Goal: Transaction & Acquisition: Purchase product/service

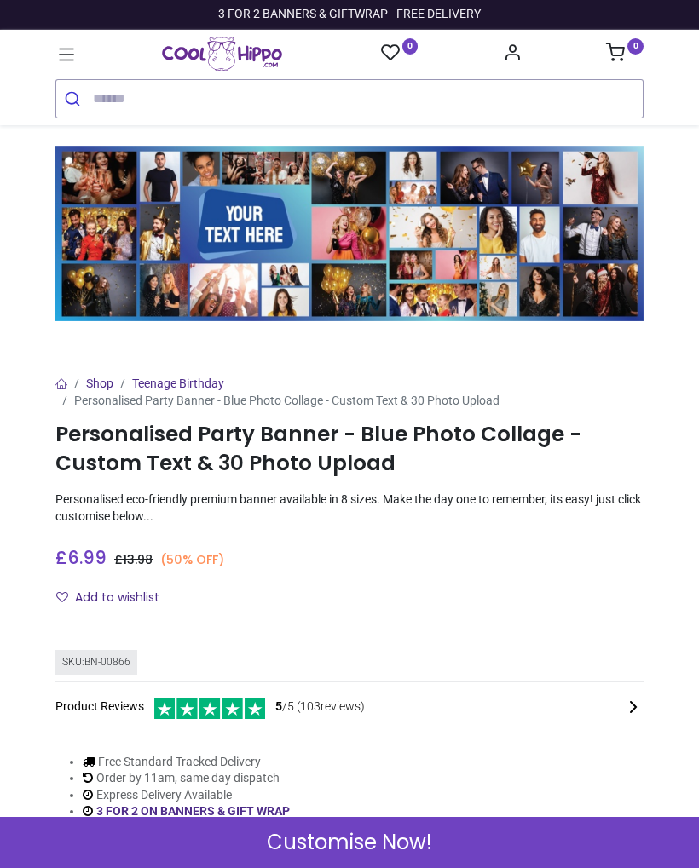
click at [492, 96] on input "search" at bounding box center [368, 98] width 550 height 37
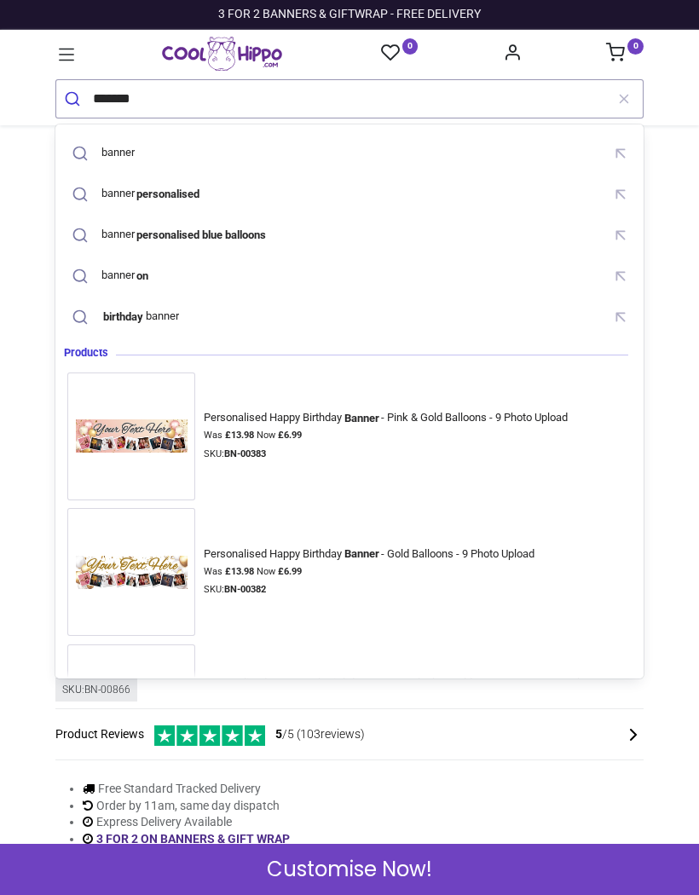
type input "*******"
click at [74, 98] on button "submit" at bounding box center [74, 98] width 37 height 37
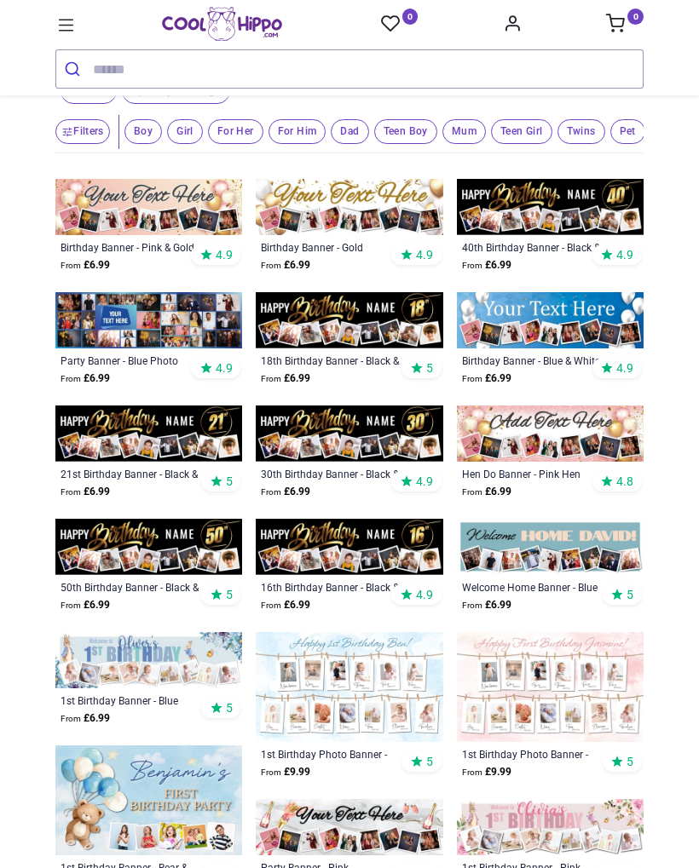
scroll to position [79, 0]
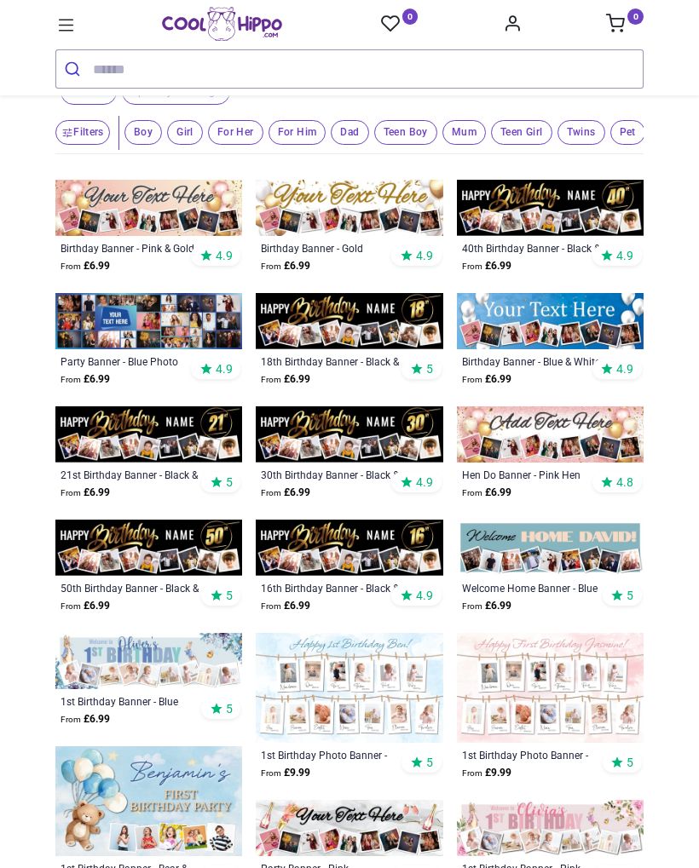
click at [595, 331] on img at bounding box center [550, 321] width 187 height 56
click at [579, 334] on img at bounding box center [550, 321] width 187 height 56
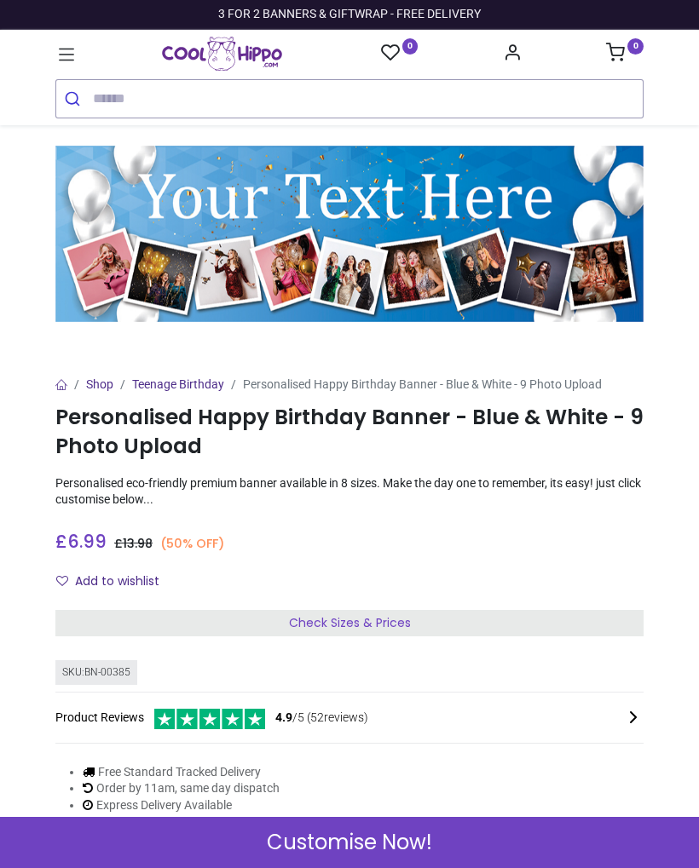
click at [433, 852] on div "Customise Now!" at bounding box center [349, 842] width 699 height 51
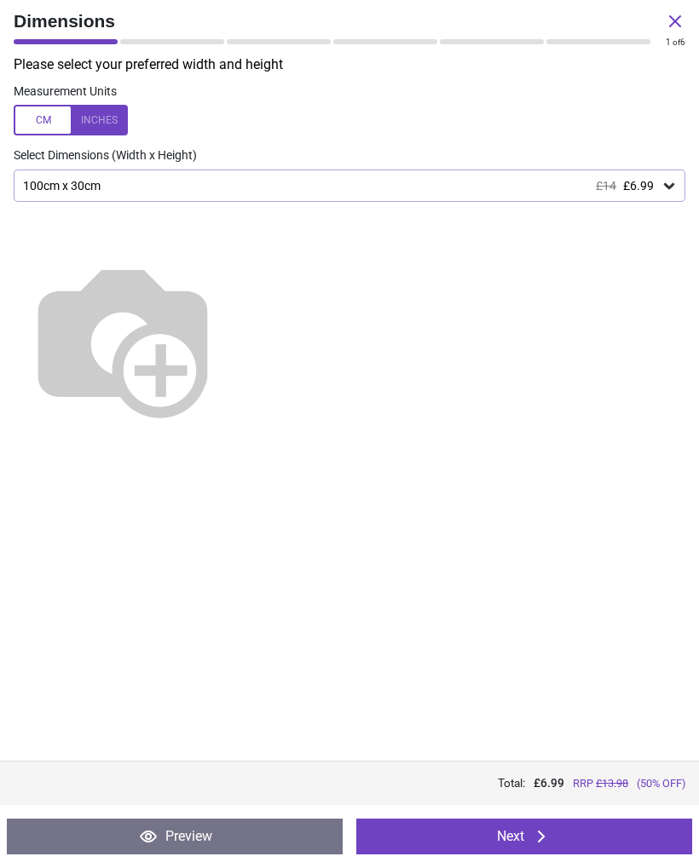
click at [567, 836] on button "Next" at bounding box center [524, 837] width 336 height 36
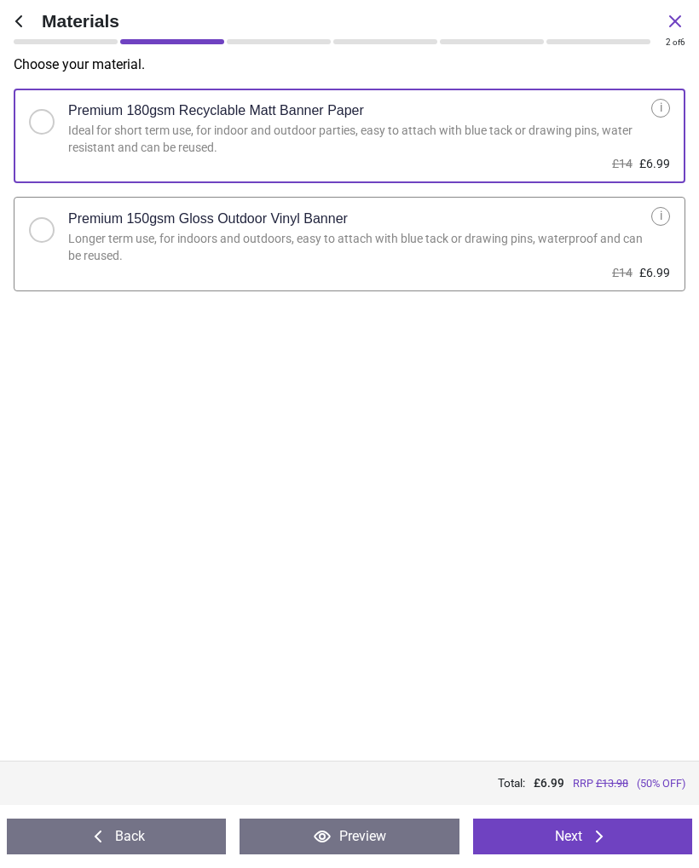
click at [143, 836] on button "Back" at bounding box center [116, 837] width 219 height 36
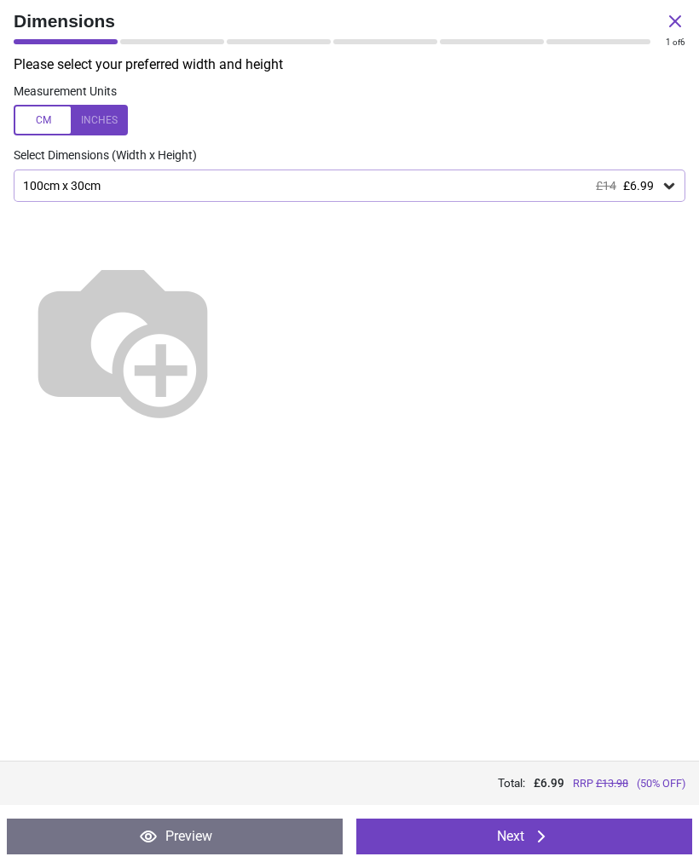
click at [671, 187] on icon at bounding box center [668, 185] width 17 height 17
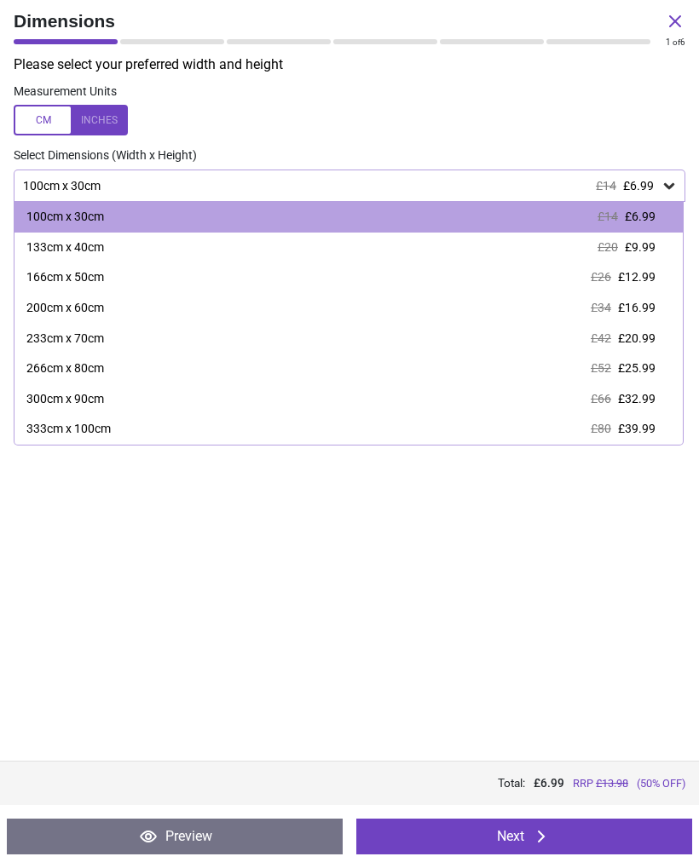
click at [101, 127] on div at bounding box center [71, 120] width 114 height 31
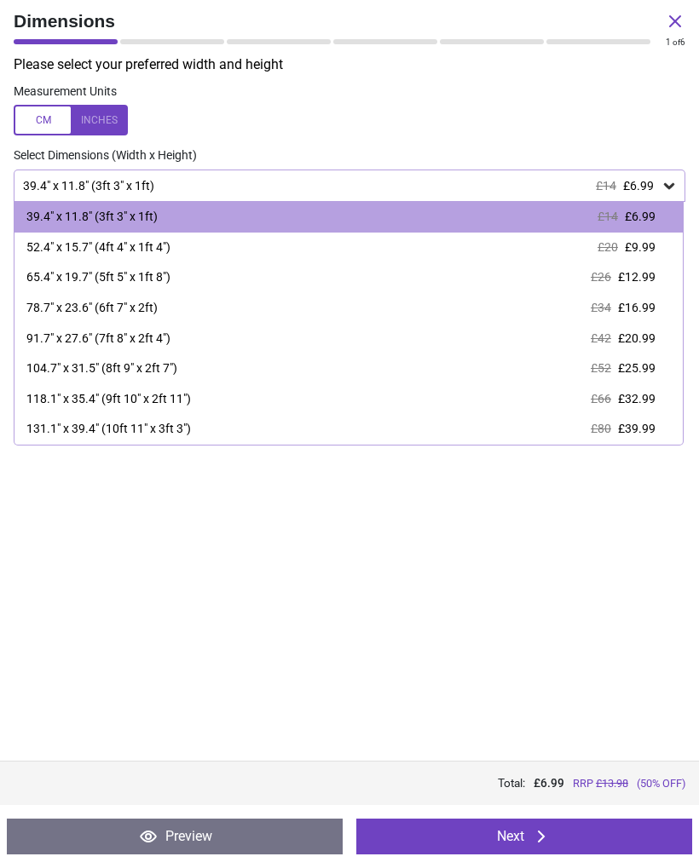
click at [644, 277] on span "£12.99" at bounding box center [636, 277] width 37 height 14
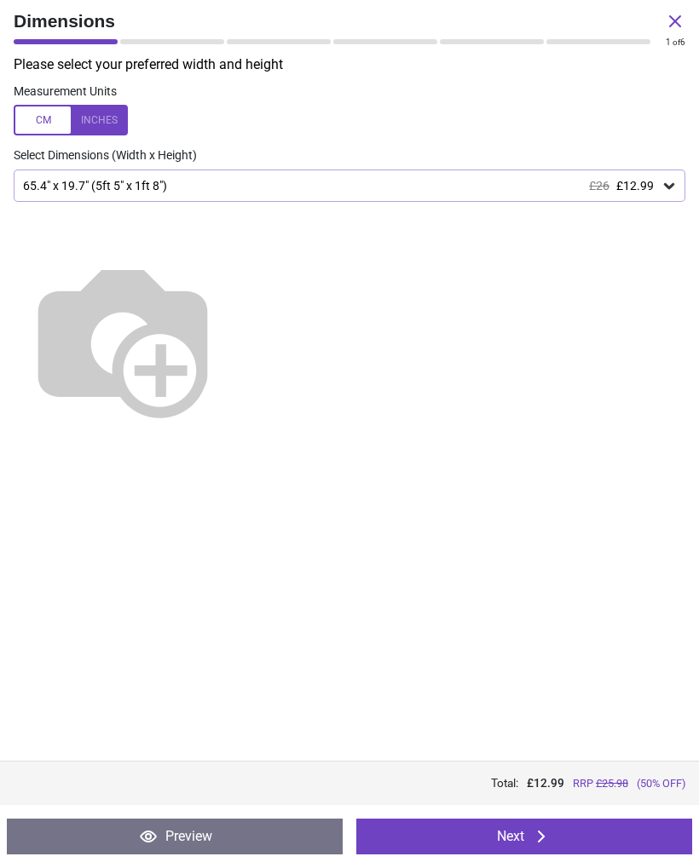
click at [575, 840] on button "Next" at bounding box center [524, 837] width 336 height 36
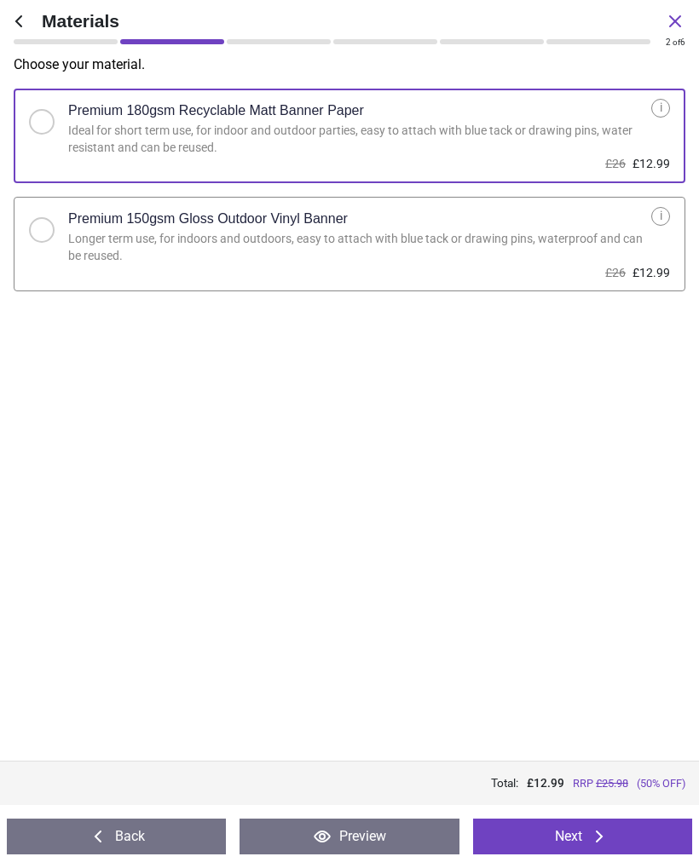
click at [628, 841] on button "Next" at bounding box center [582, 837] width 219 height 36
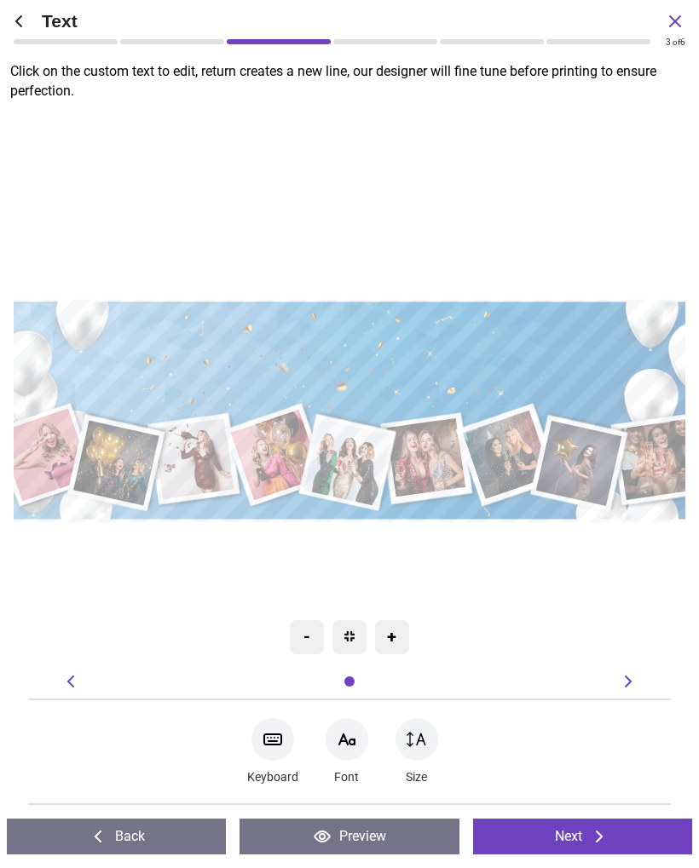
click at [343, 737] on icon at bounding box center [346, 739] width 15 height 10
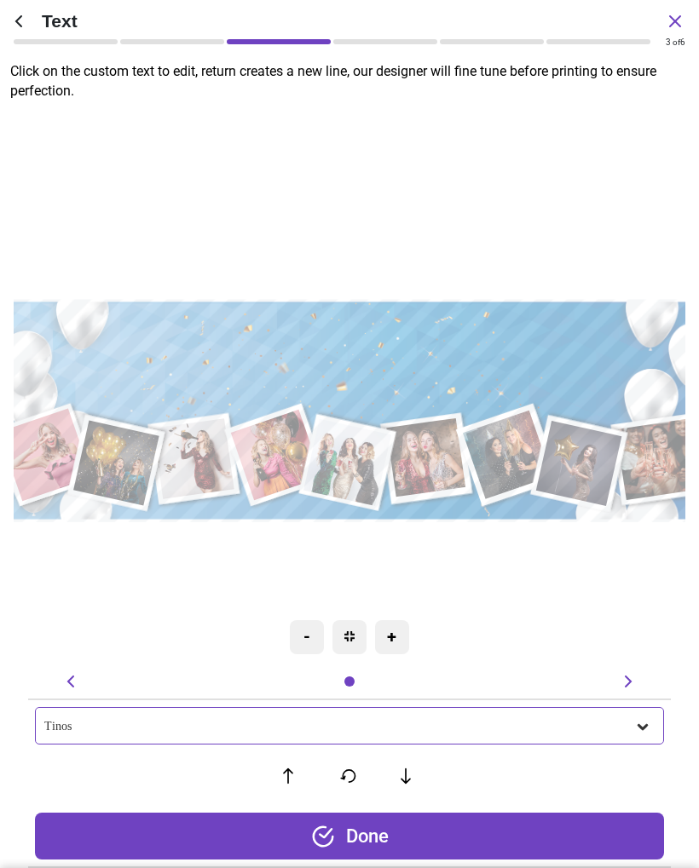
click at [649, 728] on icon at bounding box center [642, 726] width 17 height 17
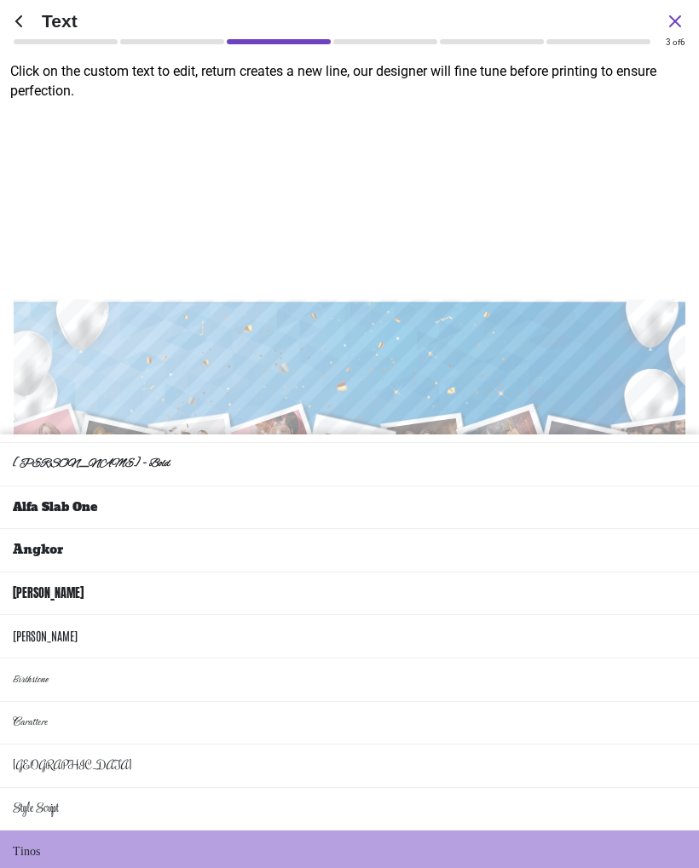
scroll to position [35, 0]
click at [553, 551] on li "Angkor" at bounding box center [349, 549] width 699 height 43
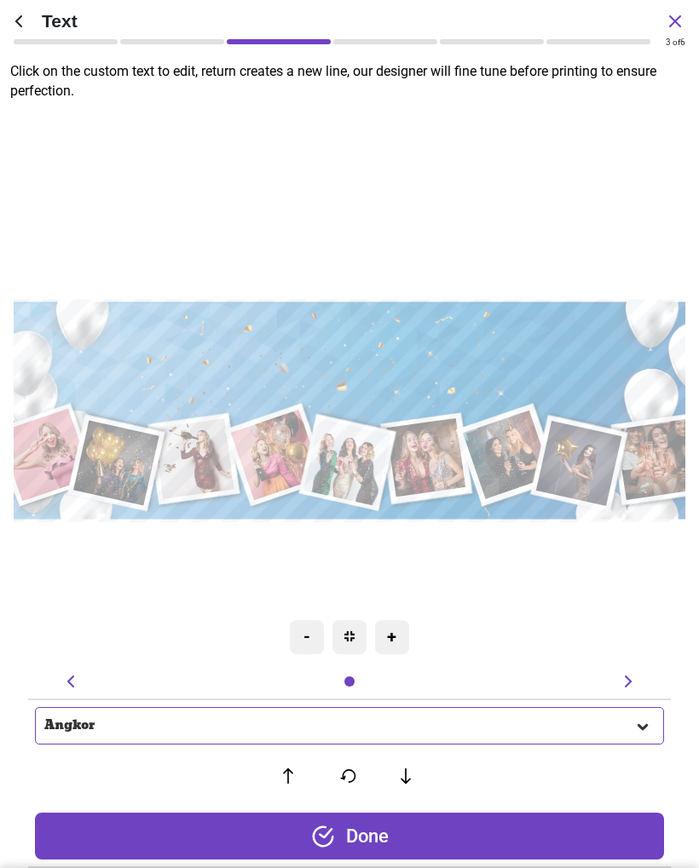
click at [646, 732] on icon at bounding box center [642, 726] width 17 height 17
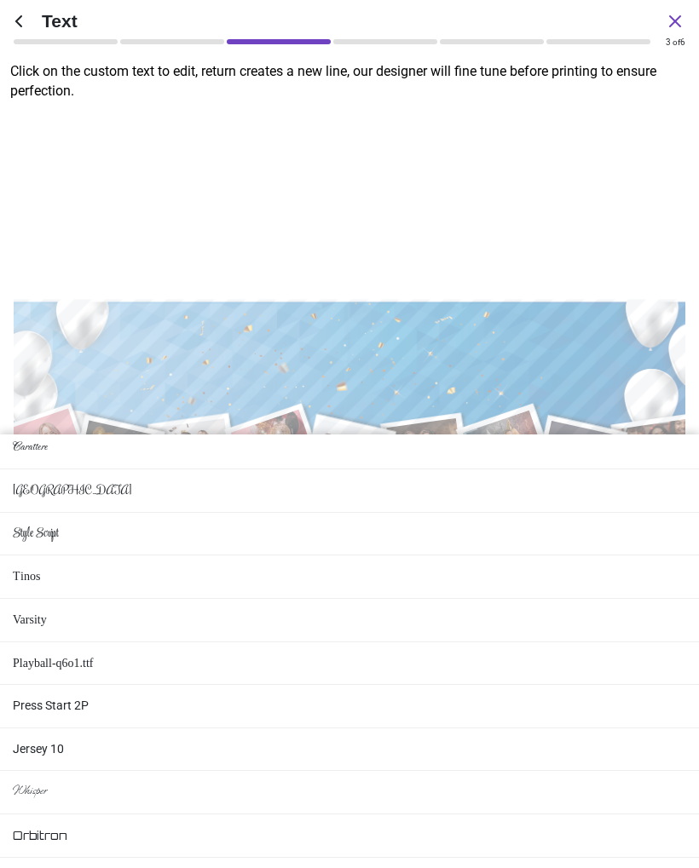
scroll to position [309, 0]
click at [37, 625] on li "Varsity" at bounding box center [349, 620] width 699 height 43
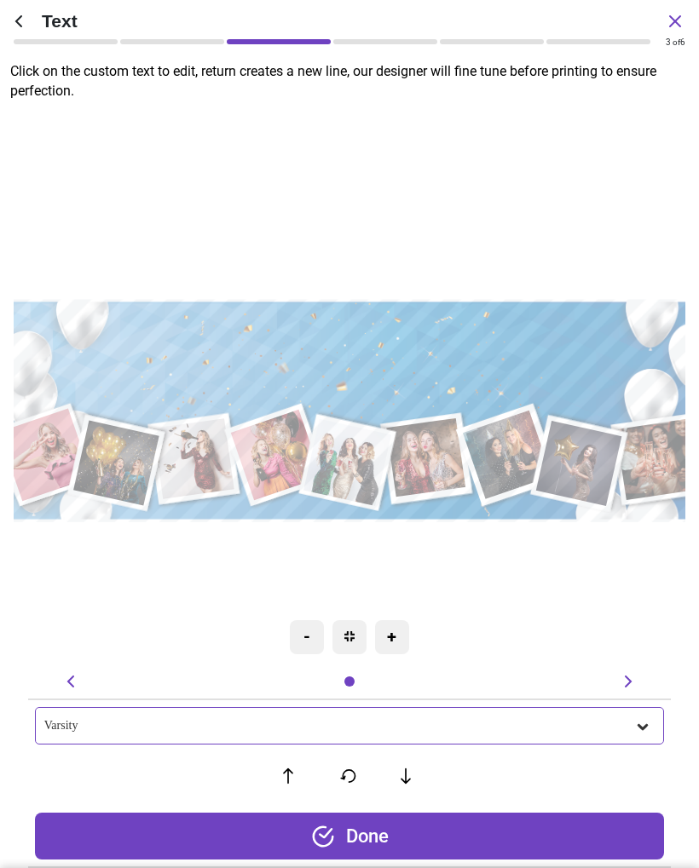
click at [647, 728] on icon at bounding box center [642, 726] width 17 height 17
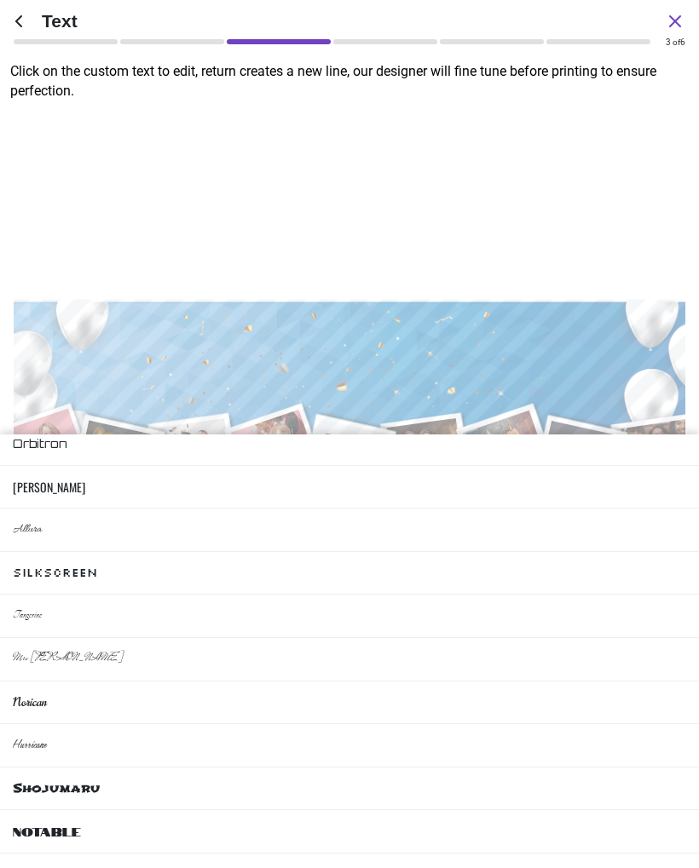
scroll to position [701, 0]
click at [522, 824] on li "Notable" at bounding box center [349, 831] width 699 height 43
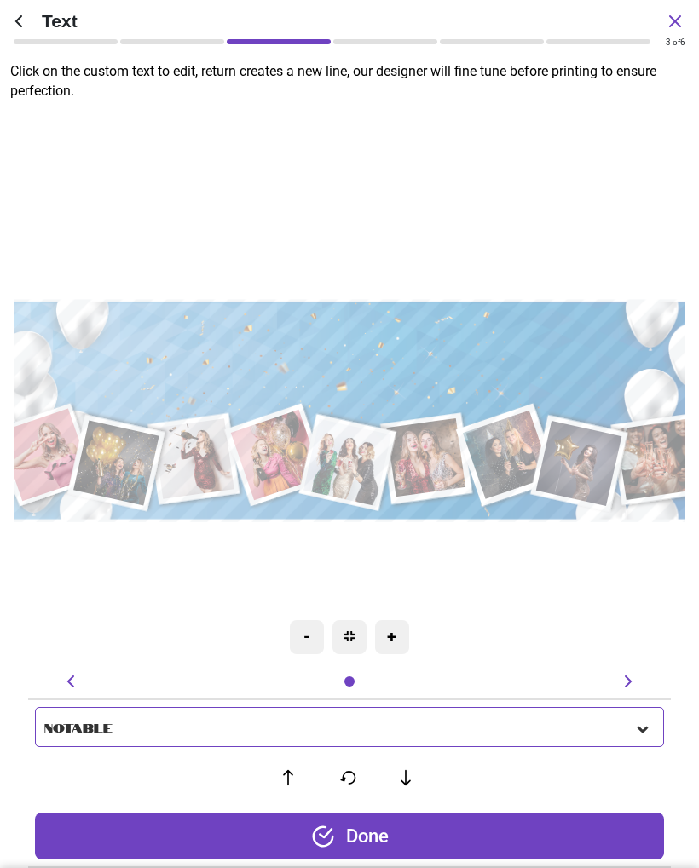
click at [647, 729] on icon at bounding box center [642, 729] width 17 height 17
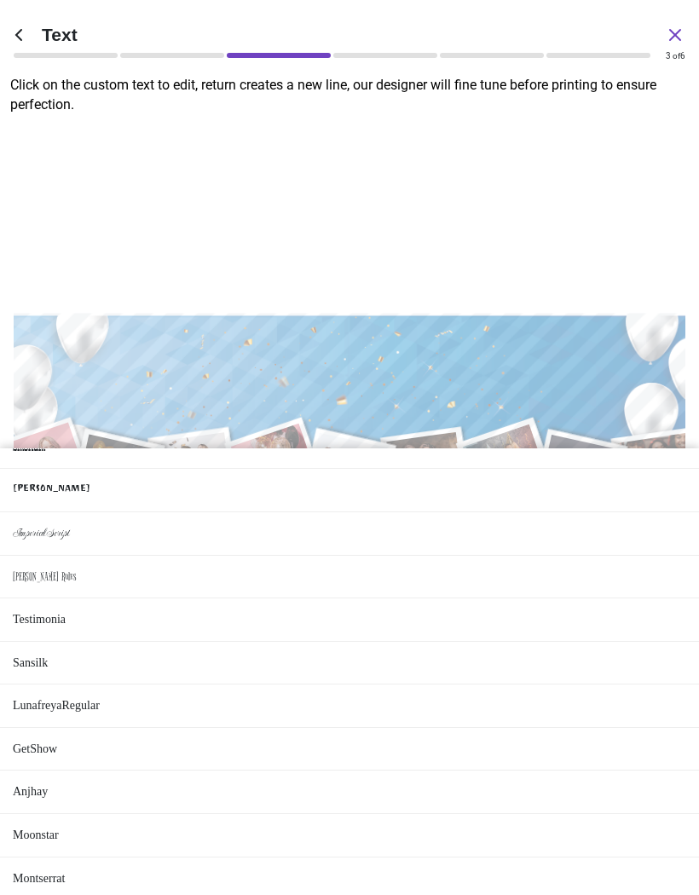
scroll to position [1270, 0]
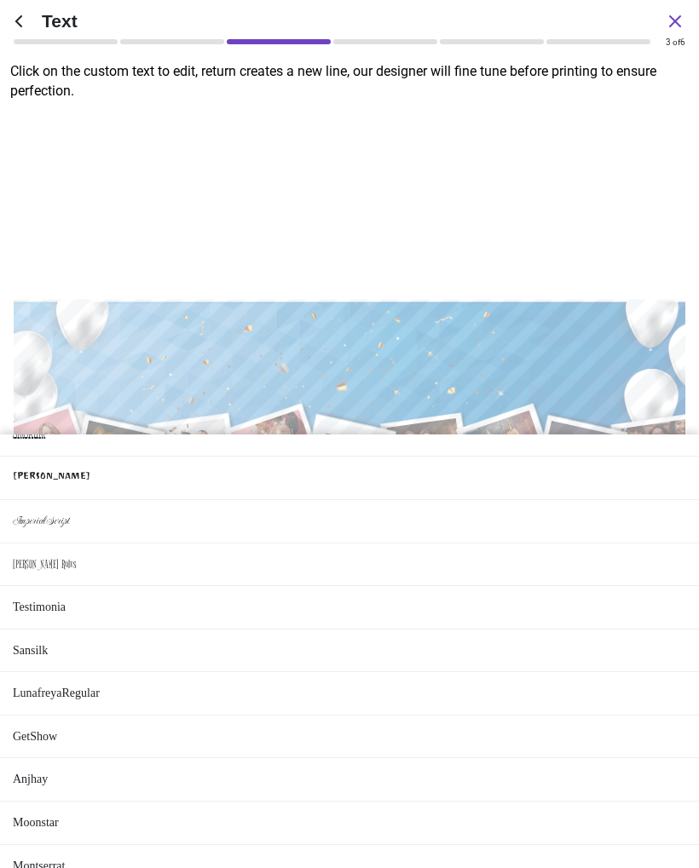
click at [531, 809] on li "Moonstar" at bounding box center [349, 823] width 699 height 43
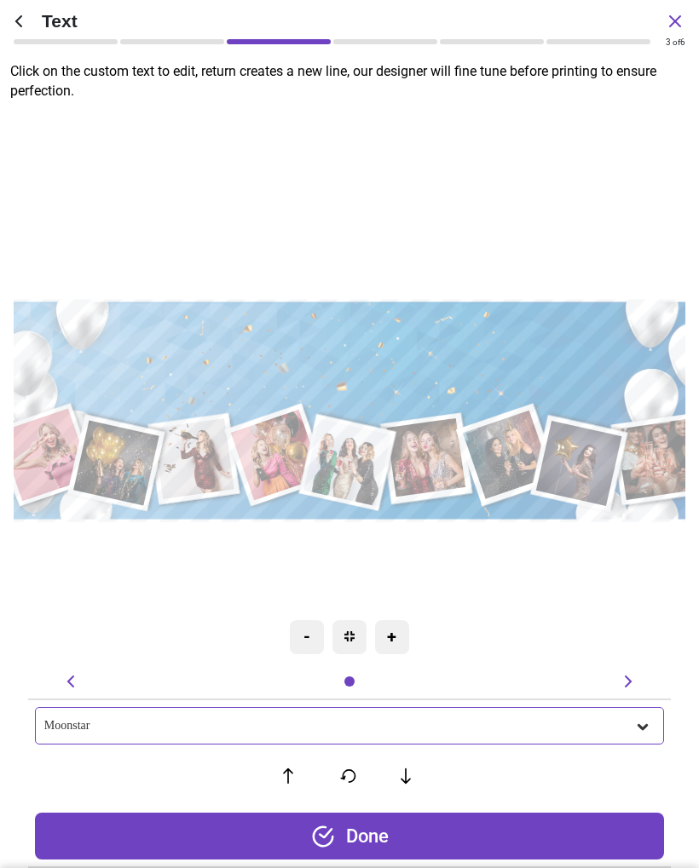
click at [501, 843] on div "Done" at bounding box center [349, 836] width 629 height 47
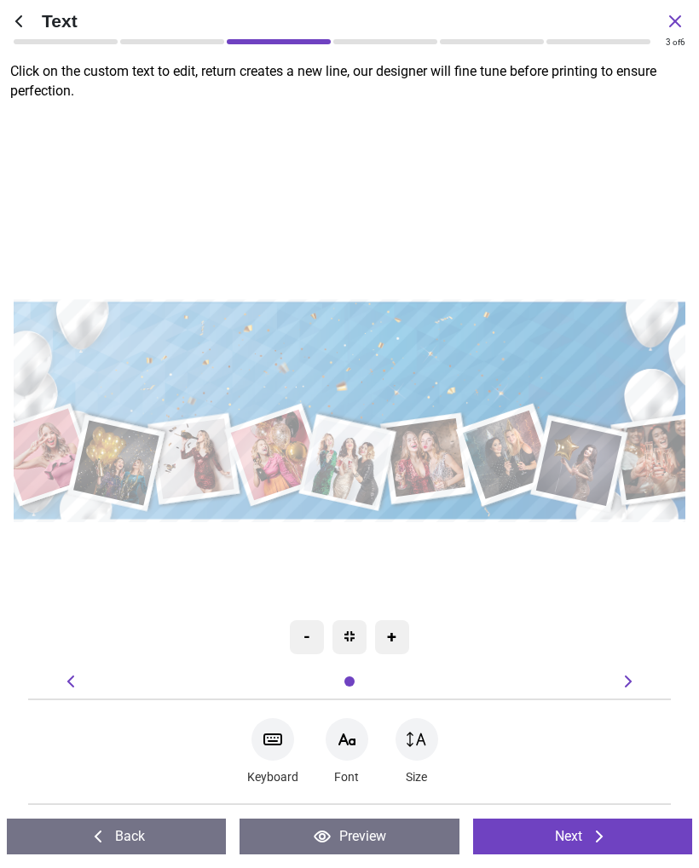
click at [595, 845] on icon at bounding box center [599, 836] width 20 height 20
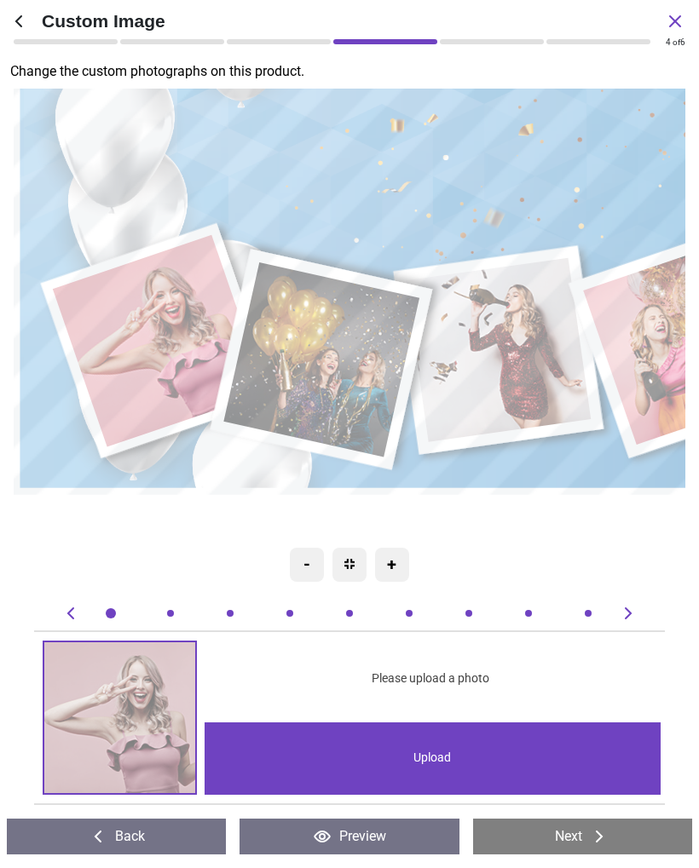
click at [176, 833] on button "Back" at bounding box center [116, 837] width 219 height 36
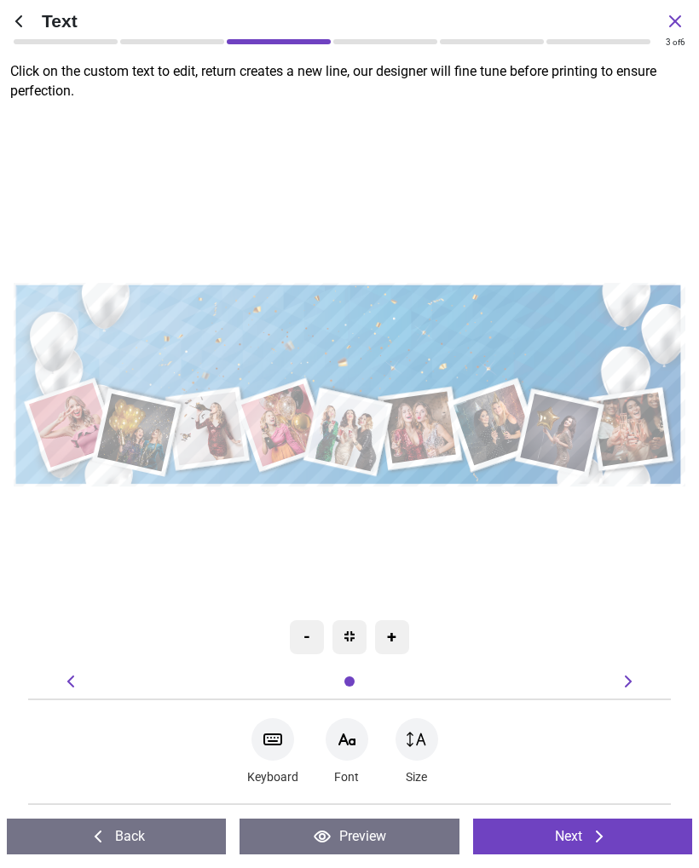
click at [514, 342] on textarea at bounding box center [349, 326] width 600 height 74
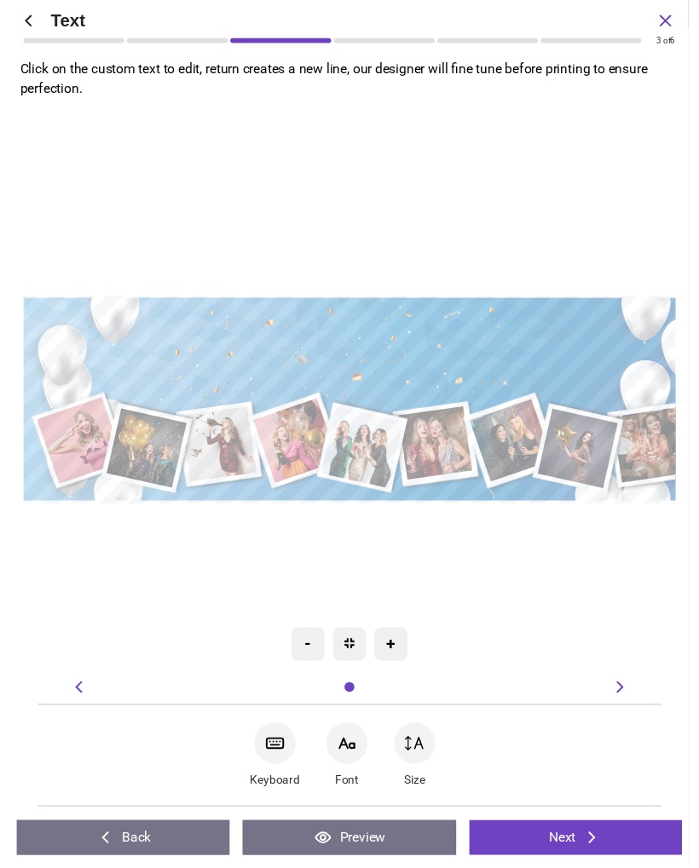
scroll to position [0, 0]
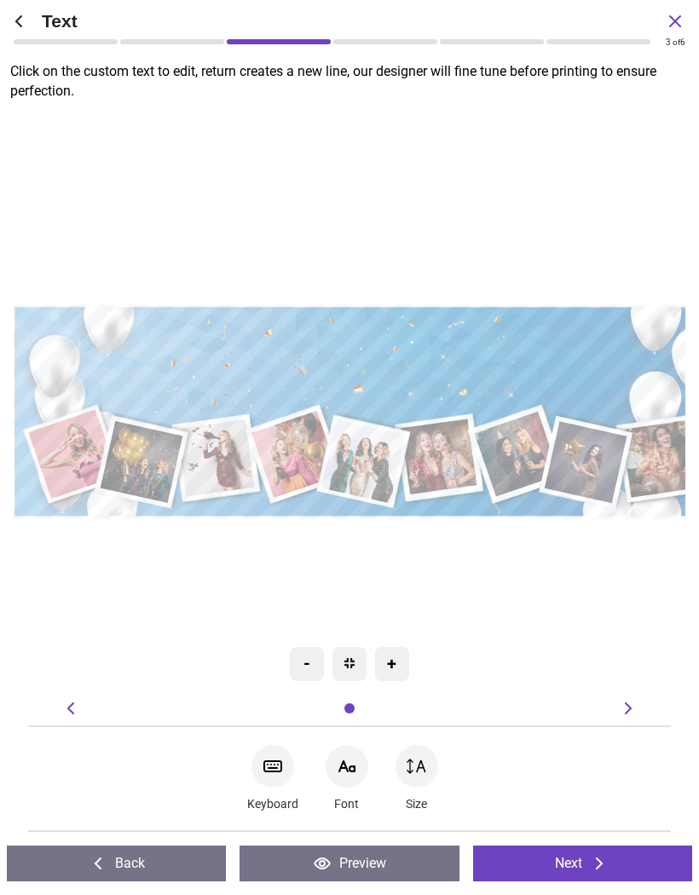
click at [555, 373] on textarea "**********" at bounding box center [364, 355] width 629 height 43
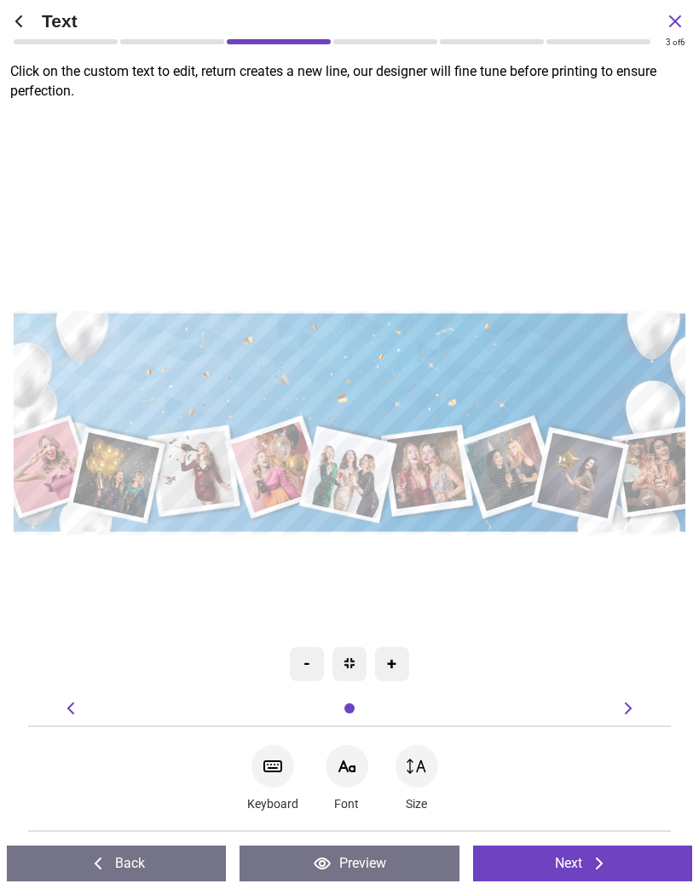
type textarea "**********"
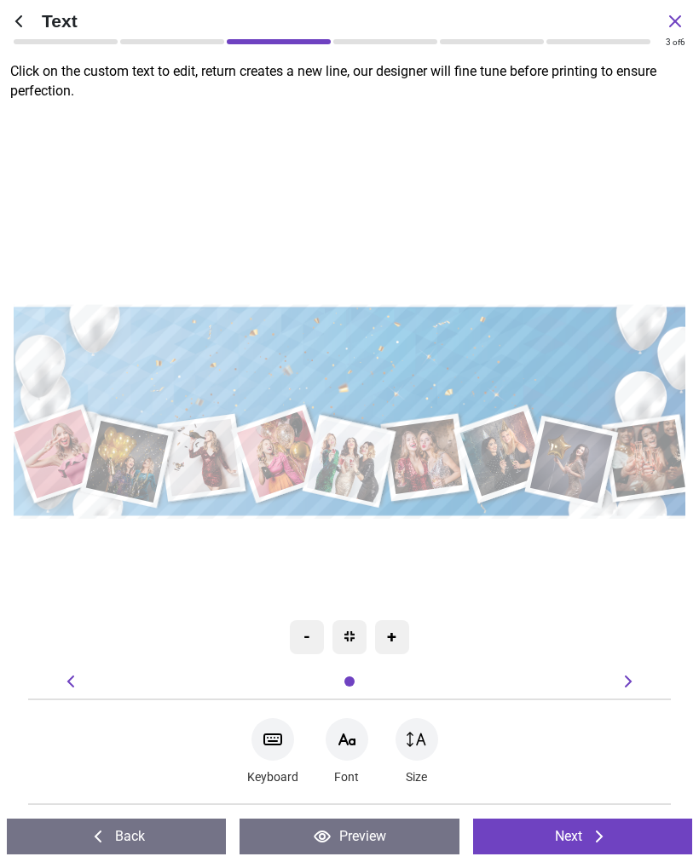
click at [429, 740] on div at bounding box center [416, 739] width 43 height 43
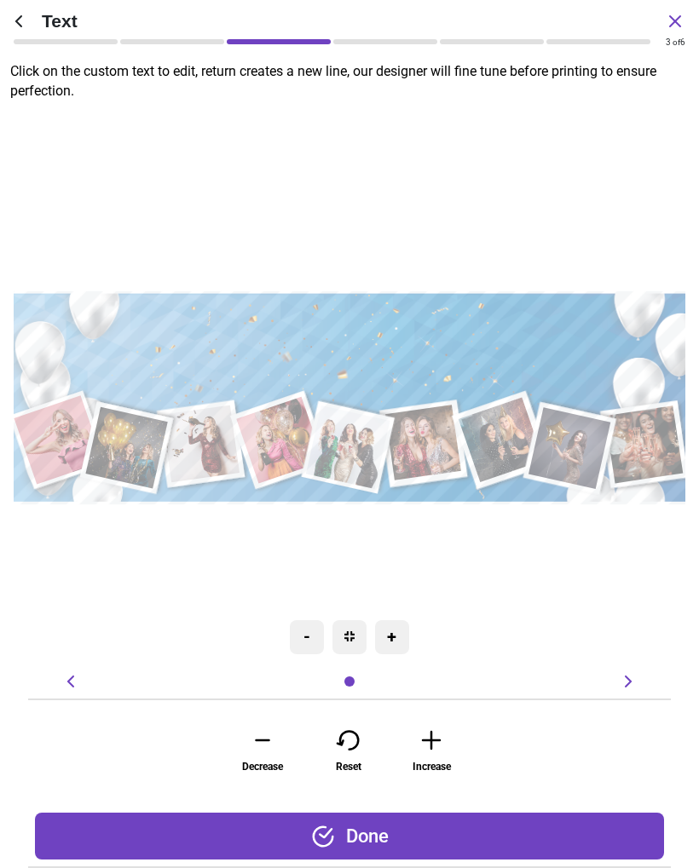
click at [443, 746] on icon at bounding box center [431, 741] width 34 height 26
click at [440, 746] on icon at bounding box center [431, 741] width 34 height 26
click at [436, 743] on icon at bounding box center [431, 741] width 34 height 26
click at [439, 749] on icon at bounding box center [431, 741] width 34 height 26
click at [434, 749] on icon at bounding box center [431, 741] width 34 height 26
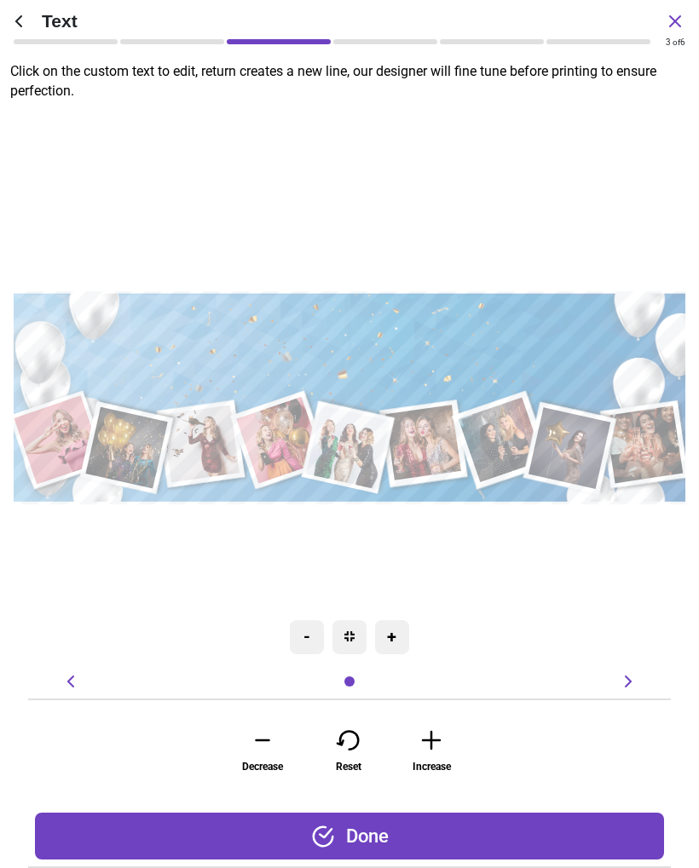
click at [442, 745] on icon at bounding box center [431, 741] width 34 height 26
click at [361, 748] on icon at bounding box center [348, 741] width 34 height 26
click at [437, 746] on icon at bounding box center [431, 741] width 34 height 26
click at [400, 648] on div "+" at bounding box center [392, 637] width 34 height 34
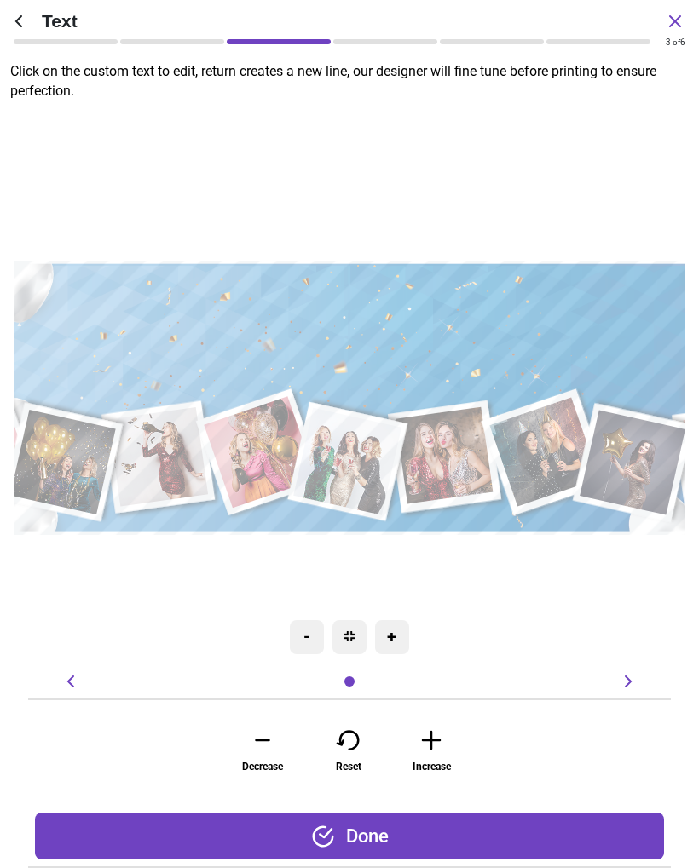
click at [318, 642] on div "-" at bounding box center [307, 637] width 34 height 34
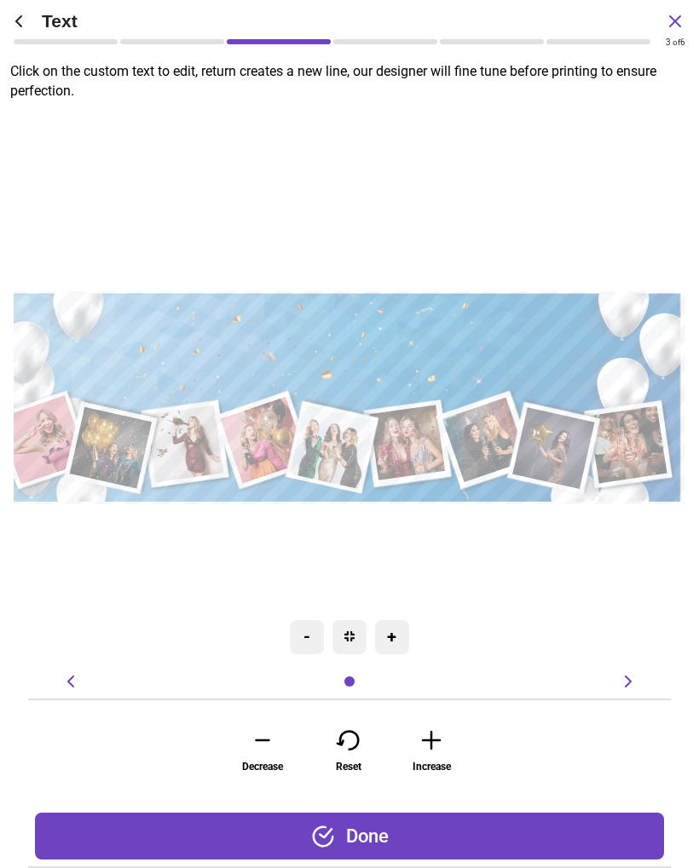
click at [69, 681] on icon at bounding box center [69, 682] width 7 height 12
click at [74, 676] on icon at bounding box center [70, 681] width 20 height 20
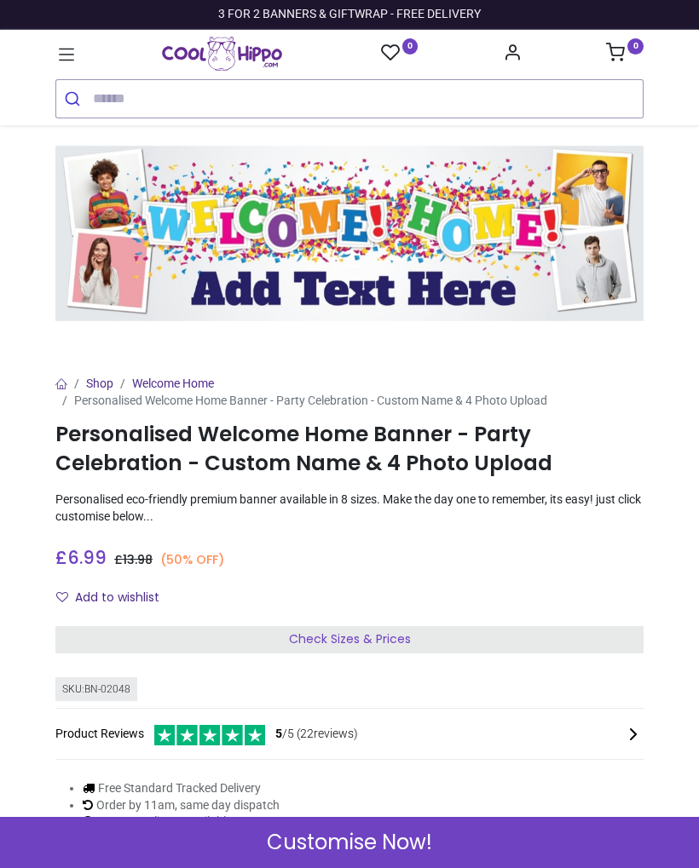
click at [522, 93] on input "search" at bounding box center [368, 98] width 550 height 37
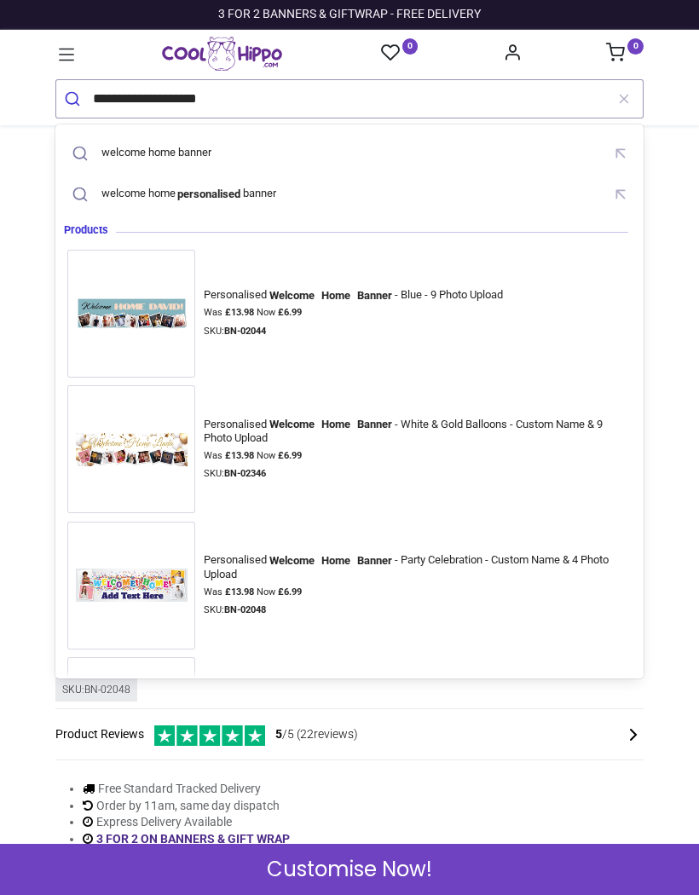
type input "**********"
click at [74, 98] on button "submit" at bounding box center [74, 98] width 37 height 37
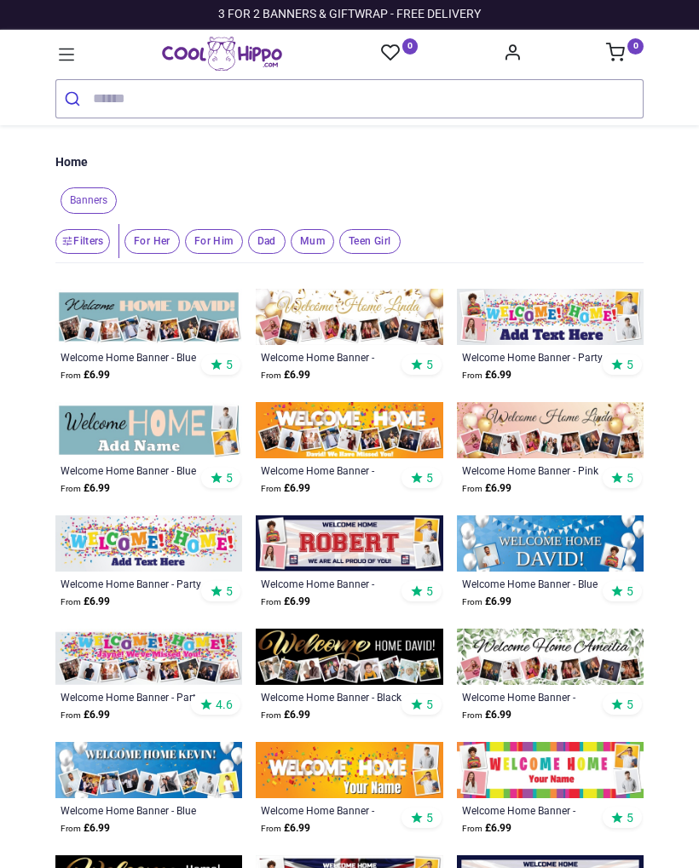
click at [585, 546] on img at bounding box center [550, 543] width 187 height 56
click at [123, 793] on img at bounding box center [148, 770] width 187 height 56
click at [127, 780] on img at bounding box center [148, 770] width 187 height 56
click at [115, 779] on img at bounding box center [148, 770] width 187 height 56
click at [134, 775] on img at bounding box center [148, 770] width 187 height 56
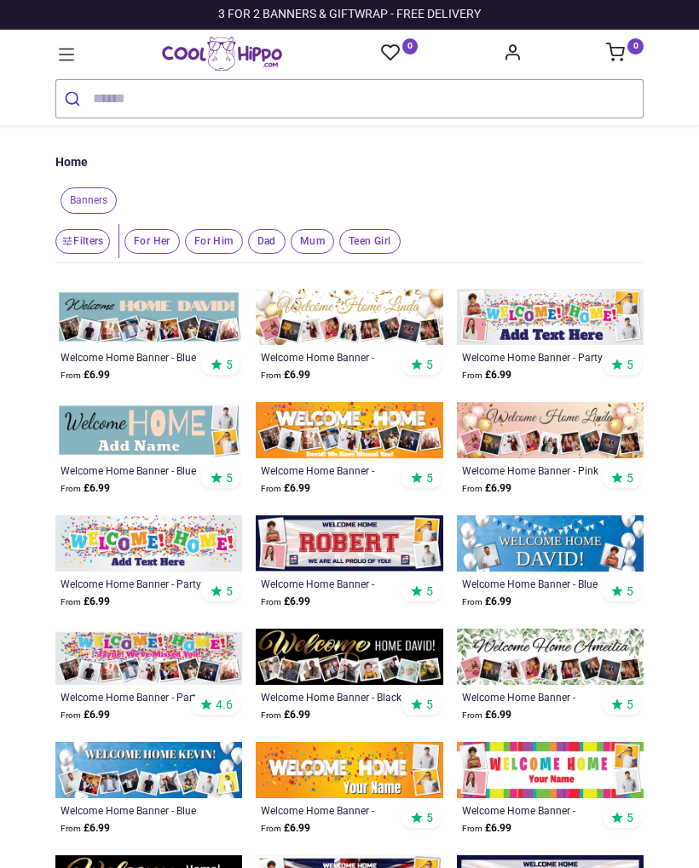
click at [121, 761] on img at bounding box center [148, 770] width 187 height 56
click at [127, 769] on img at bounding box center [148, 770] width 187 height 56
click at [130, 776] on img at bounding box center [148, 770] width 187 height 56
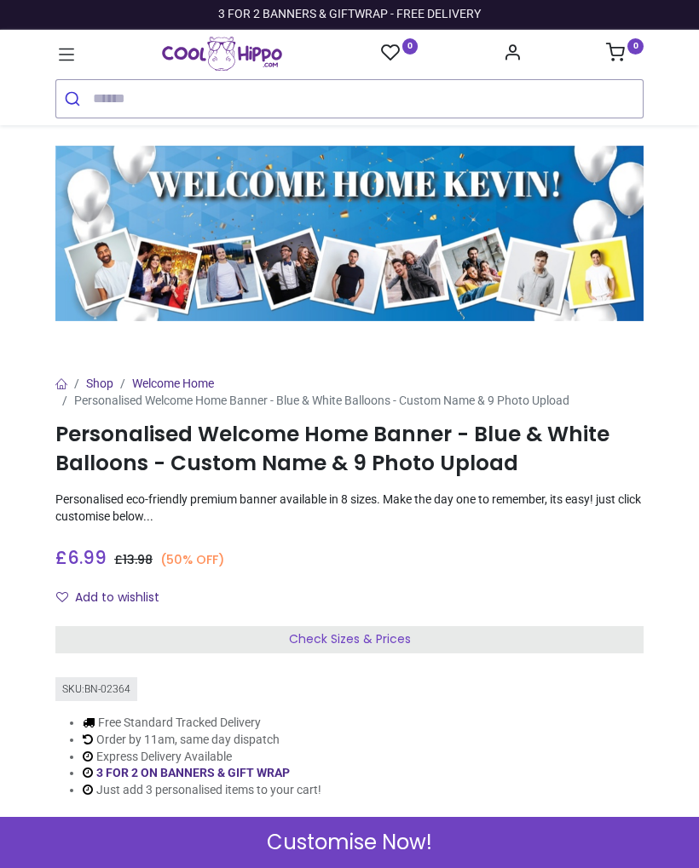
click at [489, 843] on div "Customise Now!" at bounding box center [349, 842] width 699 height 51
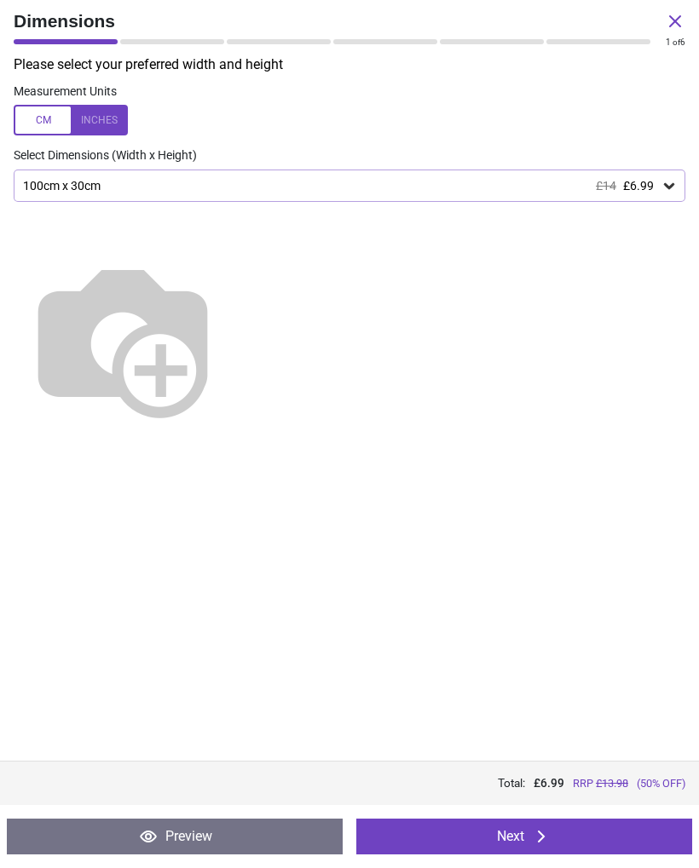
click at [671, 187] on icon at bounding box center [668, 185] width 17 height 17
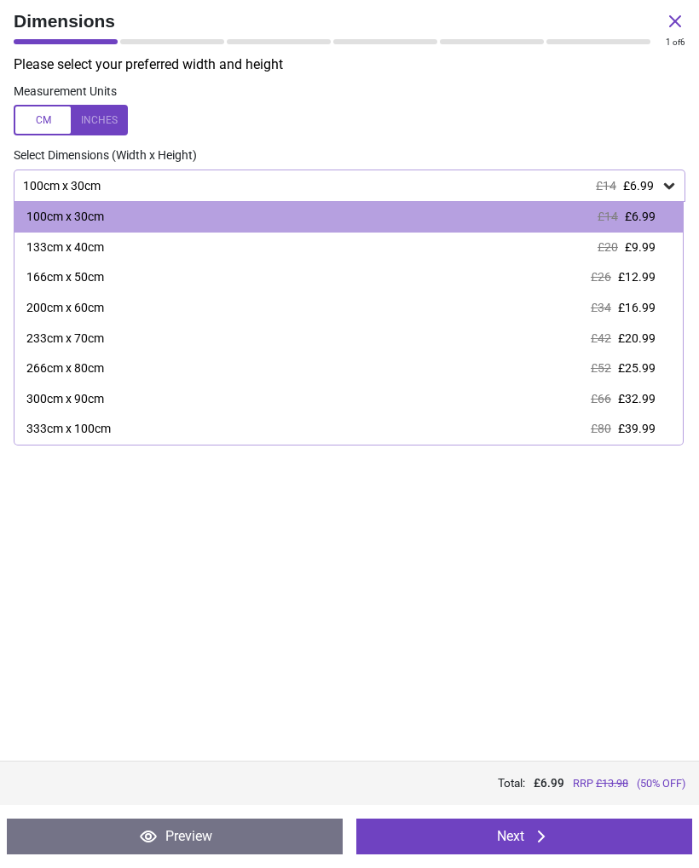
click at [646, 279] on span "£12.99" at bounding box center [636, 277] width 37 height 14
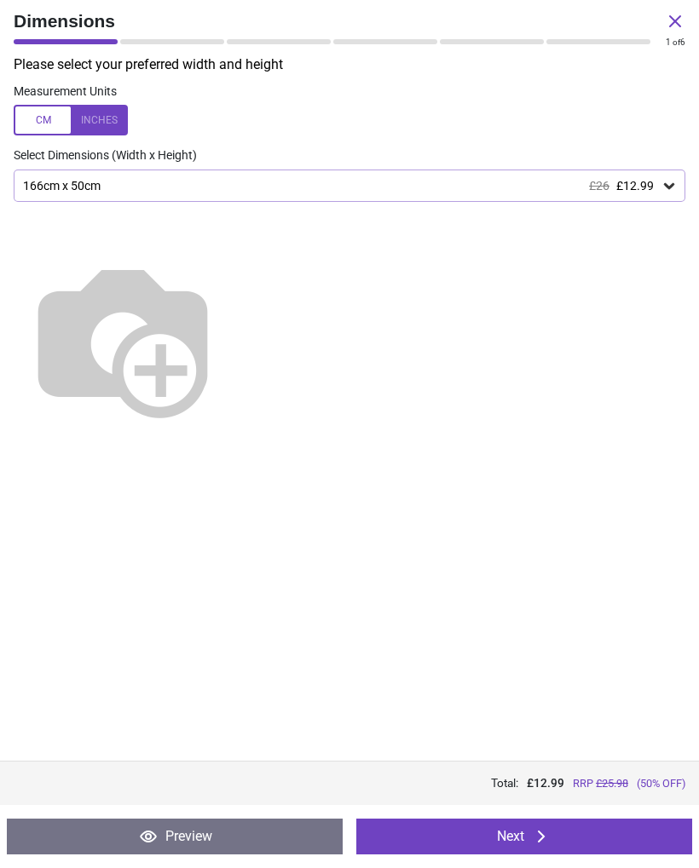
click at [604, 844] on button "Next" at bounding box center [524, 837] width 336 height 36
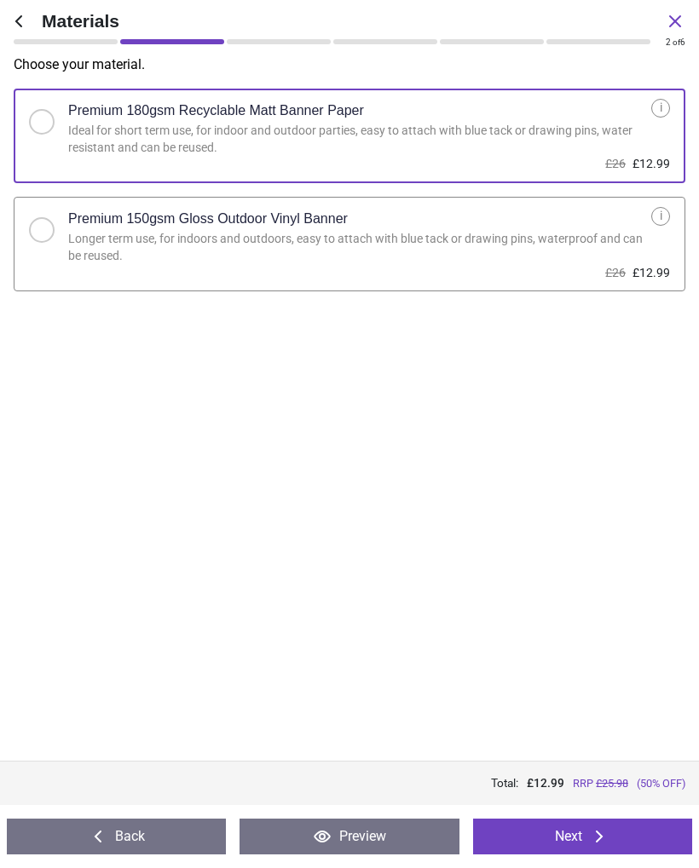
click at [611, 837] on button "Next" at bounding box center [582, 837] width 219 height 36
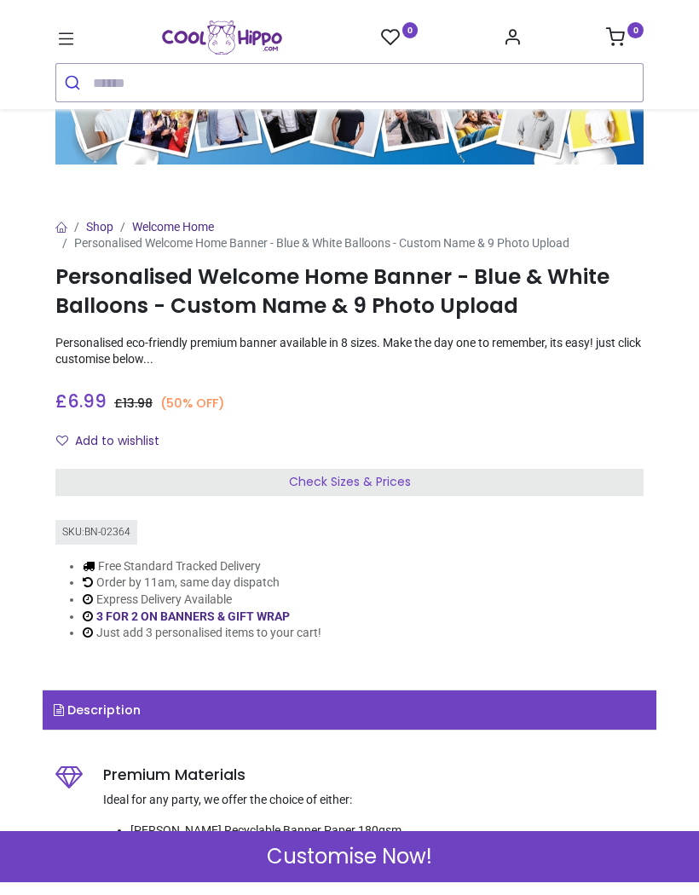
scroll to position [147, 0]
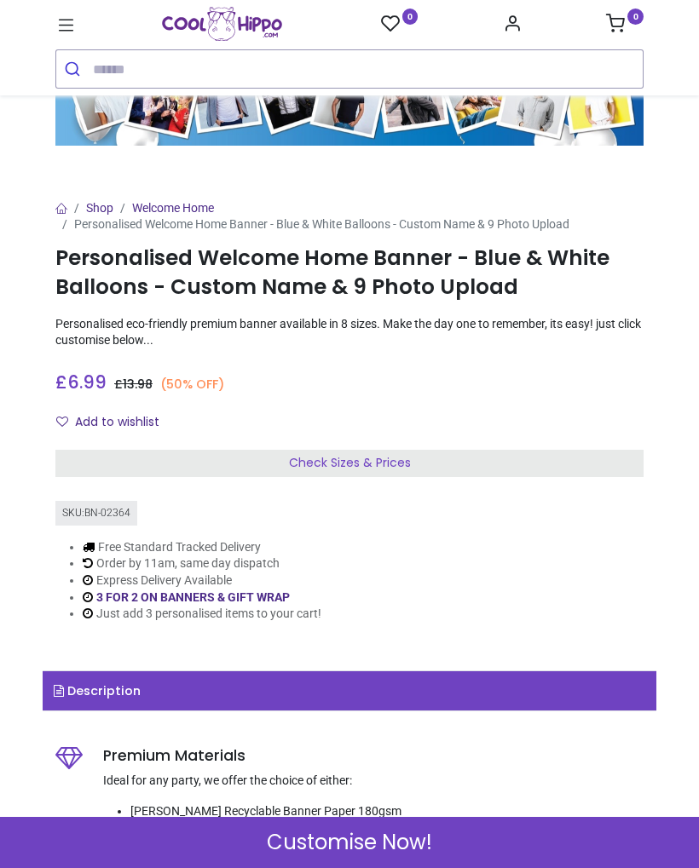
click at [475, 849] on div "Customise Now!" at bounding box center [349, 842] width 699 height 51
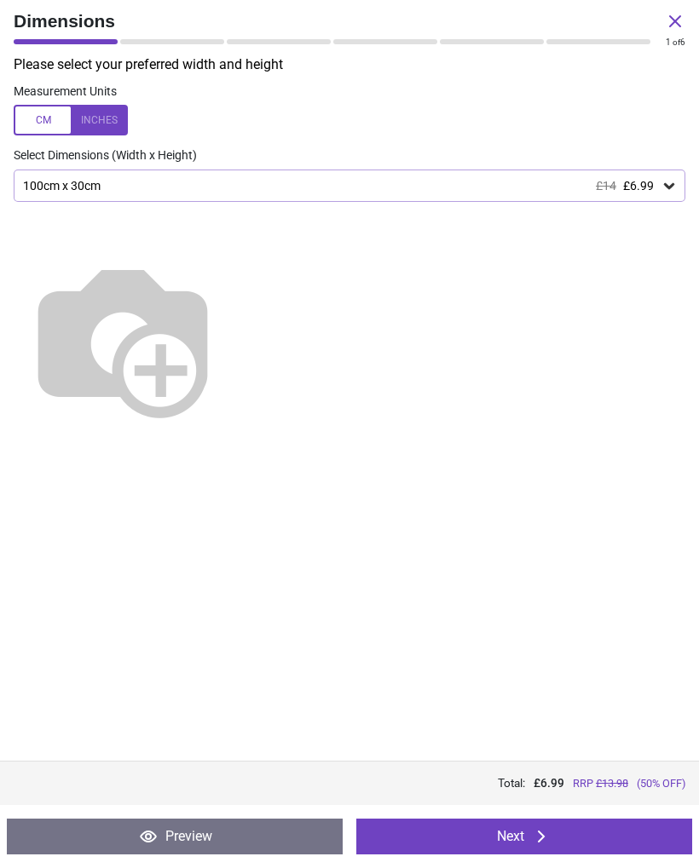
click at [671, 184] on icon at bounding box center [669, 186] width 10 height 6
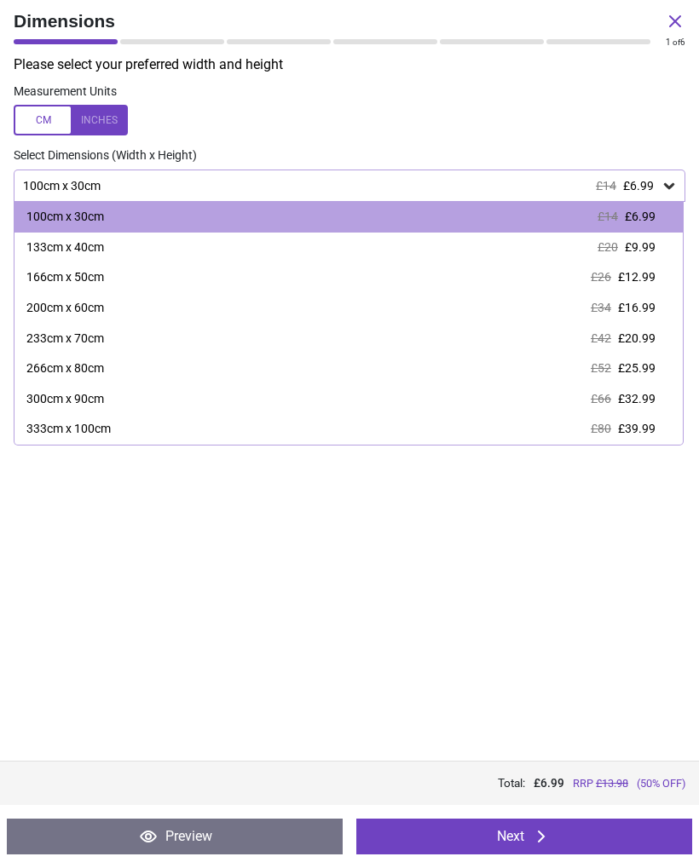
click at [102, 115] on div at bounding box center [71, 120] width 114 height 31
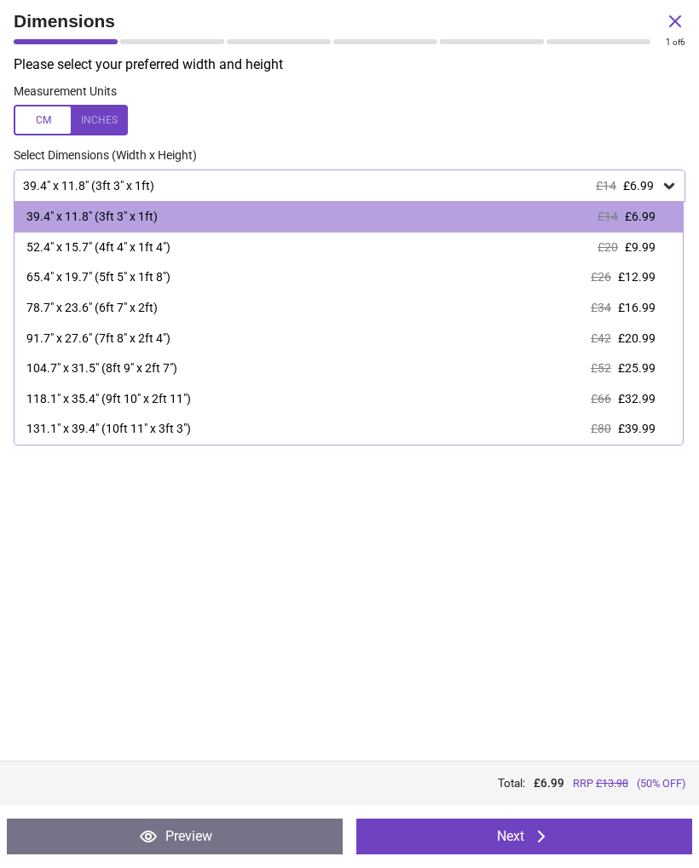
click at [665, 277] on div "65.4" x 19.7" (5ft 5" x 1ft 8") £26 £12.99" at bounding box center [348, 277] width 668 height 31
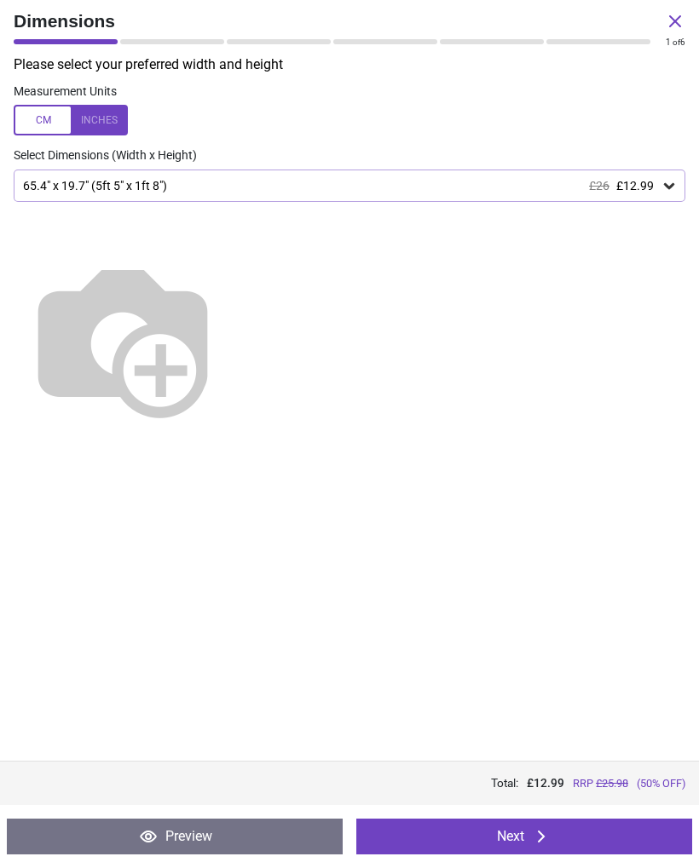
click at [593, 837] on button "Next" at bounding box center [524, 837] width 336 height 36
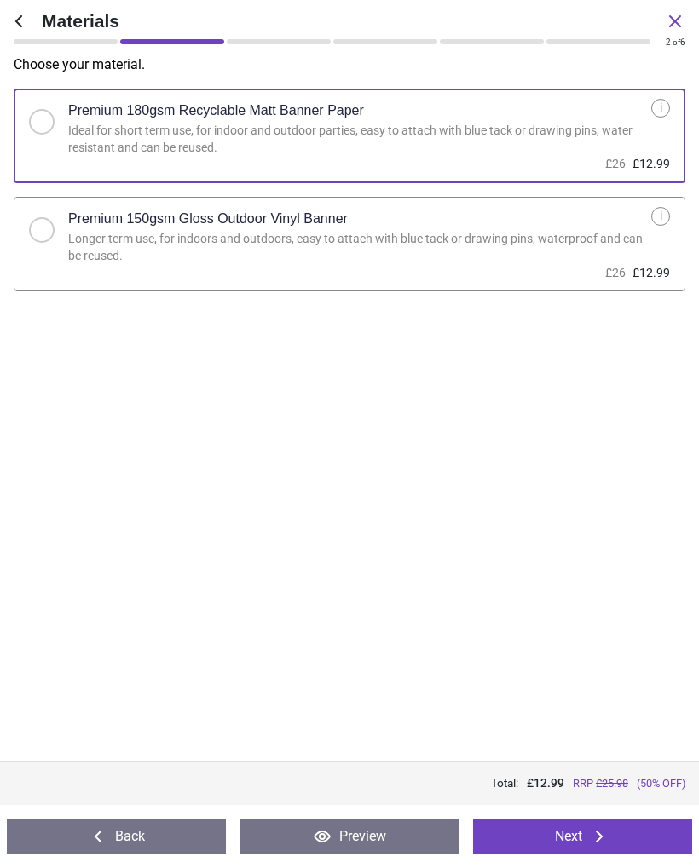
click at [639, 843] on button "Next" at bounding box center [582, 837] width 219 height 36
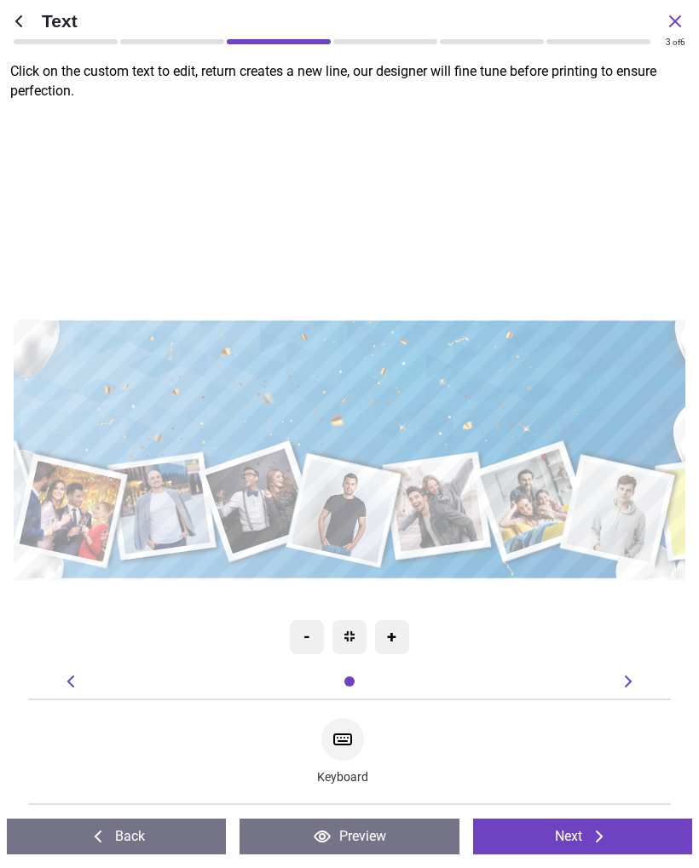
click at [532, 390] on textarea at bounding box center [348, 385] width 653 height 52
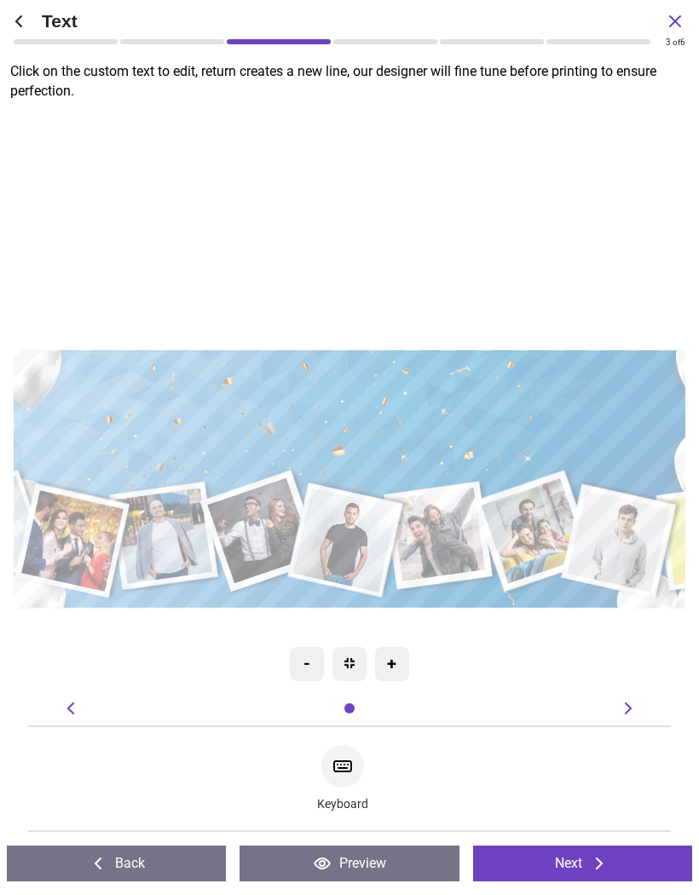
type textarea "**********"
click at [604, 270] on div ".cls-1 { filter: url(#drop-shadow-3); } .cls-1, .cls-2, .cls-3, .cls-4, .cls-5,…" at bounding box center [346, 479] width 866 height 750
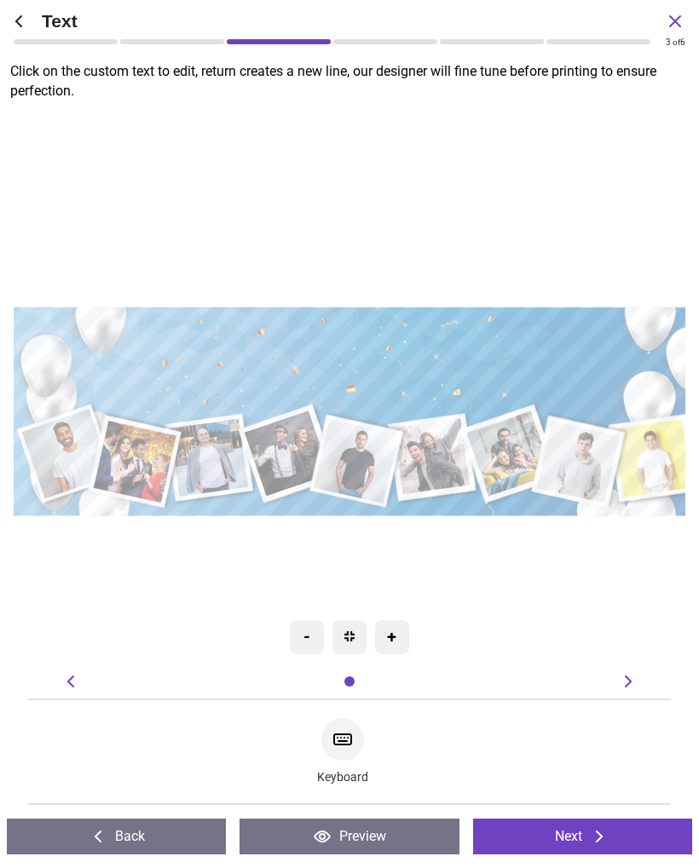
click at [209, 359] on textarea "**********" at bounding box center [361, 358] width 531 height 41
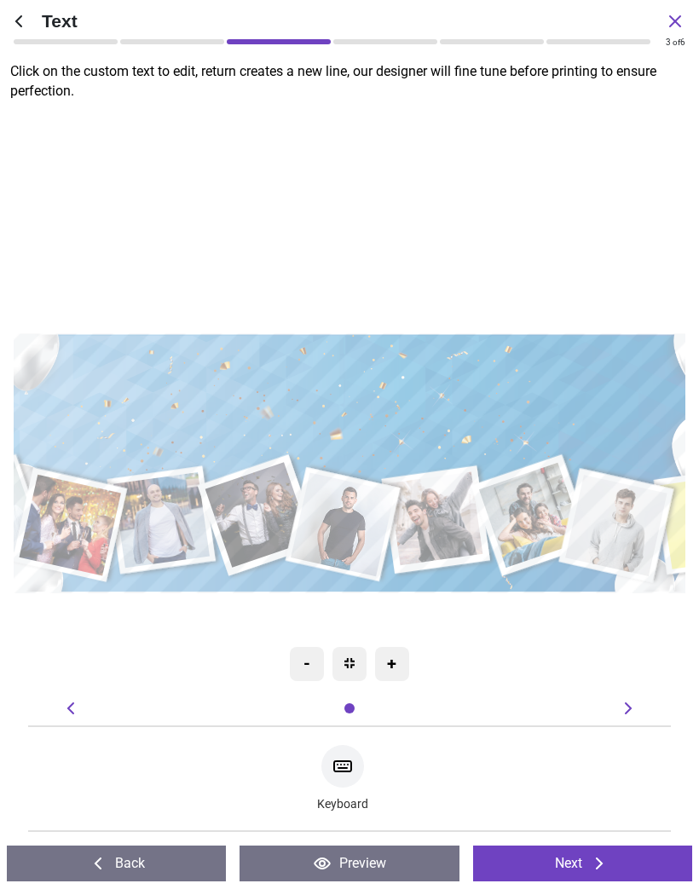
click at [183, 279] on div ".cls-1 { filter: url(#drop-shadow-3); } .cls-1, .cls-2, .cls-3, .cls-4, .cls-5,…" at bounding box center [344, 464] width 866 height 750
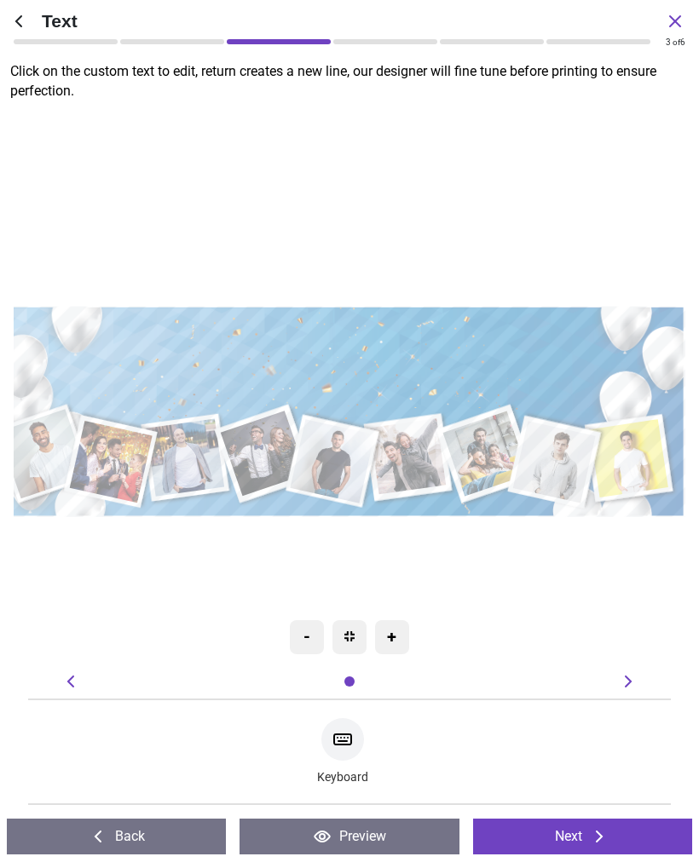
click at [560, 342] on textarea "**********" at bounding box center [337, 358] width 531 height 41
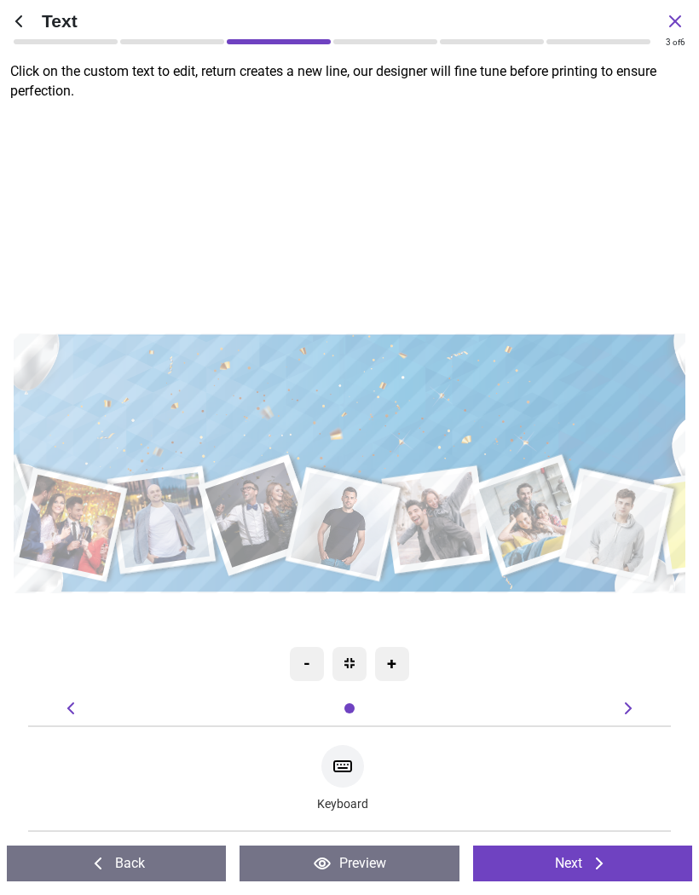
click at [567, 604] on div ".cls-1 { filter: url(#drop-shadow-3); } .cls-1, .cls-2, .cls-3, .cls-4, .cls-5,…" at bounding box center [344, 464] width 866 height 750
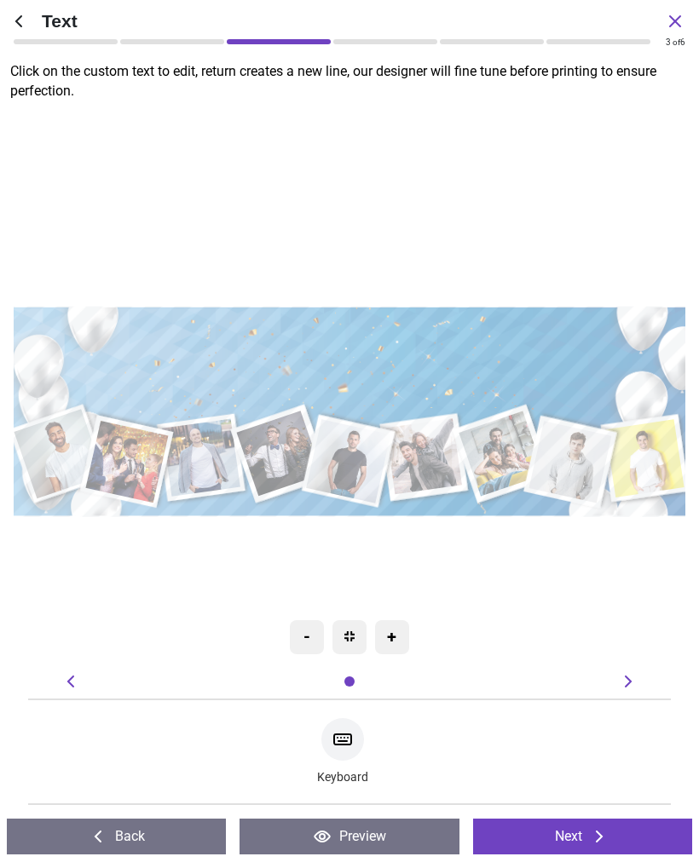
click at [77, 683] on icon at bounding box center [70, 681] width 20 height 20
click at [78, 672] on icon at bounding box center [70, 681] width 20 height 20
click at [357, 677] on div at bounding box center [349, 681] width 17 height 17
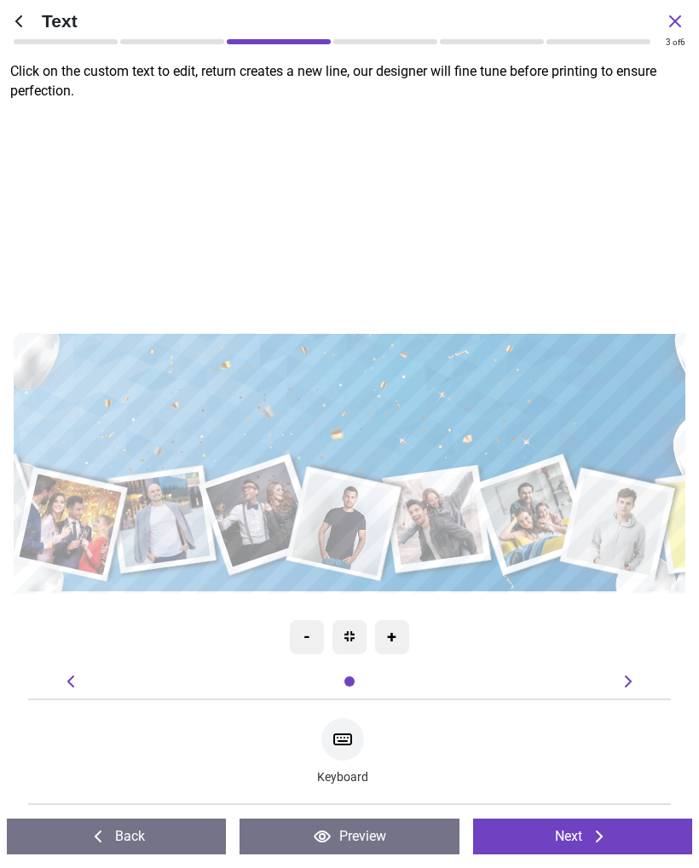
click at [630, 683] on icon at bounding box center [628, 681] width 20 height 20
click at [357, 866] on div "Back Preview Back Next Next" at bounding box center [349, 836] width 699 height 63
click at [363, 845] on button "Preview" at bounding box center [348, 837] width 219 height 36
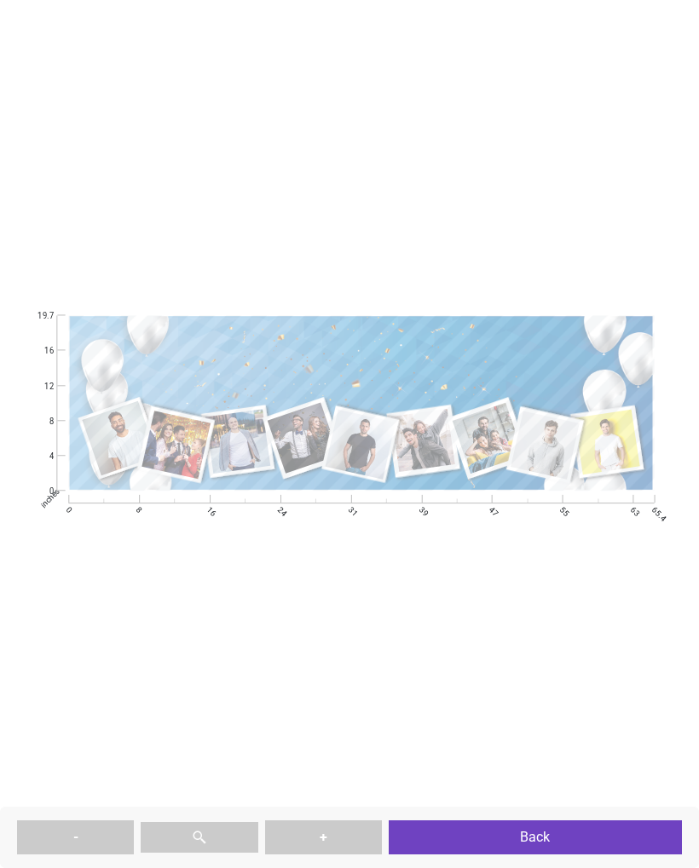
click at [517, 350] on textarea "**********" at bounding box center [364, 359] width 441 height 34
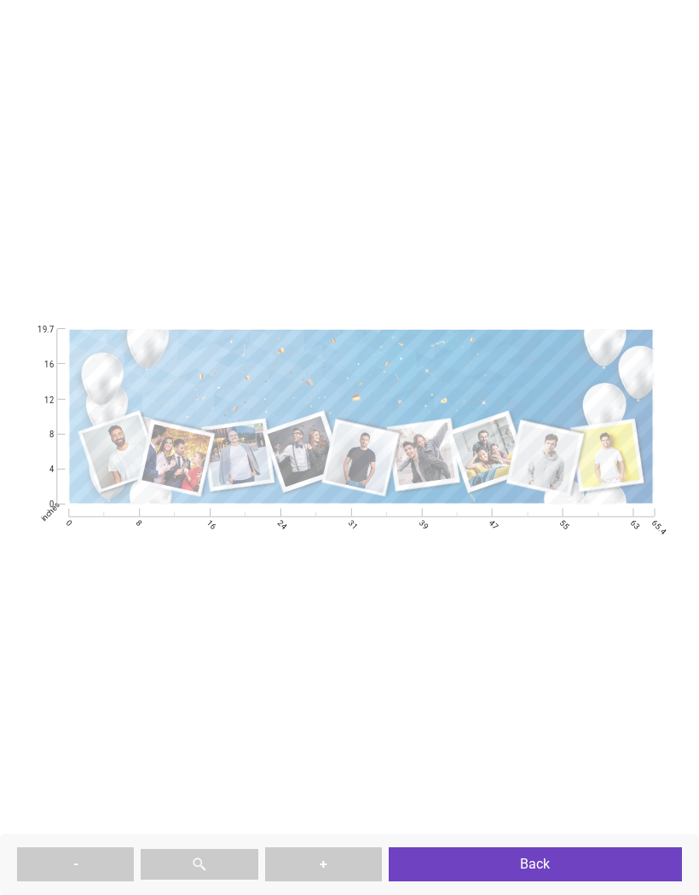
click at [149, 218] on div ".cls-1 { filter: url(#drop-shadow-3); } .cls-1, .cls-2, .cls-3, .cls-4, .cls-5,…" at bounding box center [349, 416] width 692 height 833
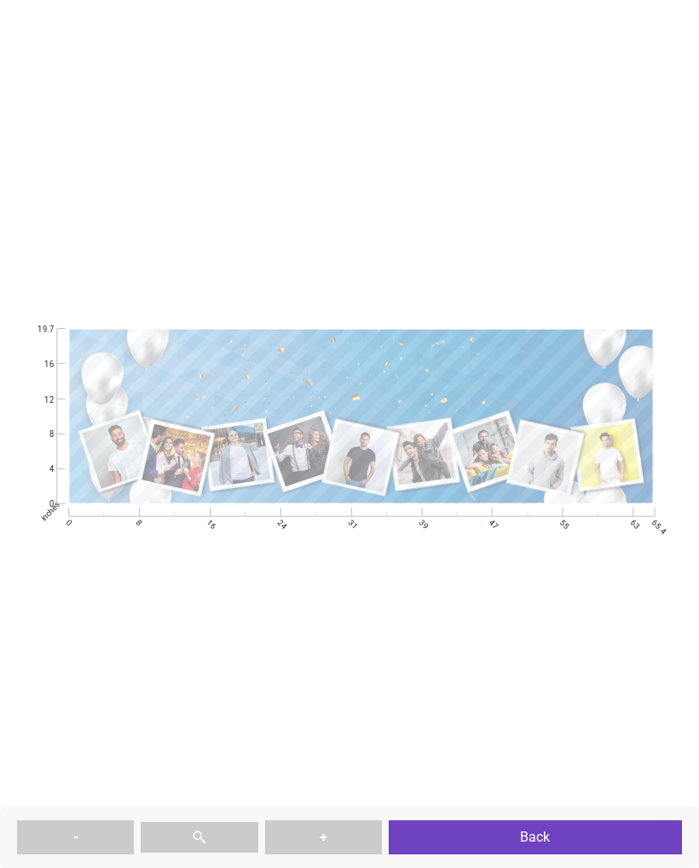
click at [540, 837] on button "Back" at bounding box center [535, 837] width 293 height 34
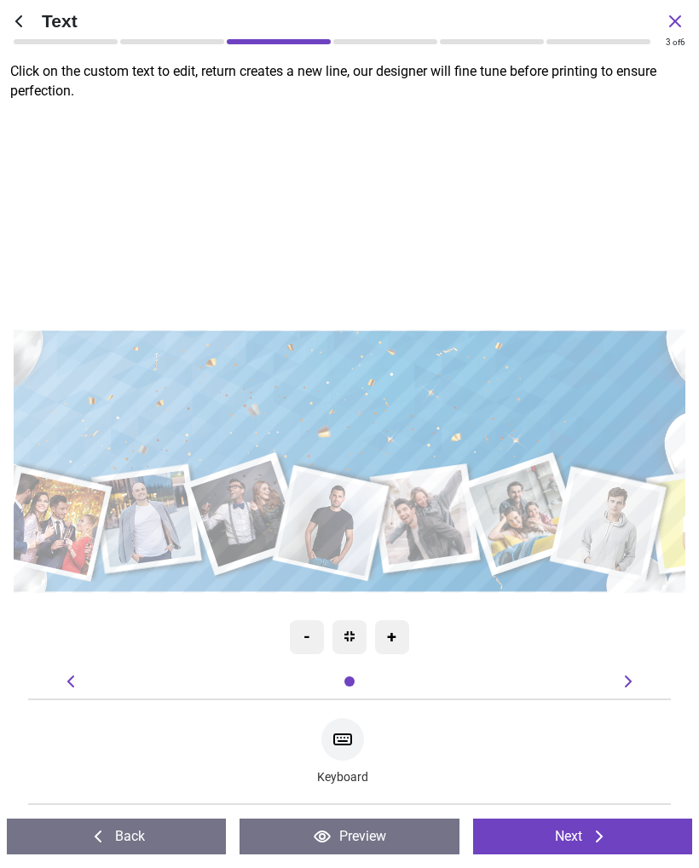
click at [148, 842] on button "Back" at bounding box center [116, 837] width 219 height 36
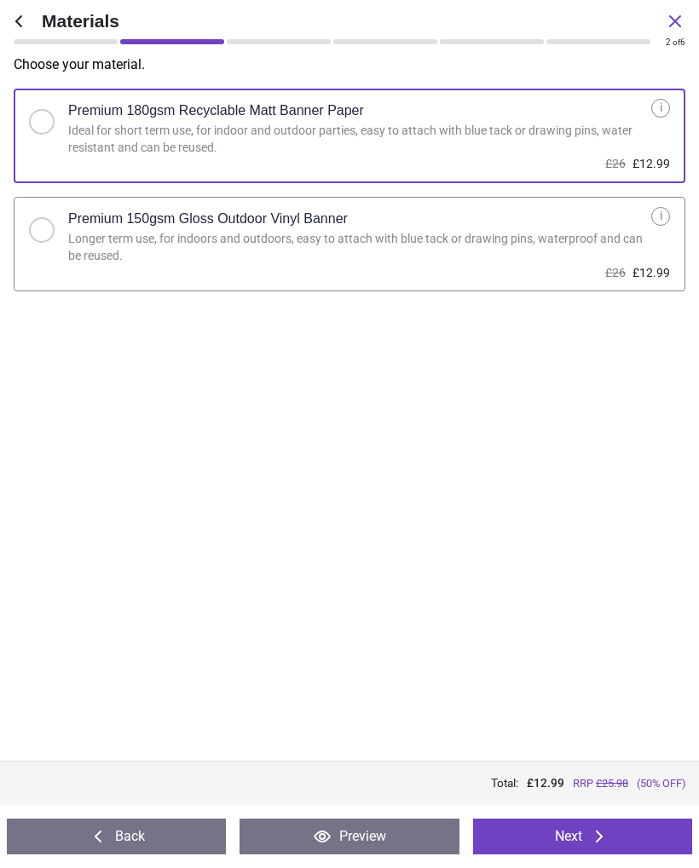
click at [571, 837] on button "Next" at bounding box center [582, 837] width 219 height 36
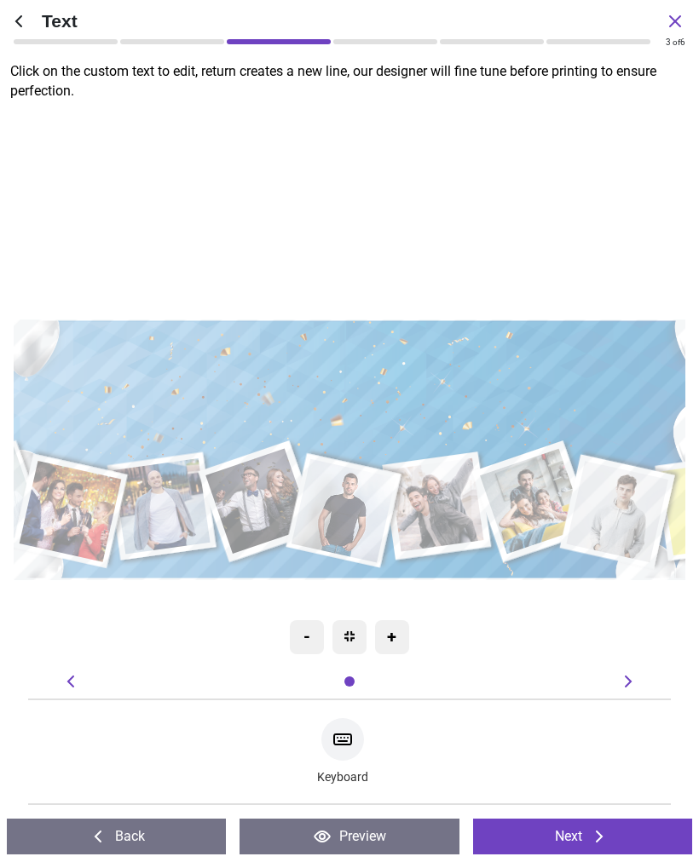
click at [561, 394] on textarea "**********" at bounding box center [348, 385] width 653 height 50
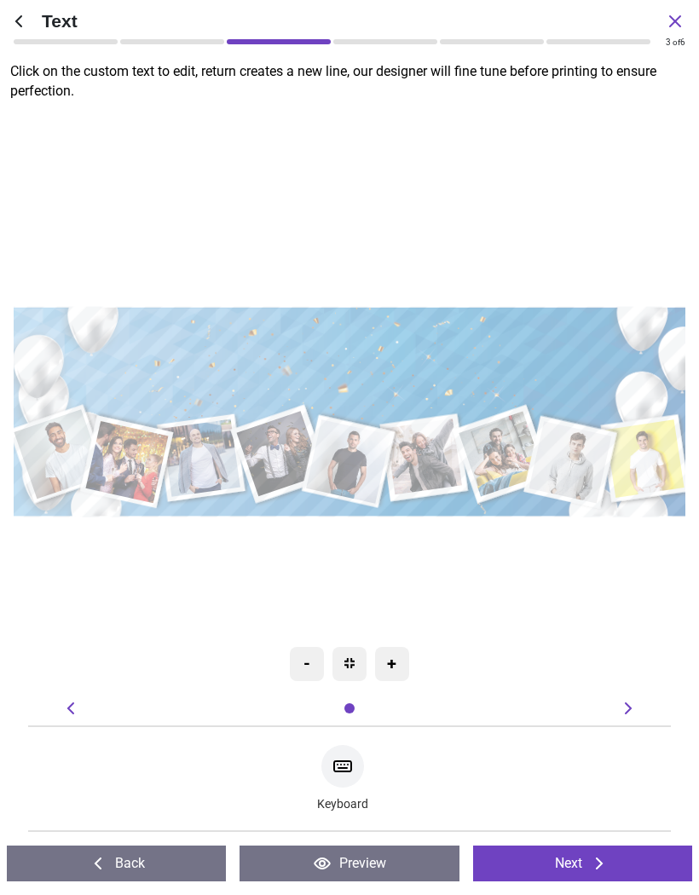
click at [597, 363] on textarea "**********" at bounding box center [354, 358] width 531 height 41
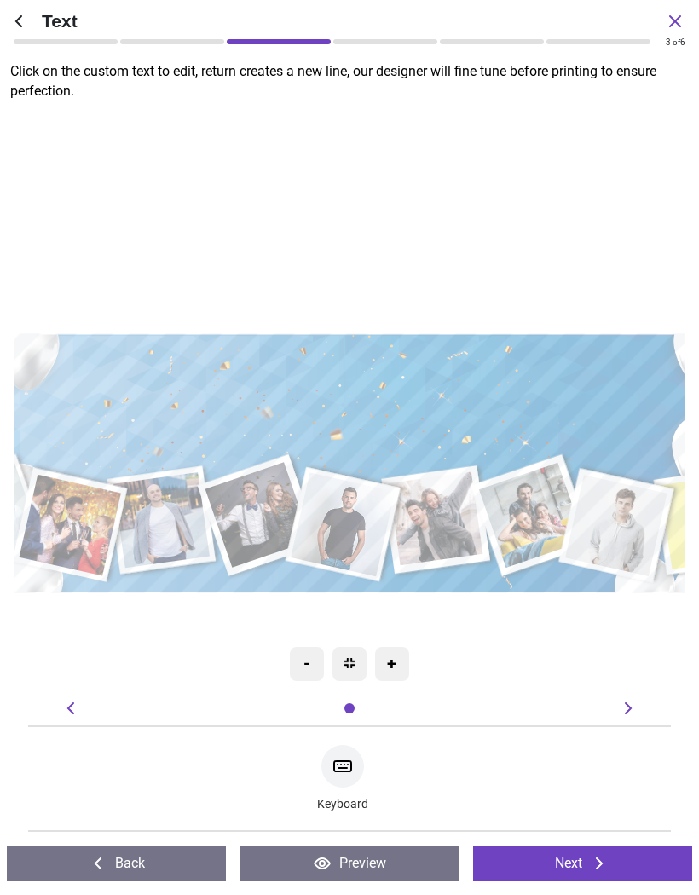
type textarea "**********"
click at [150, 419] on textarea "**********" at bounding box center [348, 397] width 653 height 50
click at [141, 412] on textarea "**********" at bounding box center [348, 397] width 653 height 50
click at [595, 372] on textarea "**********" at bounding box center [348, 397] width 653 height 50
click at [595, 294] on div ".cls-1 { filter: url(#drop-shadow-3); } .cls-1, .cls-2, .cls-3, .cls-4, .cls-5,…" at bounding box center [344, 464] width 866 height 750
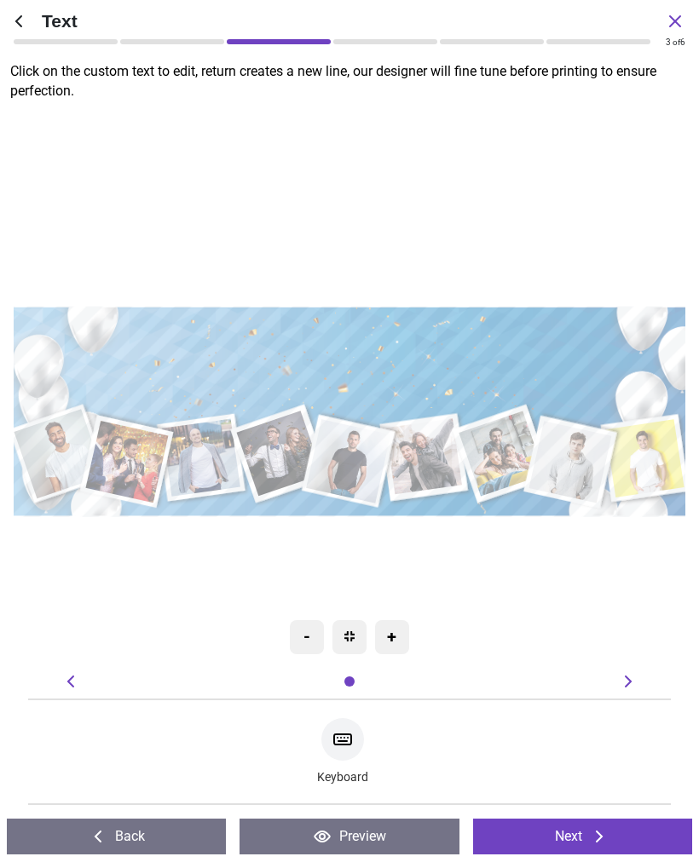
click at [505, 374] on textarea "**********" at bounding box center [354, 358] width 531 height 41
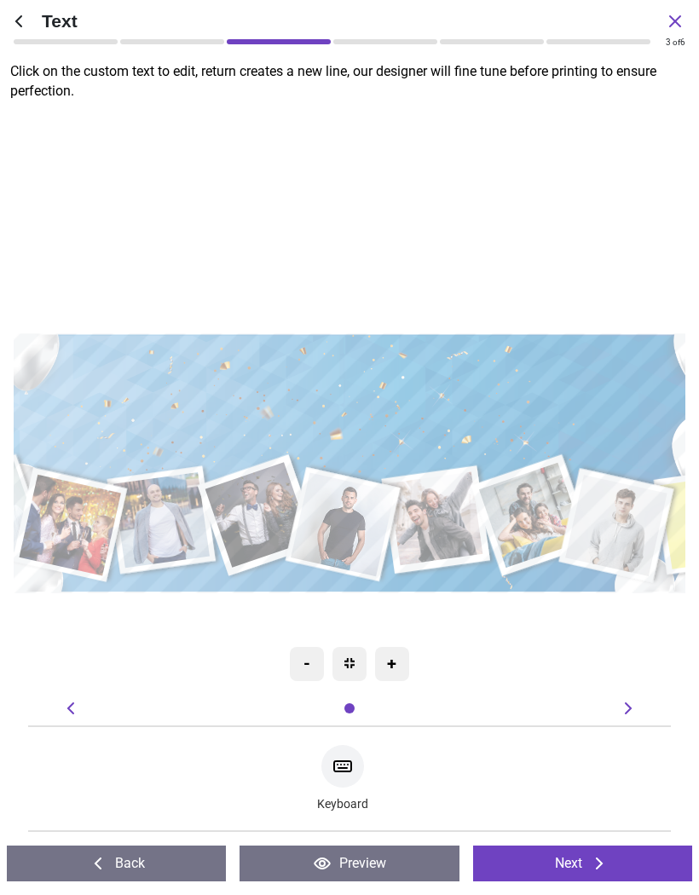
click at [512, 405] on textarea "**********" at bounding box center [348, 397] width 653 height 50
click at [513, 403] on textarea "**********" at bounding box center [348, 397] width 653 height 50
click at [512, 405] on textarea "**********" at bounding box center [348, 397] width 653 height 50
click at [178, 220] on div ".cls-1 { filter: url(#drop-shadow-3); } .cls-1, .cls-2, .cls-3, .cls-4, .cls-5,…" at bounding box center [344, 464] width 866 height 750
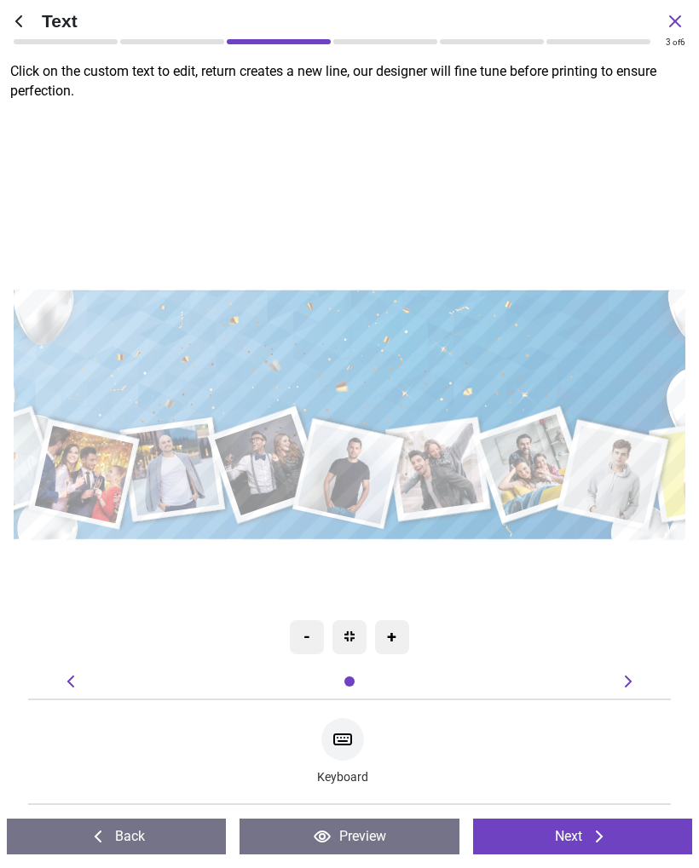
click at [174, 248] on div ".cls-1 { filter: url(#drop-shadow-3); } .cls-1, .cls-2, .cls-3, .cls-4, .cls-5,…" at bounding box center [349, 415] width 838 height 726
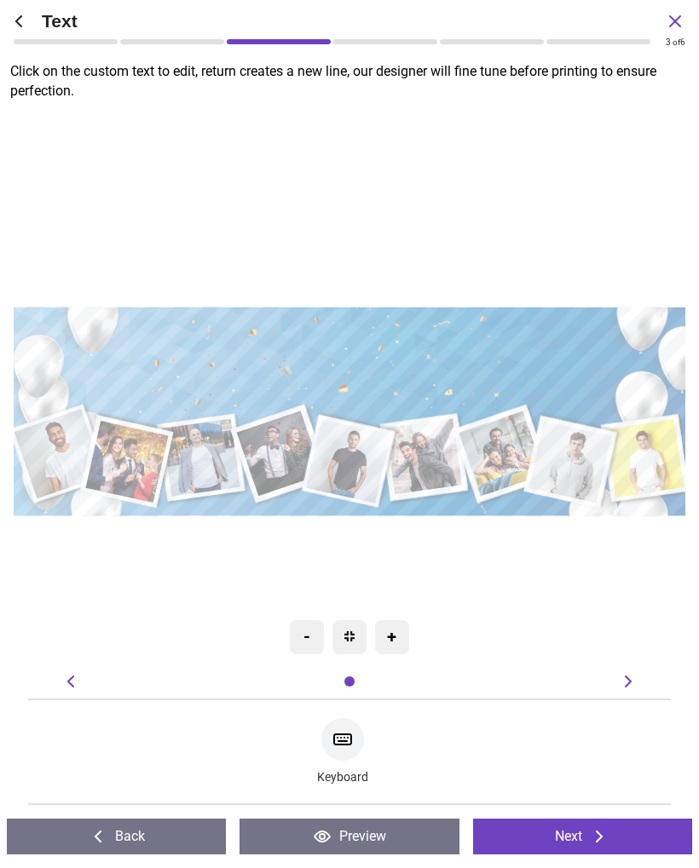
click at [584, 838] on button "Next" at bounding box center [582, 837] width 219 height 36
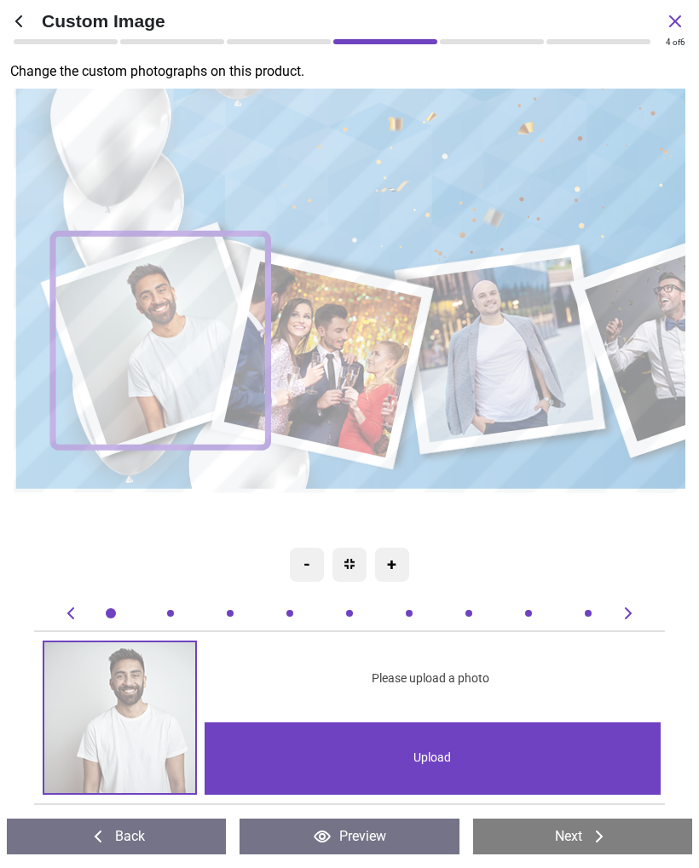
click at [138, 842] on button "Back" at bounding box center [116, 837] width 219 height 36
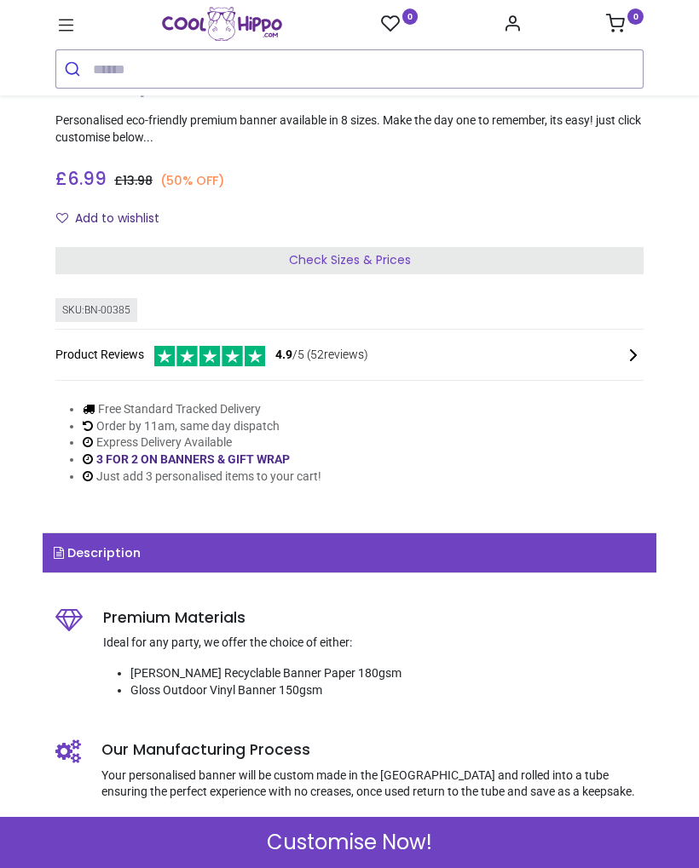
scroll to position [342, 0]
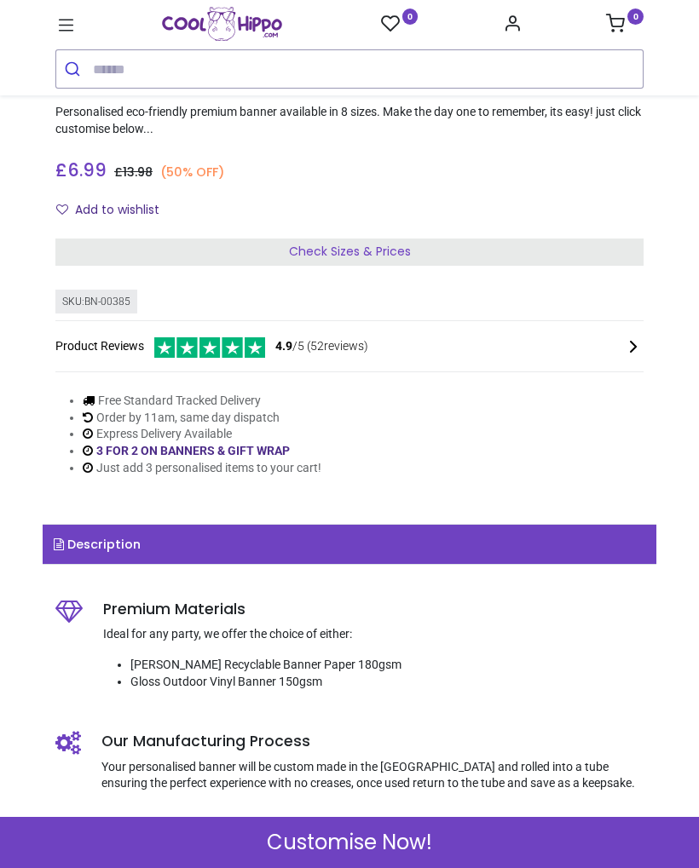
click at [505, 857] on div "Customise Now!" at bounding box center [349, 842] width 699 height 51
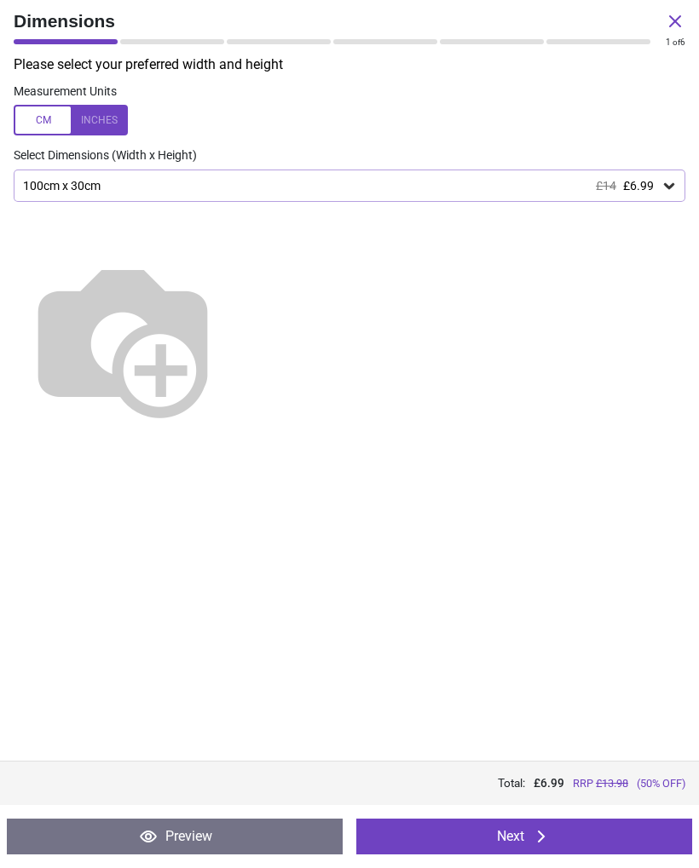
click at [665, 187] on icon at bounding box center [668, 185] width 17 height 17
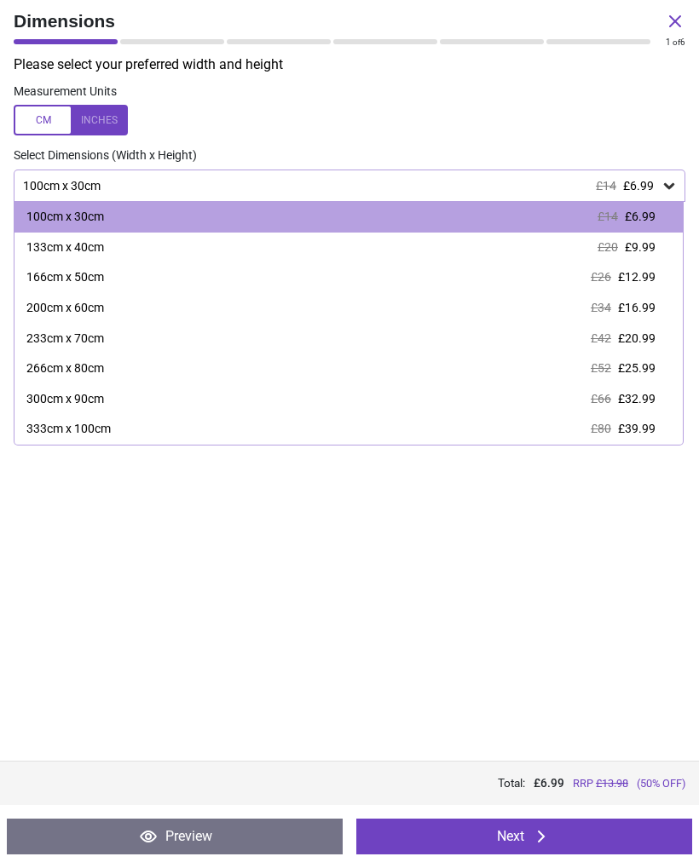
click at [653, 282] on span "£12.99" at bounding box center [636, 277] width 37 height 14
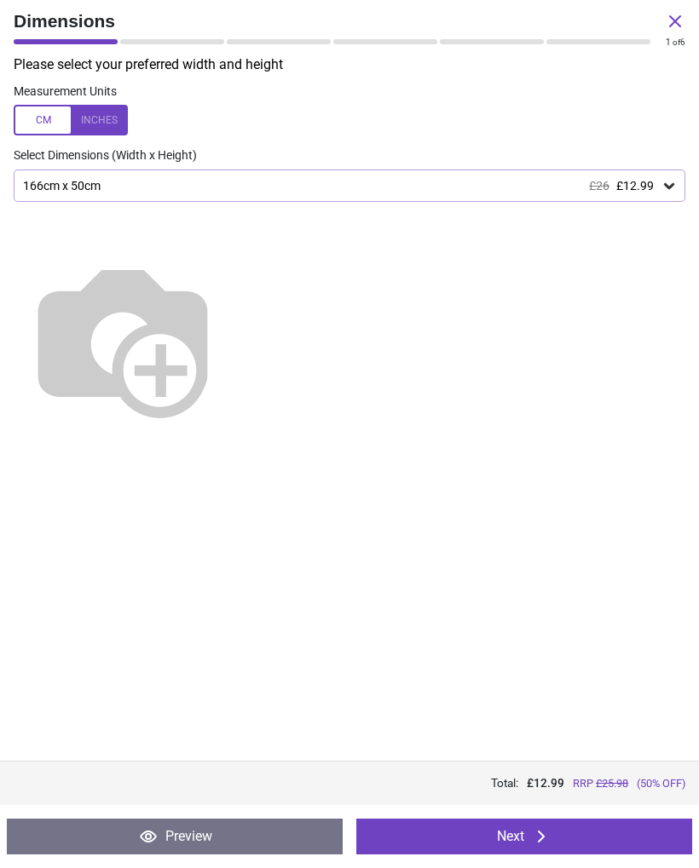
click at [613, 848] on button "Next" at bounding box center [524, 837] width 336 height 36
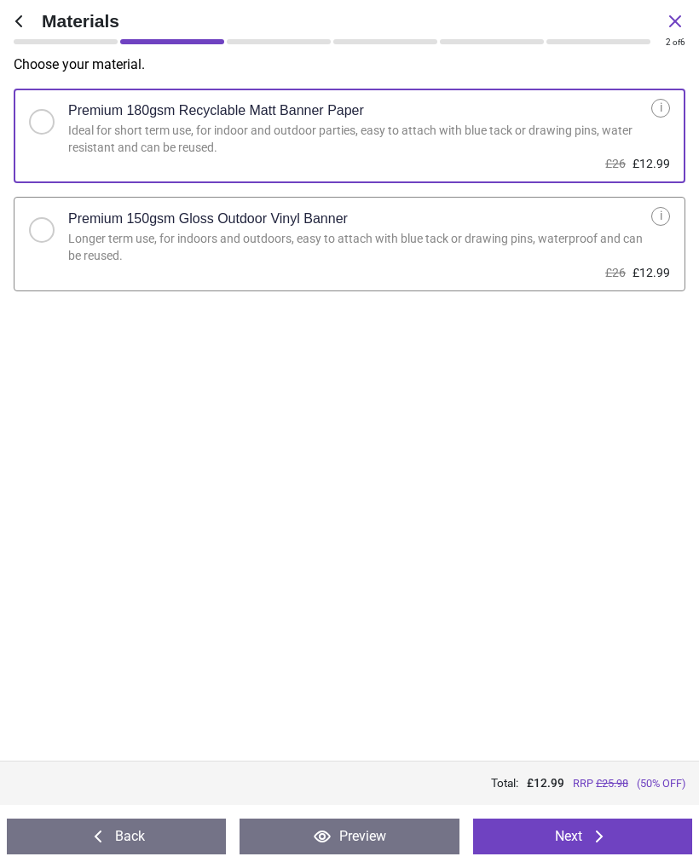
click at [625, 845] on button "Next" at bounding box center [582, 837] width 219 height 36
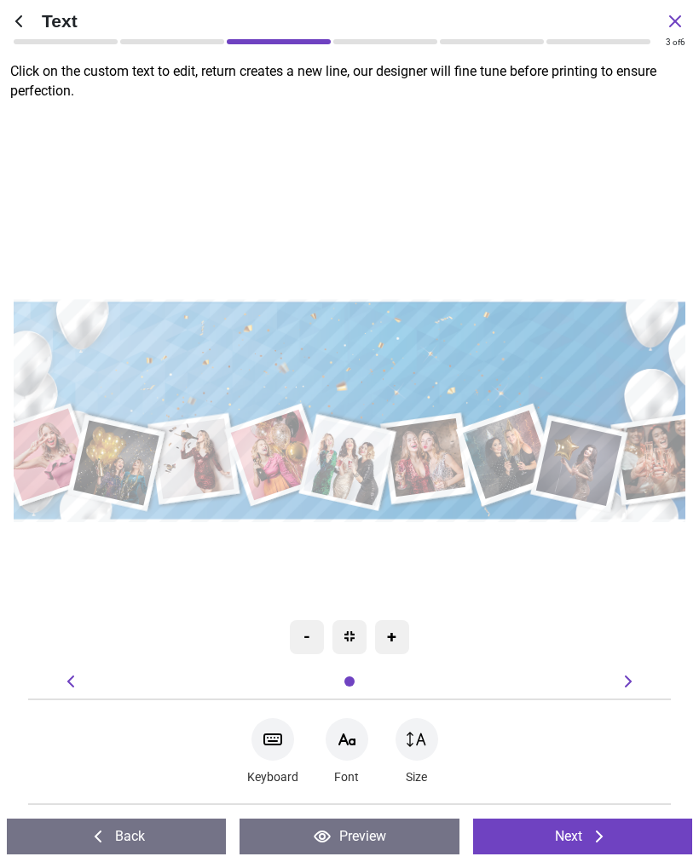
click at [354, 741] on icon at bounding box center [346, 739] width 15 height 10
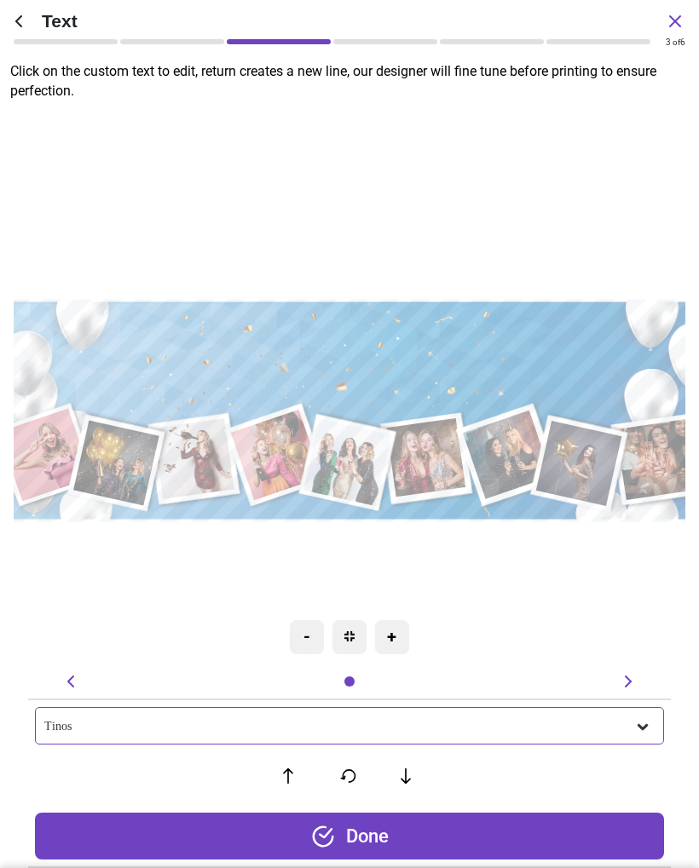
click at [644, 722] on icon at bounding box center [642, 726] width 17 height 17
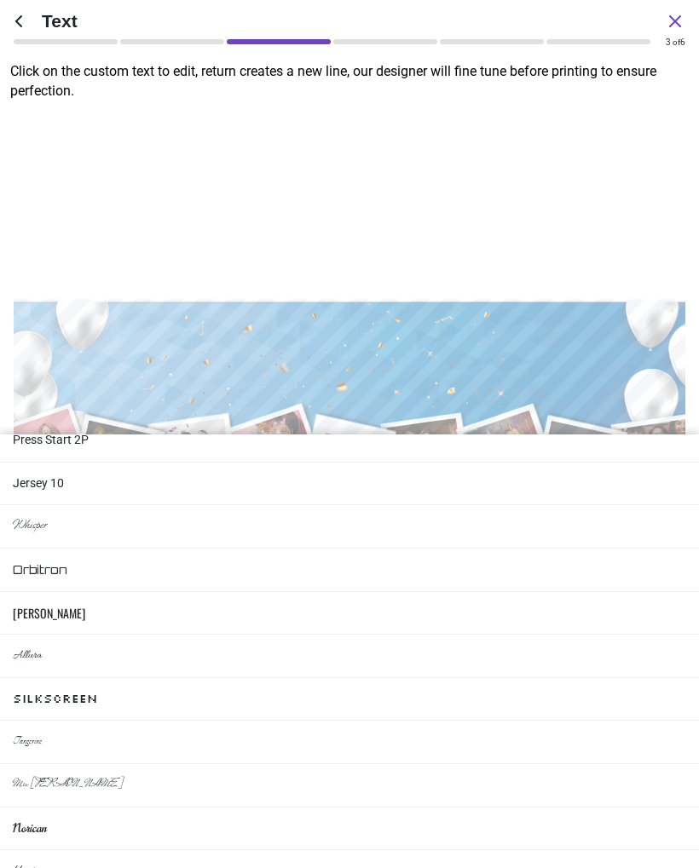
scroll to position [586, 0]
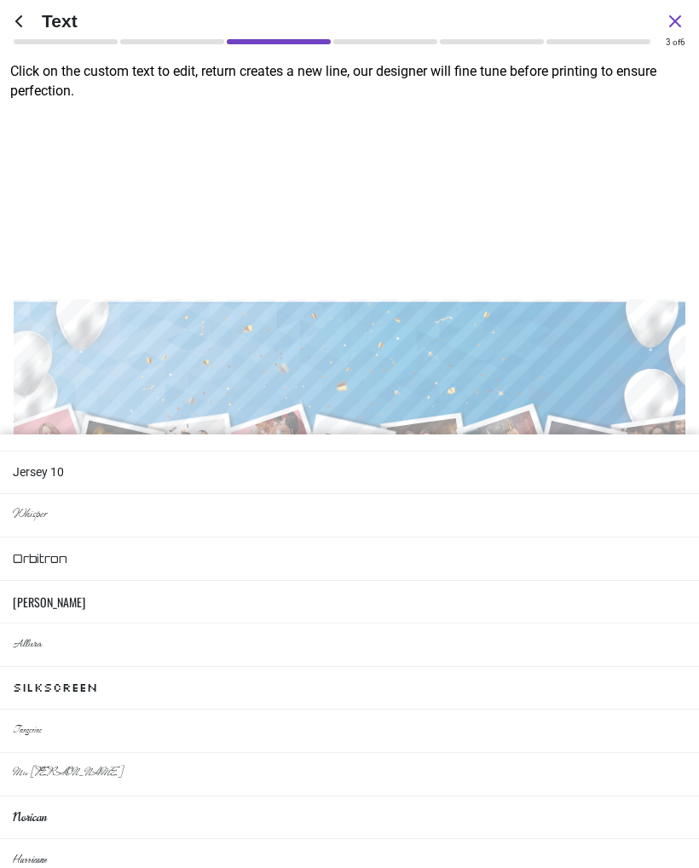
click at [582, 550] on li "Orbitron" at bounding box center [349, 559] width 699 height 43
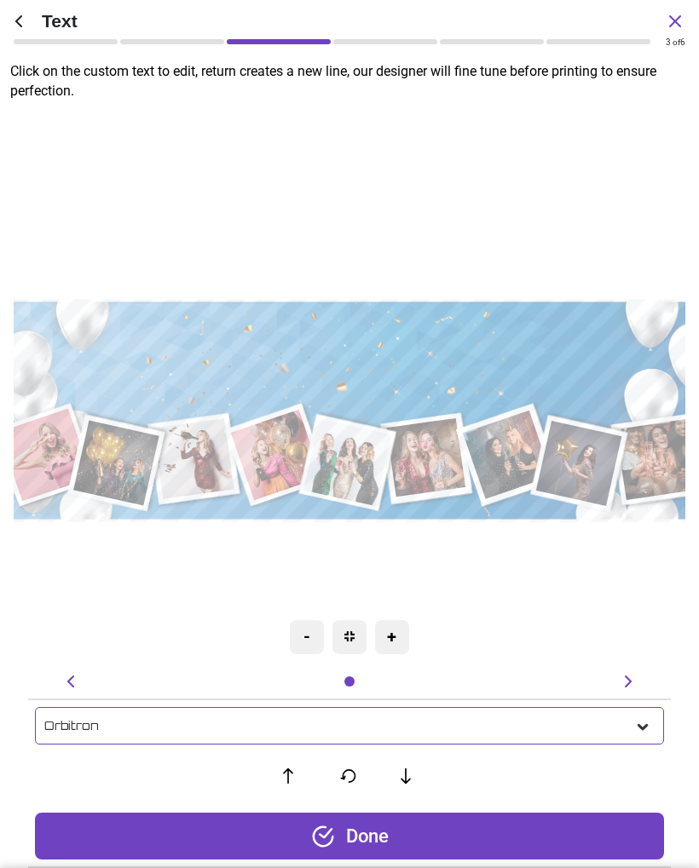
click at [651, 731] on icon at bounding box center [642, 726] width 17 height 17
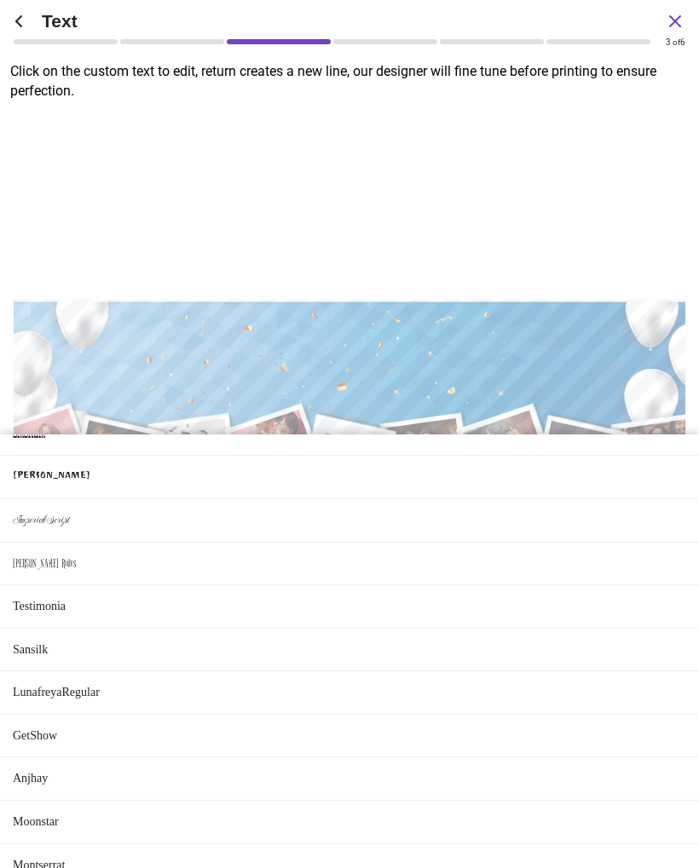
scroll to position [1270, 0]
click at [596, 850] on li "Montserrat" at bounding box center [349, 866] width 699 height 43
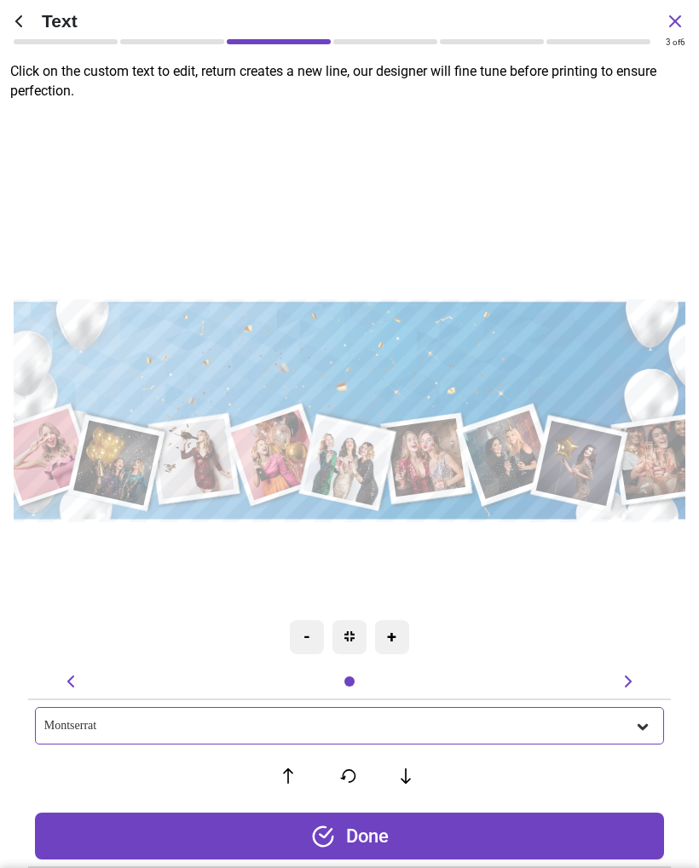
click at [642, 723] on icon at bounding box center [642, 726] width 17 height 17
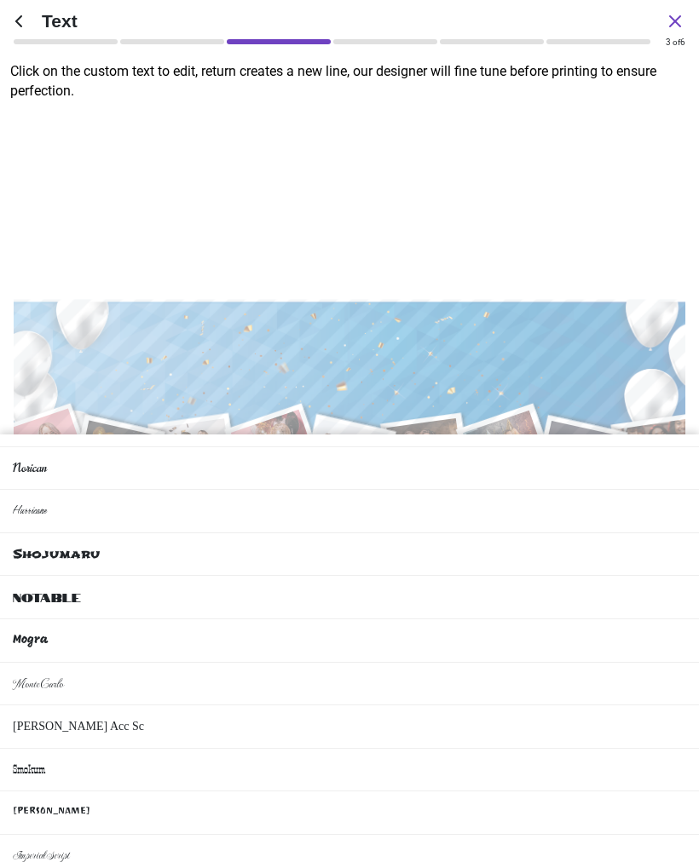
scroll to position [928, 0]
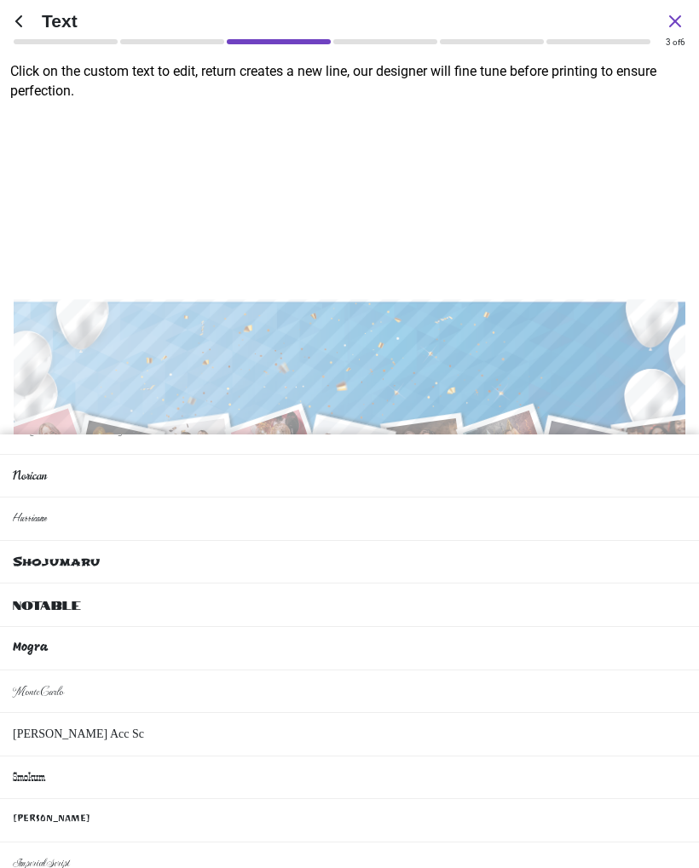
click at [547, 722] on li "Bruno Acc Sc" at bounding box center [349, 734] width 699 height 43
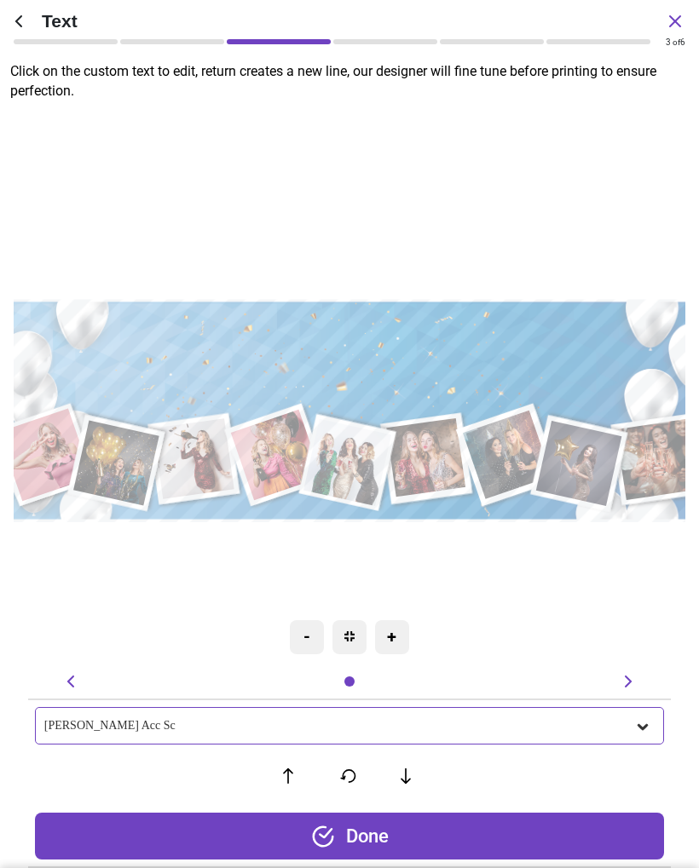
click at [643, 724] on icon at bounding box center [642, 726] width 17 height 17
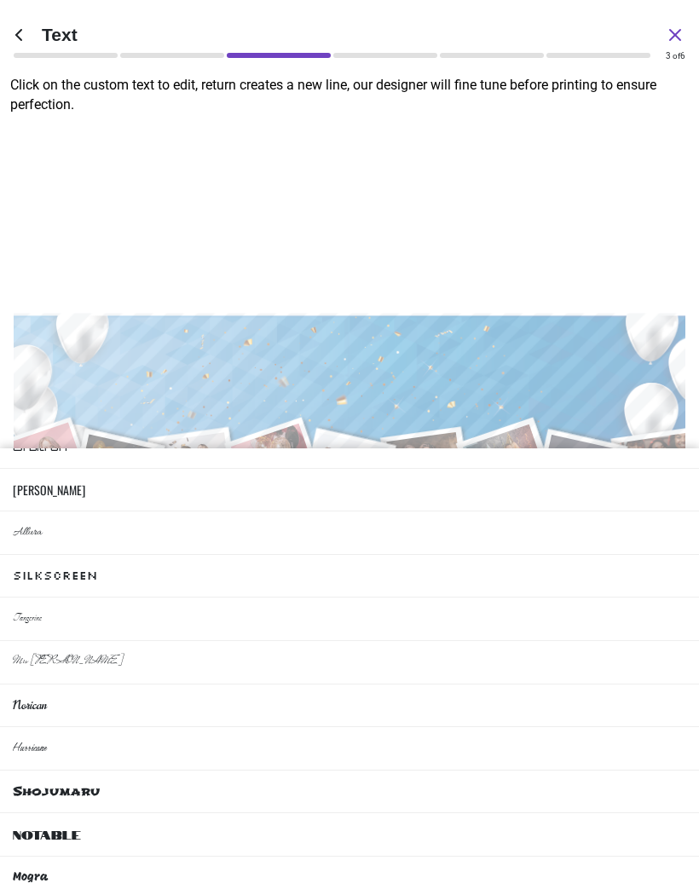
scroll to position [675, 0]
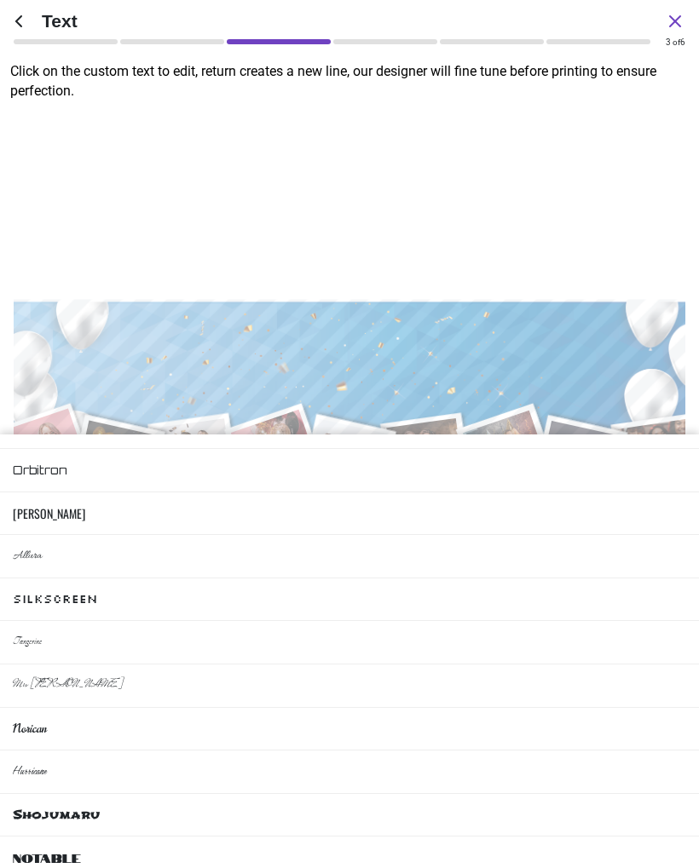
click at [595, 507] on li "Oswald" at bounding box center [349, 513] width 699 height 43
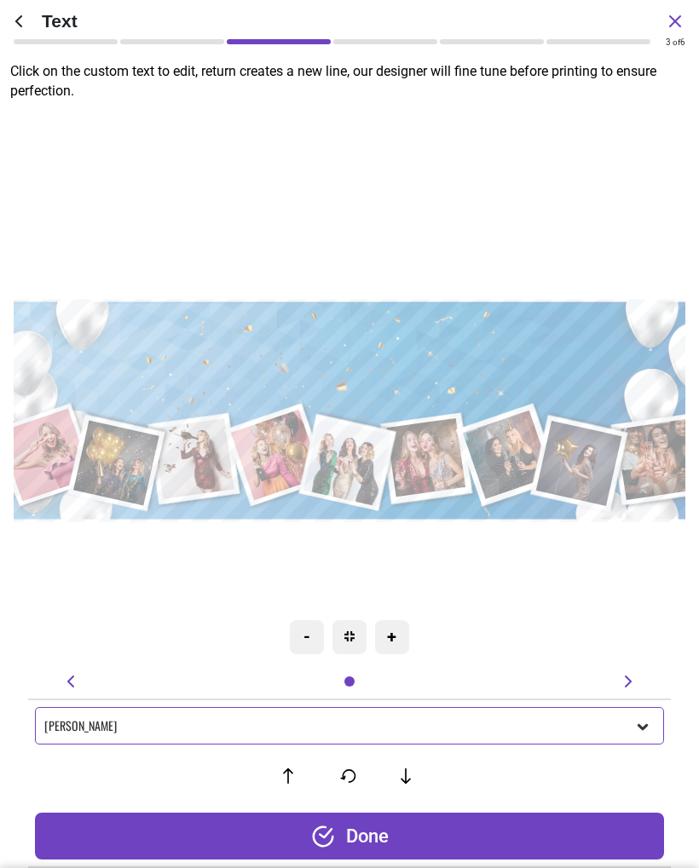
click at [382, 360] on textarea at bounding box center [349, 347] width 656 height 100
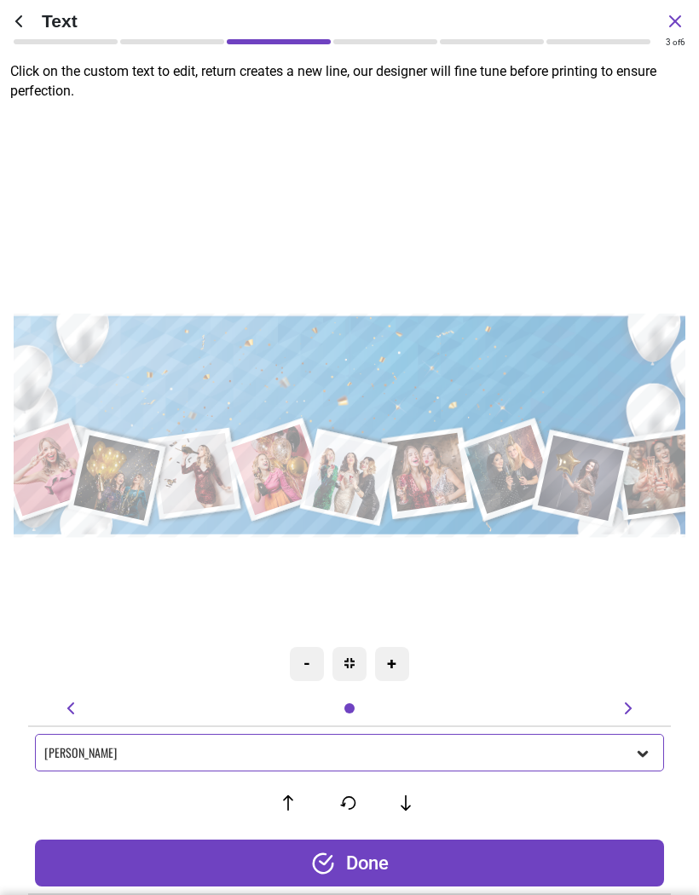
type textarea "*"
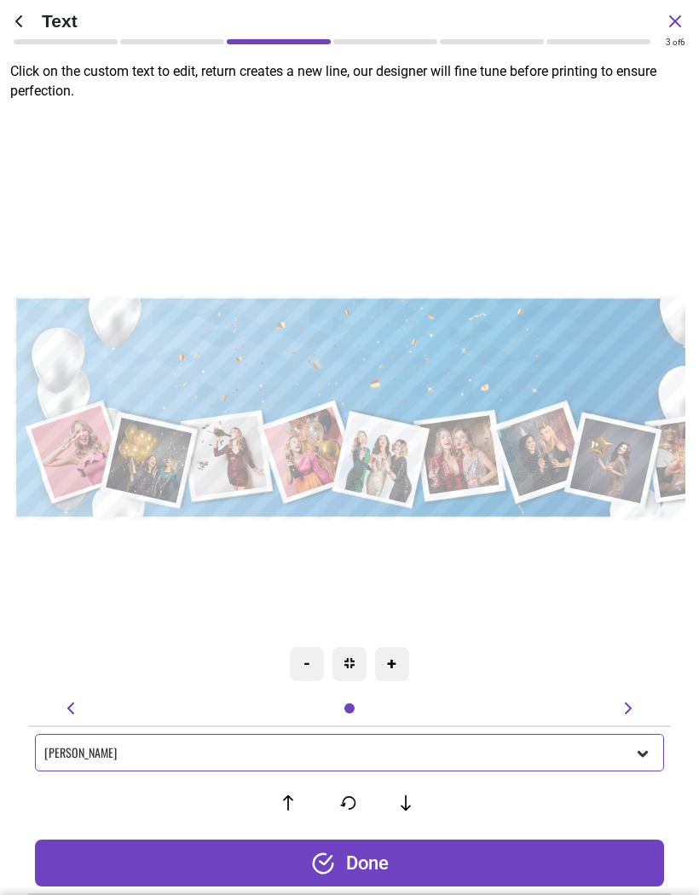
click at [325, 550] on div ".cls-1 { filter: url(#drop-shadow-4); } .cls-1, .cls-2, .cls-3, .cls-4, .cls-5,…" at bounding box center [381, 408] width 734 height 636
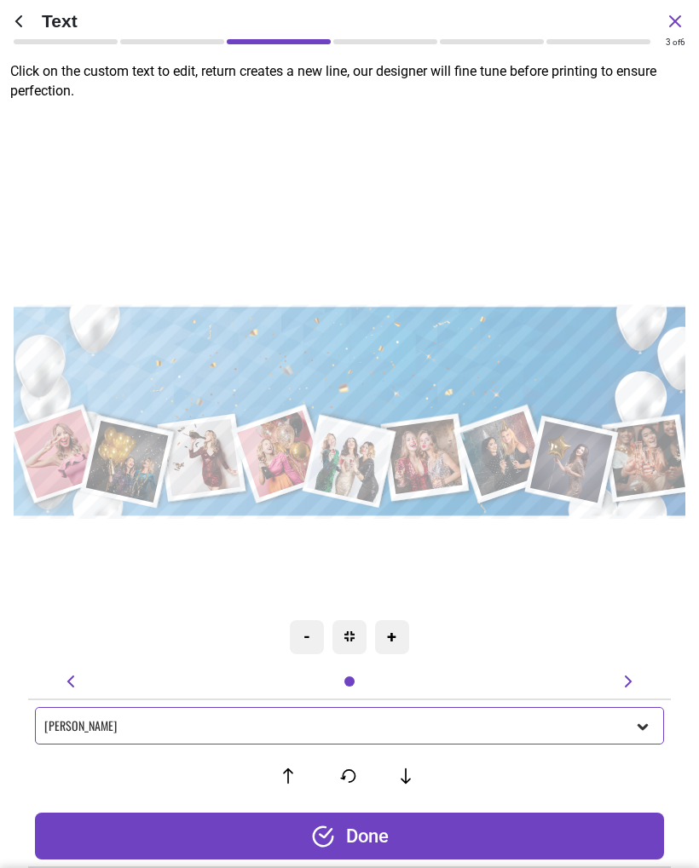
click at [645, 725] on icon at bounding box center [642, 727] width 10 height 6
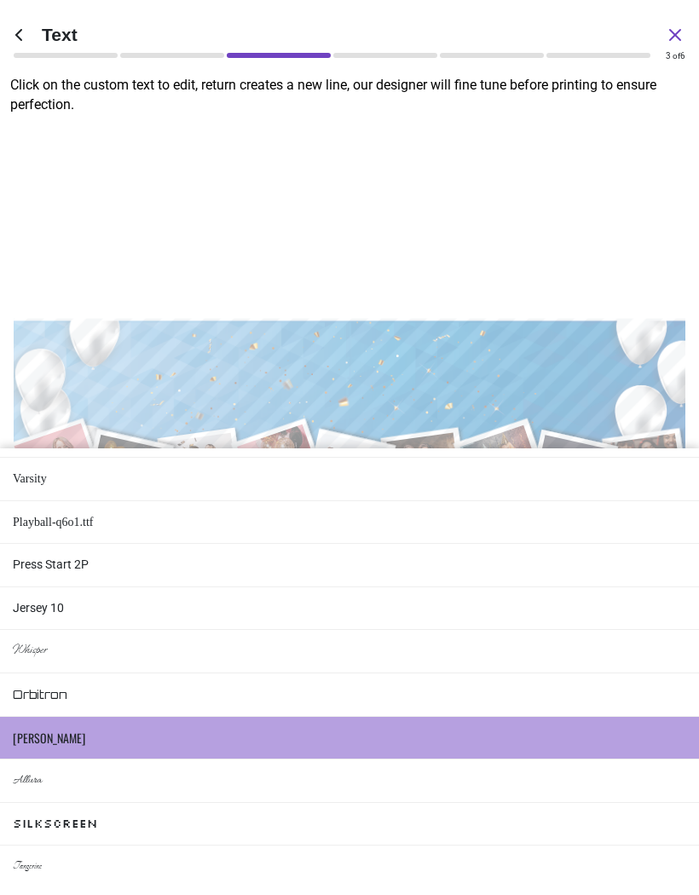
scroll to position [463, 0]
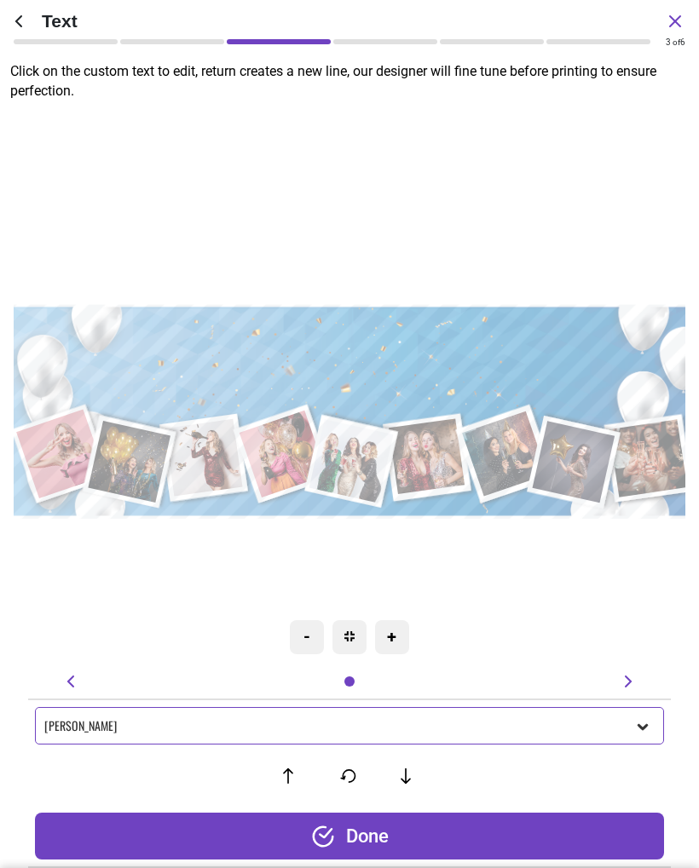
click at [642, 222] on div ".cls-1 { filter: url(#drop-shadow-4); } .cls-1, .cls-2, .cls-3, .cls-4, .cls-5,…" at bounding box center [352, 411] width 704 height 608
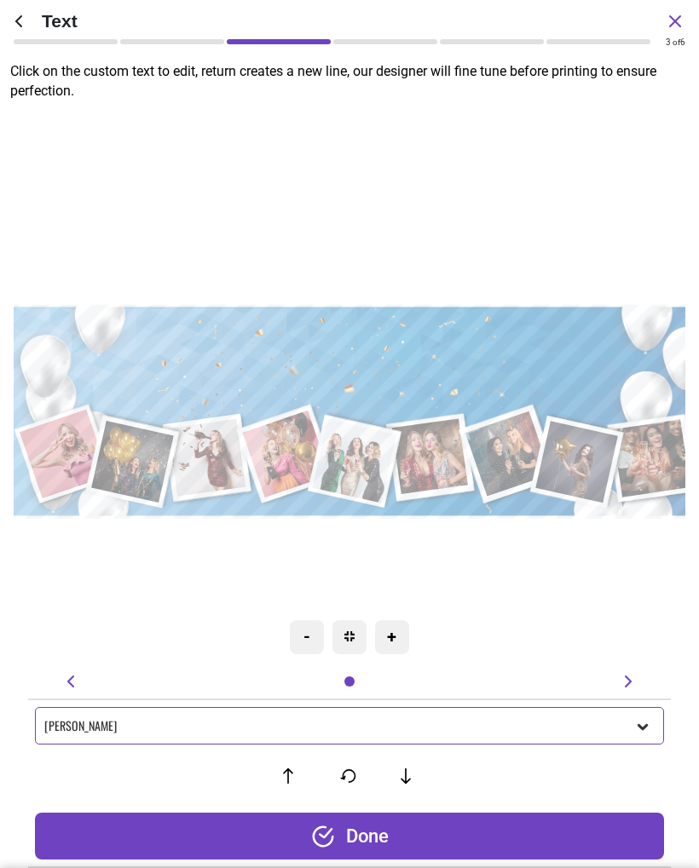
click at [63, 726] on div "Oswald" at bounding box center [339, 726] width 590 height 14
click at [73, 217] on div ".cls-1 { filter: url(#drop-shadow-4); } .cls-1, .cls-2, .cls-3, .cls-4, .cls-5,…" at bounding box center [355, 411] width 704 height 608
click at [543, 365] on textarea at bounding box center [355, 350] width 629 height 95
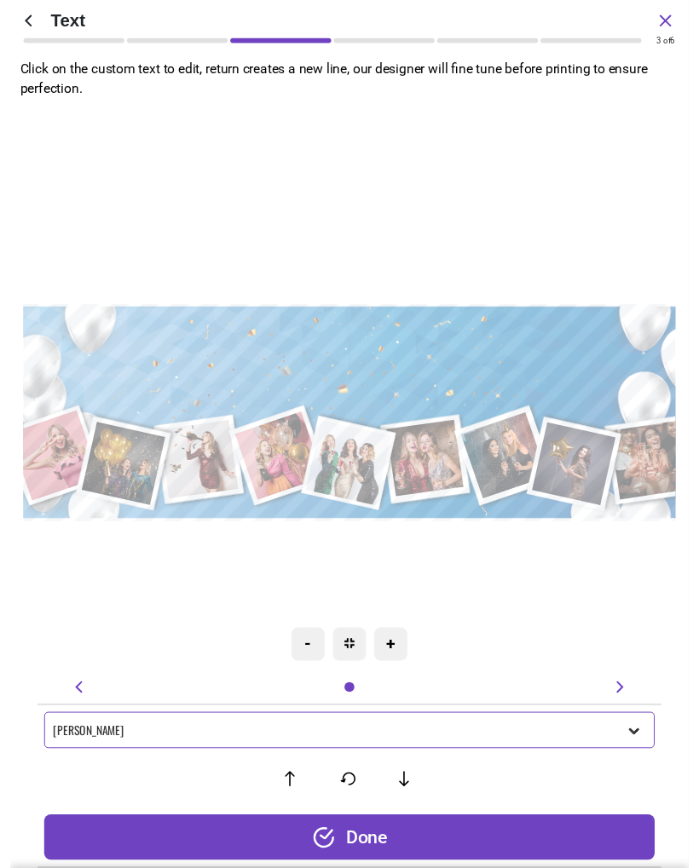
scroll to position [0, 0]
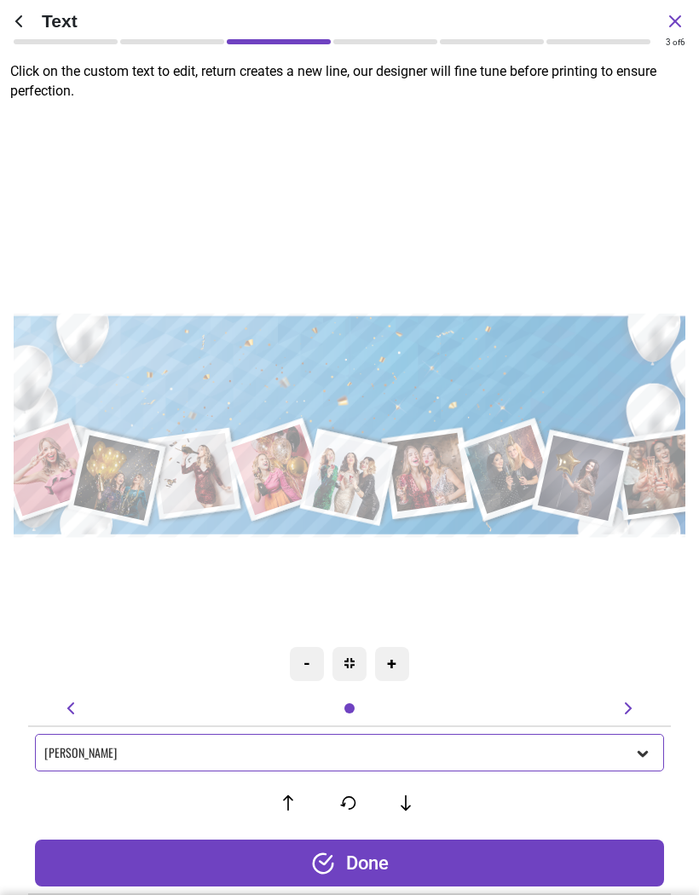
click at [601, 220] on div ".cls-1 { filter: url(#drop-shadow-4); } .cls-1, .cls-2, .cls-3, .cls-4, .cls-5,…" at bounding box center [348, 425] width 734 height 636
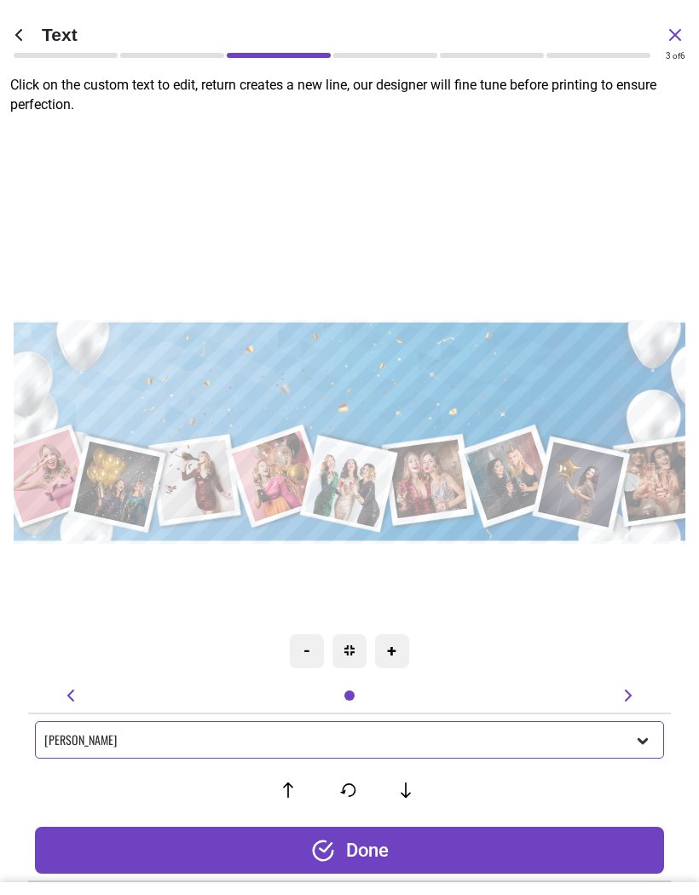
scroll to position [463, 0]
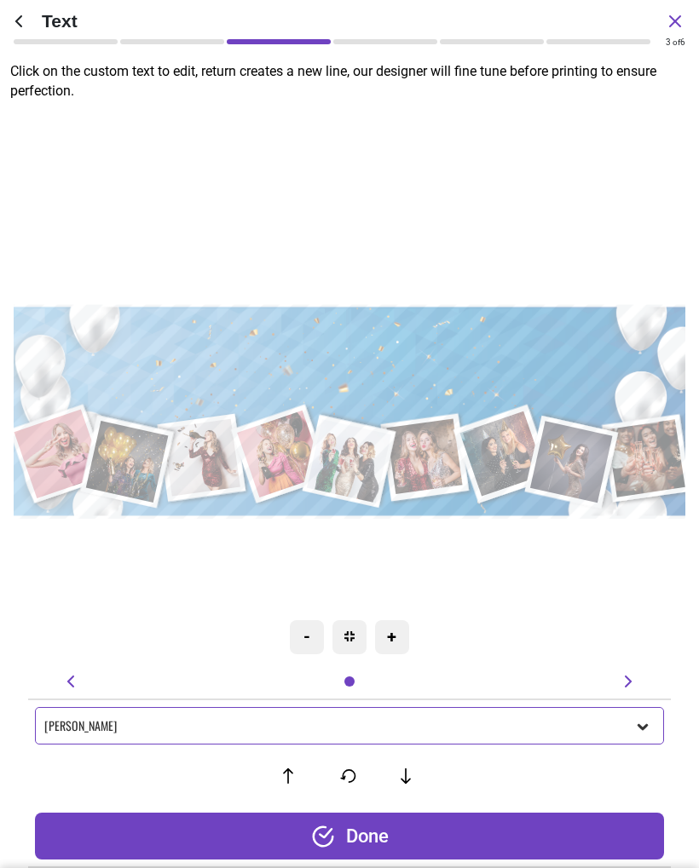
click at [53, 726] on div "Oswald" at bounding box center [339, 726] width 590 height 14
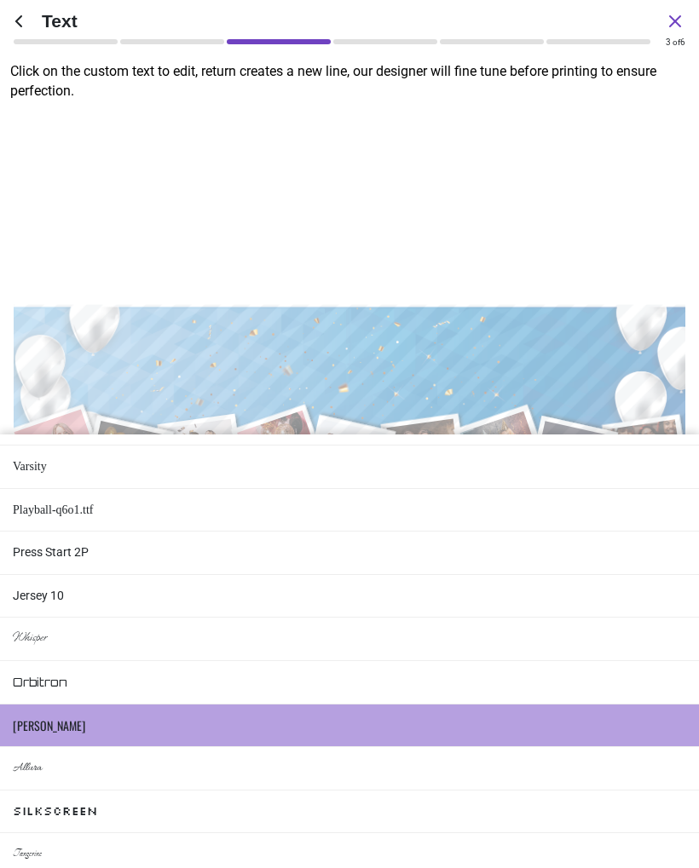
click at [26, 590] on li "Jersey 10" at bounding box center [349, 596] width 699 height 43
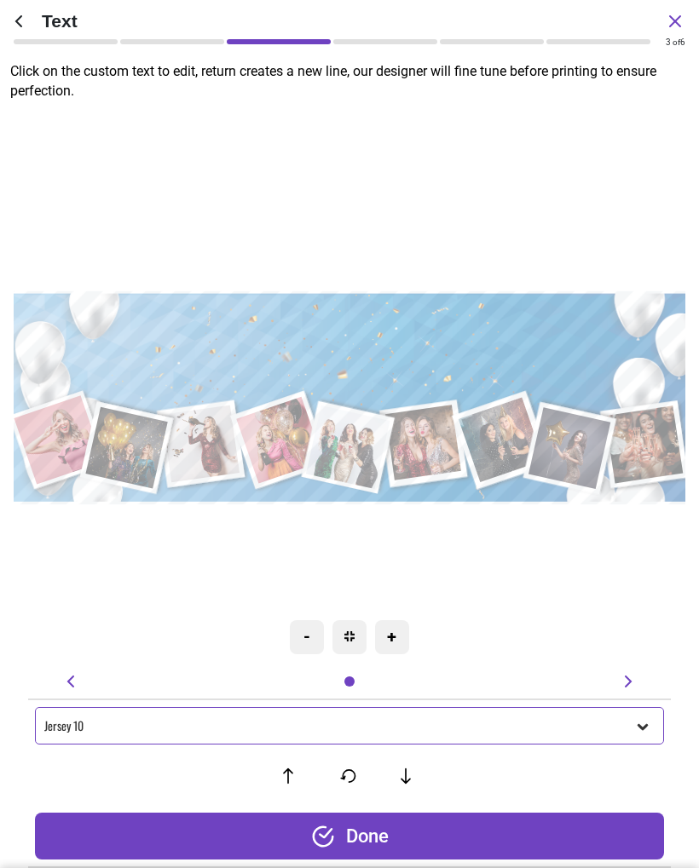
click at [46, 723] on div "Jersey 10" at bounding box center [339, 726] width 590 height 14
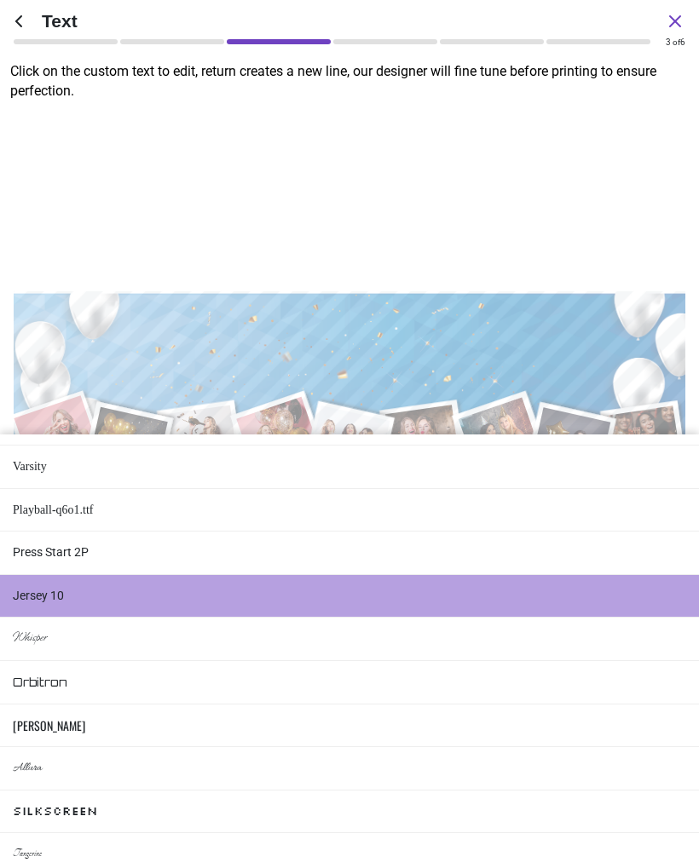
click at [620, 461] on li "Varsity" at bounding box center [349, 467] width 699 height 43
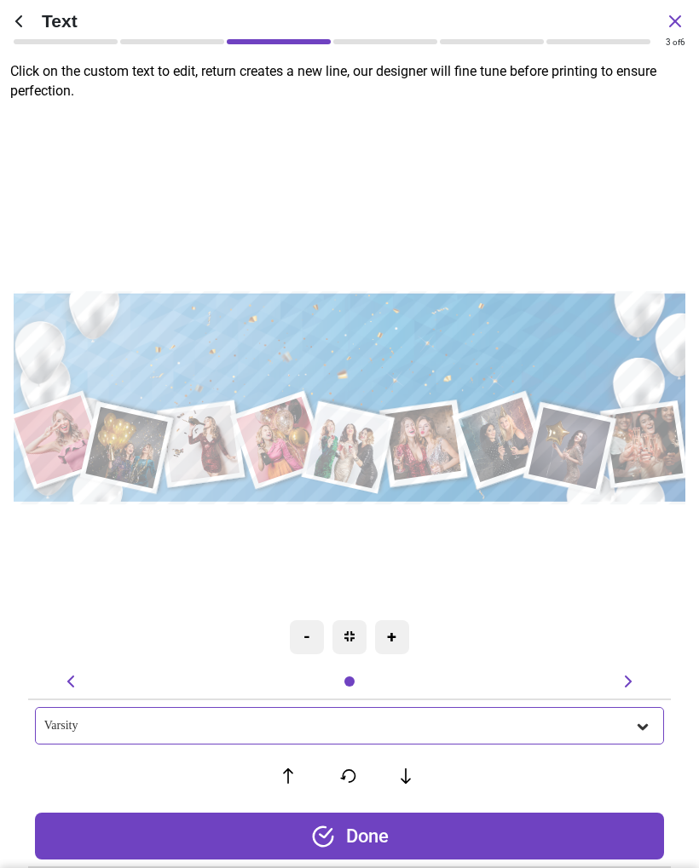
click at [87, 348] on textarea "**********" at bounding box center [350, 348] width 629 height 50
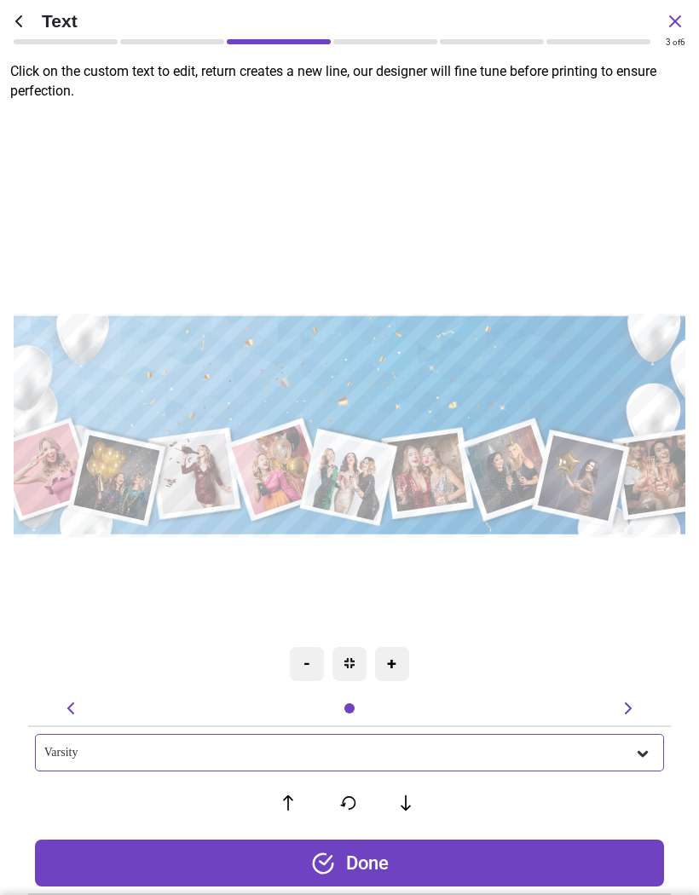
click at [37, 372] on textarea "**********" at bounding box center [349, 373] width 656 height 52
click at [646, 380] on textarea "**********" at bounding box center [349, 373] width 656 height 49
click at [441, 187] on div ".cls-1 { filter: url(#drop-shadow-4); } .cls-1, .cls-2, .cls-3, .cls-4, .cls-5,…" at bounding box center [348, 425] width 734 height 636
type textarea "**********"
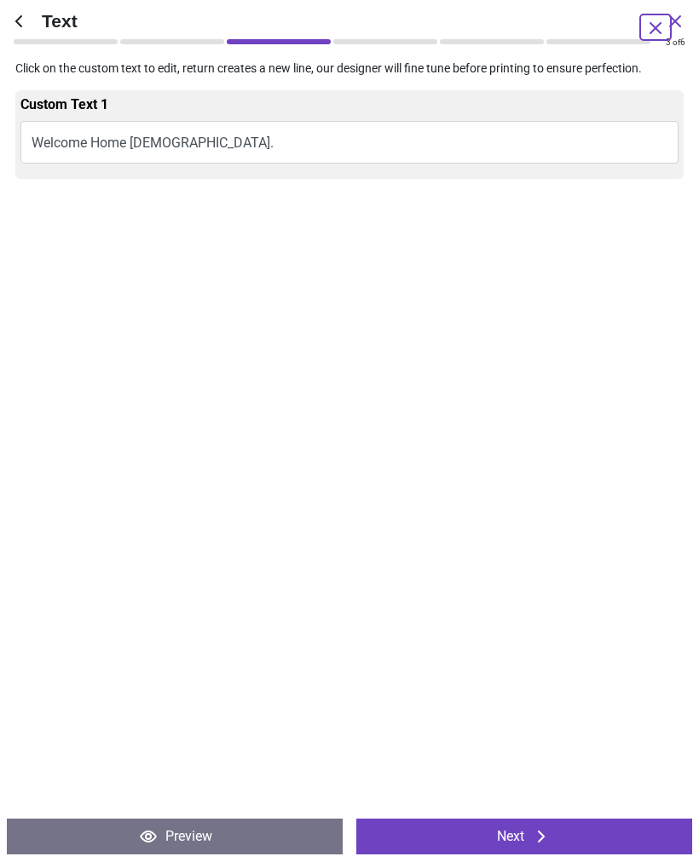
type input "**"
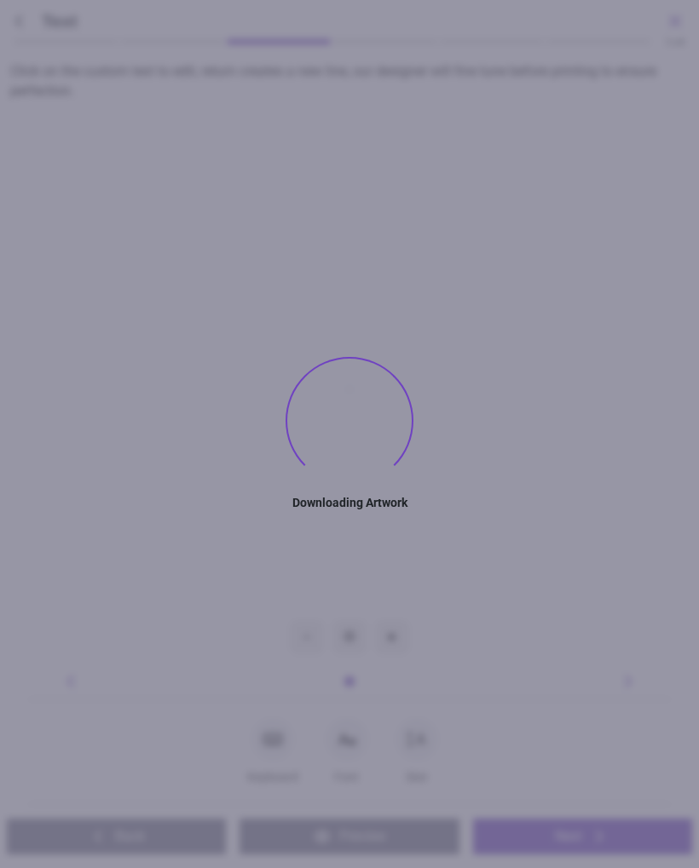
type textarea "**********"
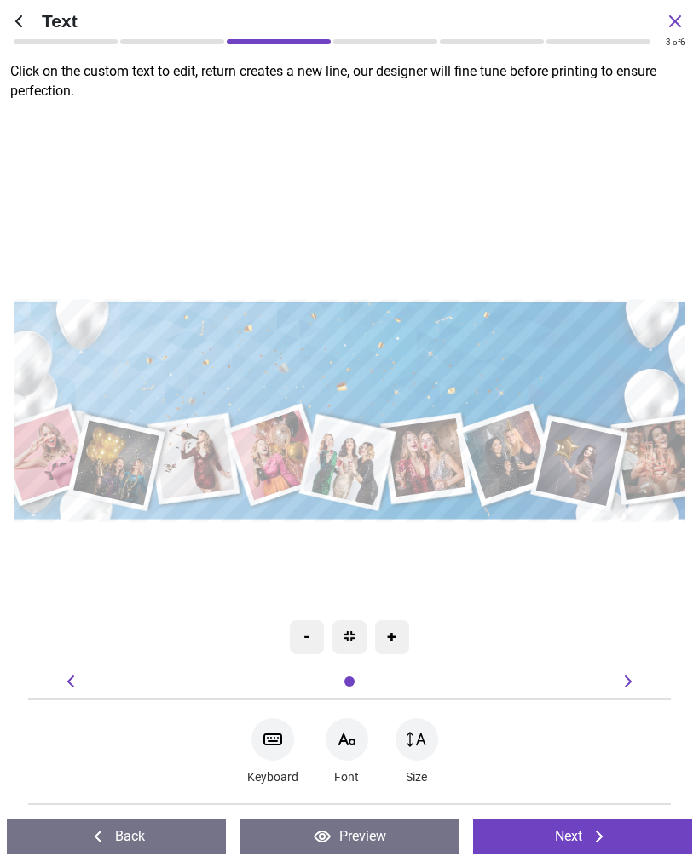
click at [594, 836] on icon at bounding box center [599, 836] width 20 height 20
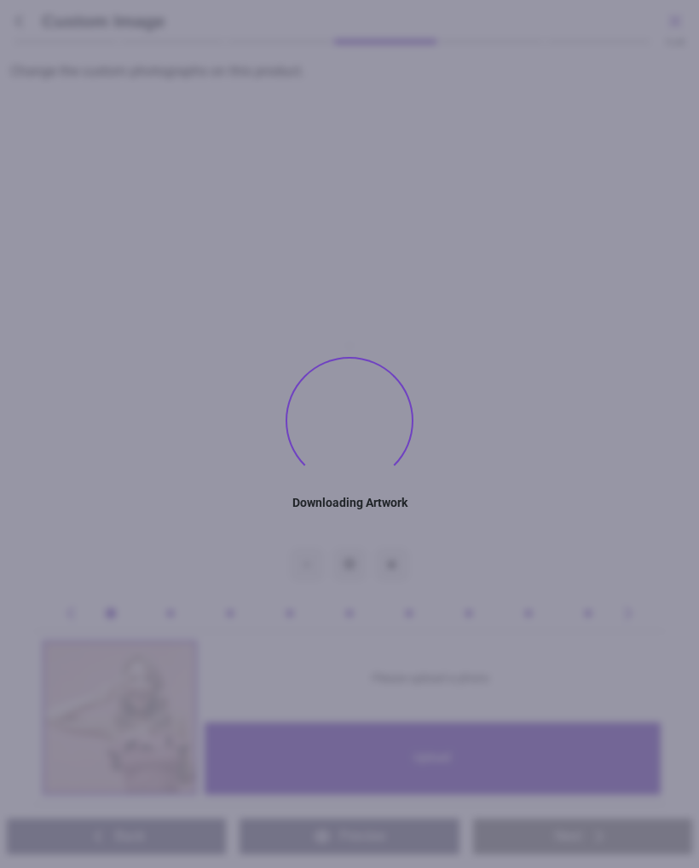
type textarea "**********"
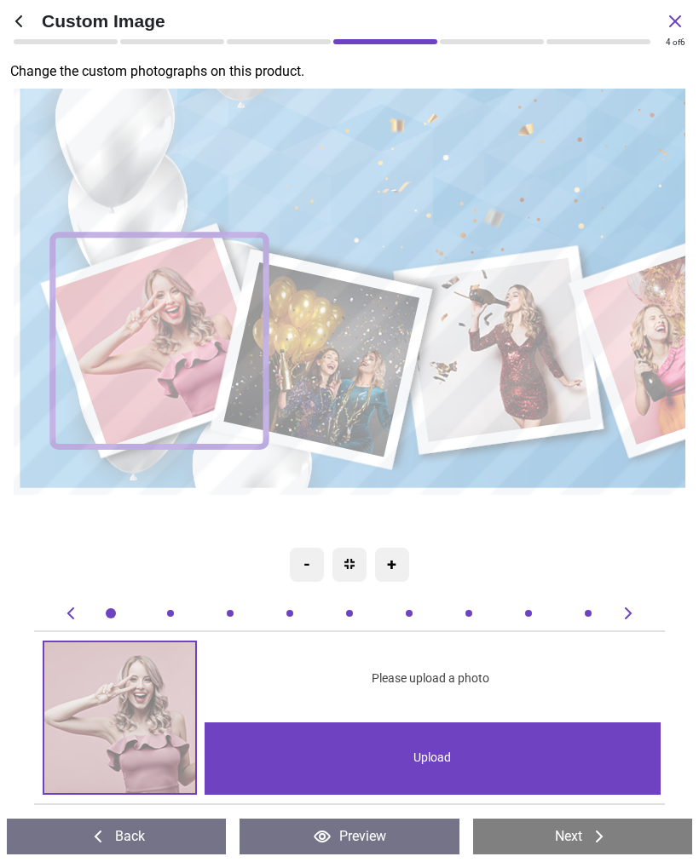
click at [532, 762] on div "Upload" at bounding box center [431, 758] width 455 height 72
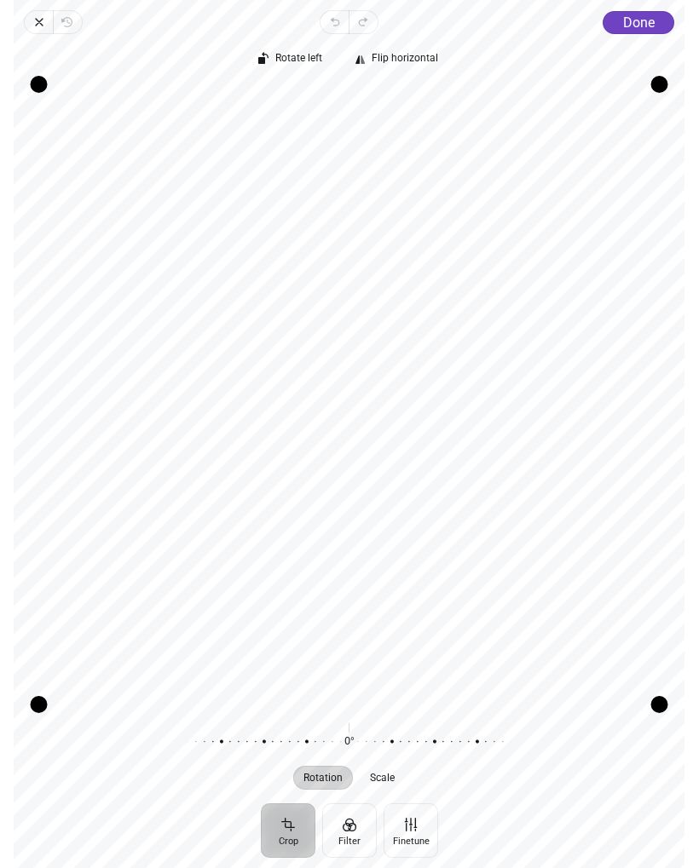
click at [644, 19] on span "Done" at bounding box center [639, 22] width 32 height 16
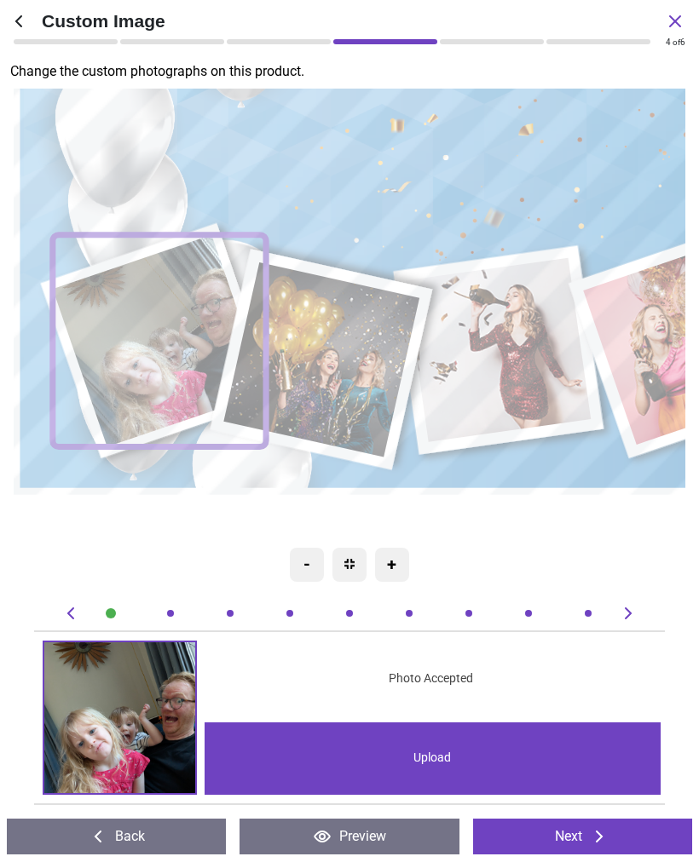
click at [370, 389] on image at bounding box center [322, 359] width 196 height 195
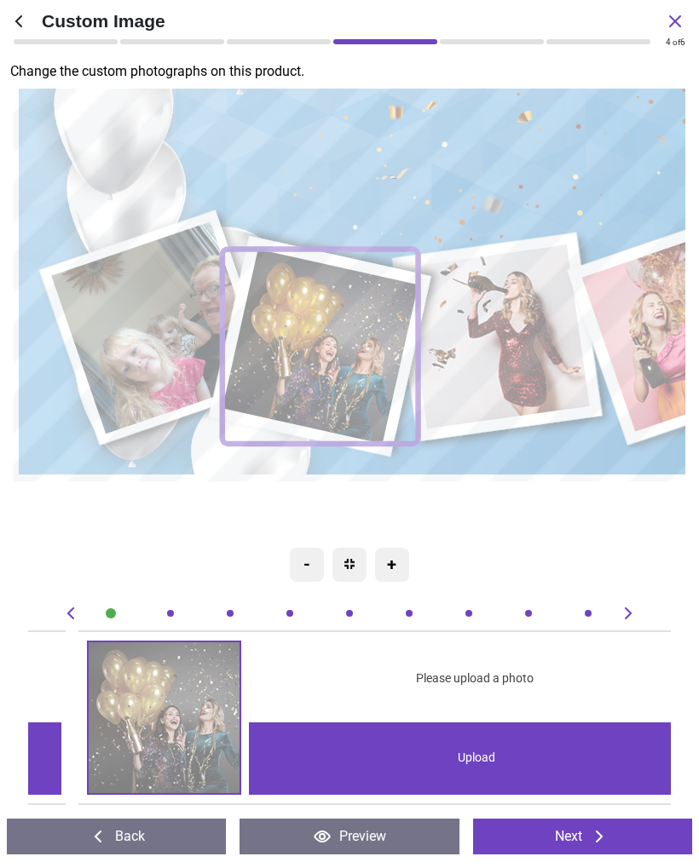
scroll to position [0, 642]
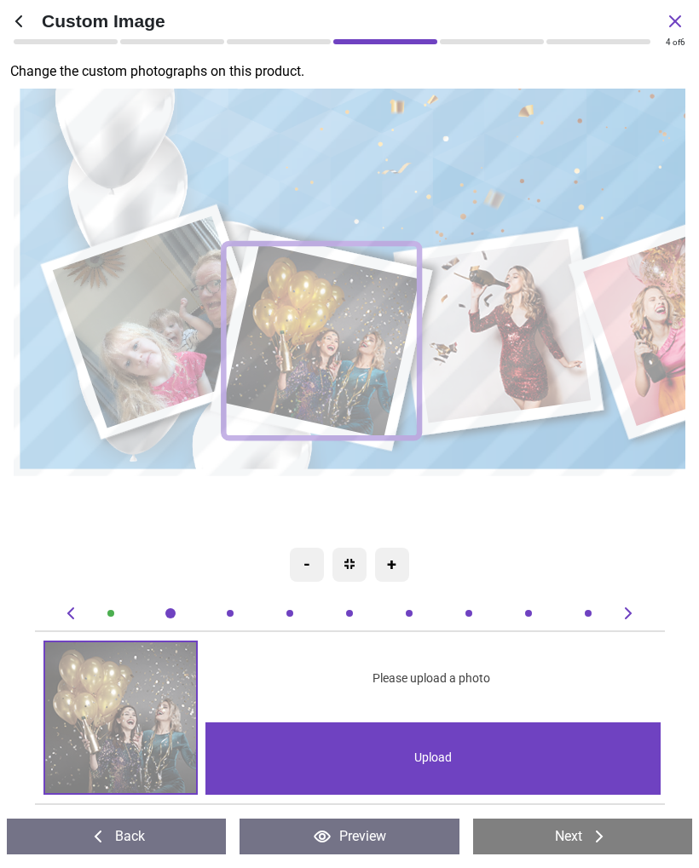
click at [574, 763] on div "Upload" at bounding box center [432, 758] width 455 height 72
click at [380, 366] on image at bounding box center [322, 341] width 196 height 195
click at [527, 768] on div "Upload" at bounding box center [432, 758] width 455 height 72
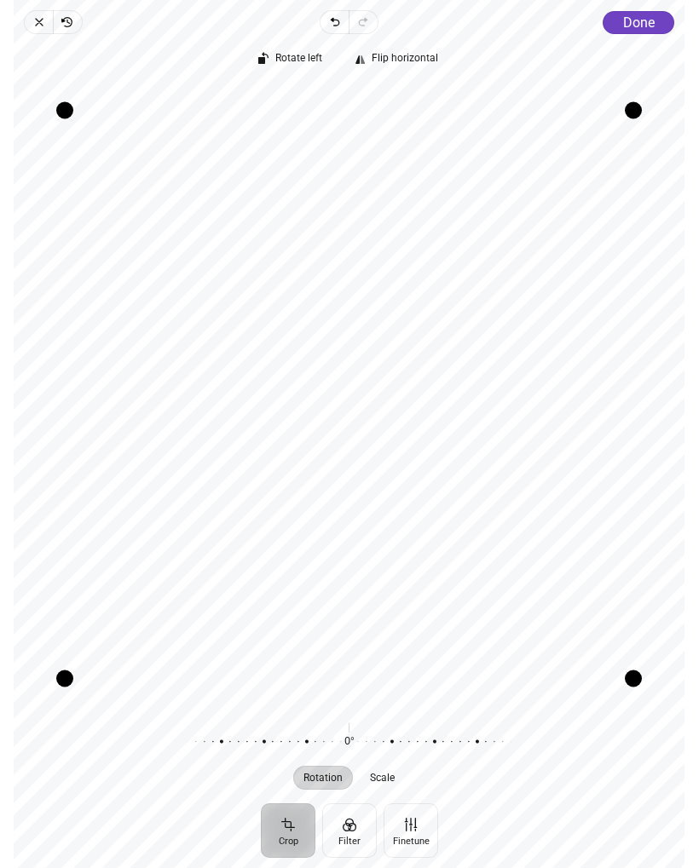
click at [643, 19] on span "Done" at bounding box center [639, 22] width 32 height 16
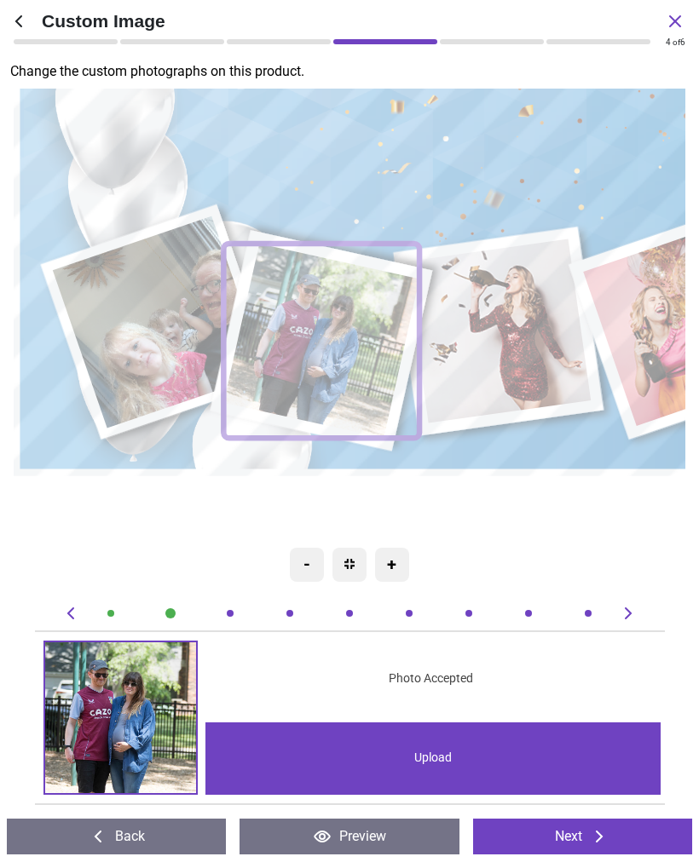
click at [545, 751] on div "Upload" at bounding box center [432, 758] width 455 height 72
click at [522, 399] on image at bounding box center [499, 331] width 186 height 185
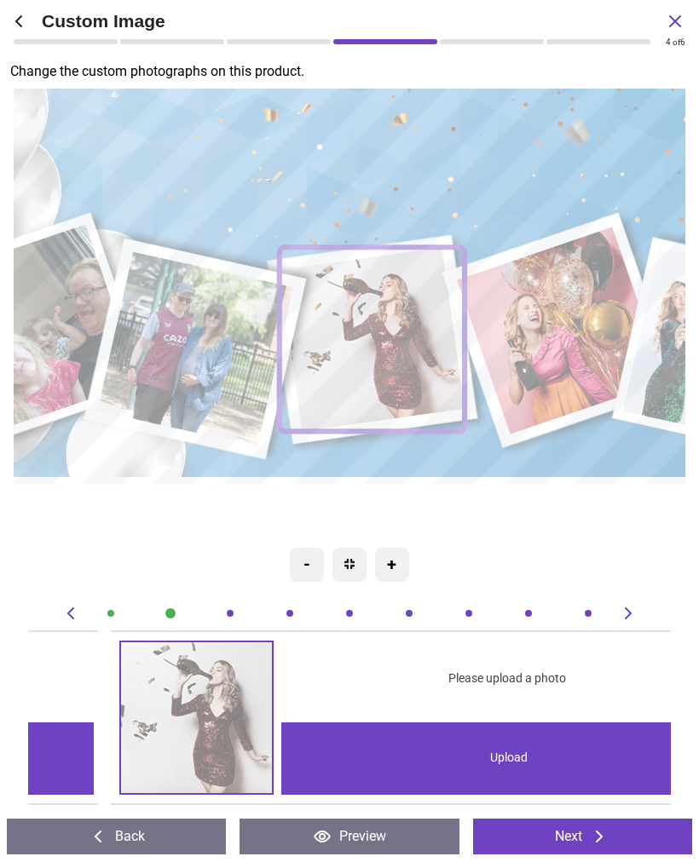
scroll to position [0, 1286]
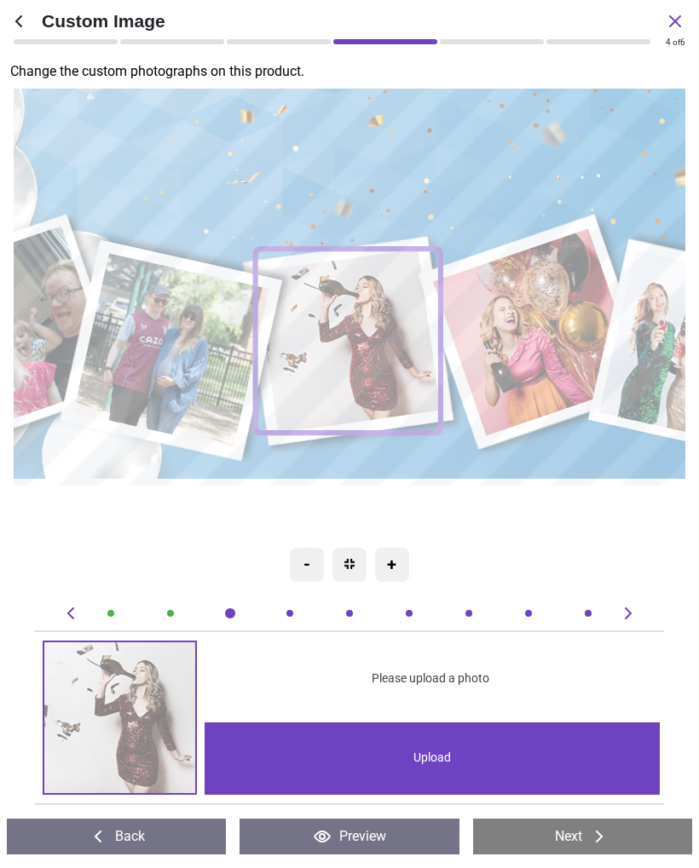
click at [497, 753] on div "Upload" at bounding box center [431, 758] width 455 height 72
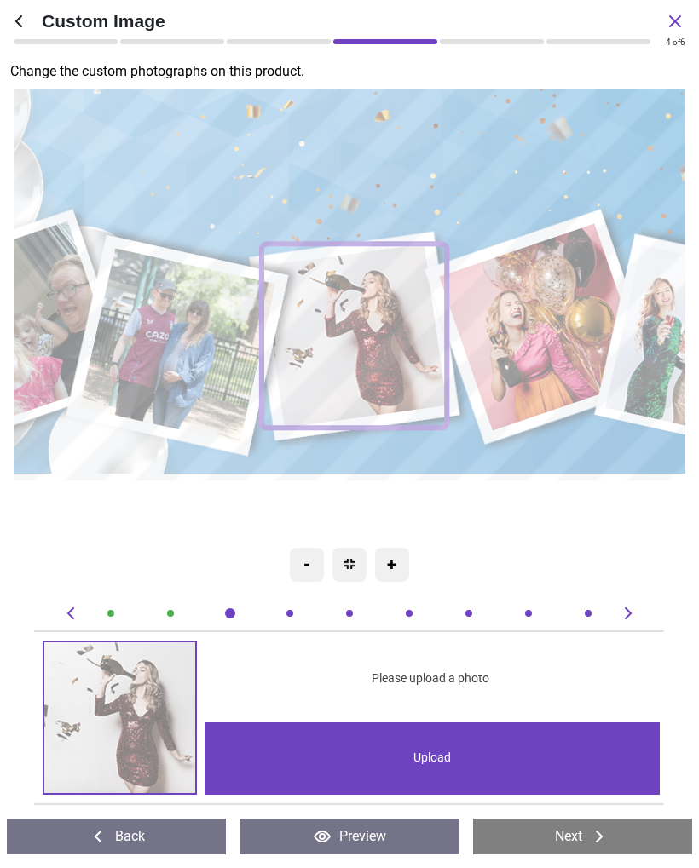
click at [387, 367] on image at bounding box center [355, 336] width 186 height 185
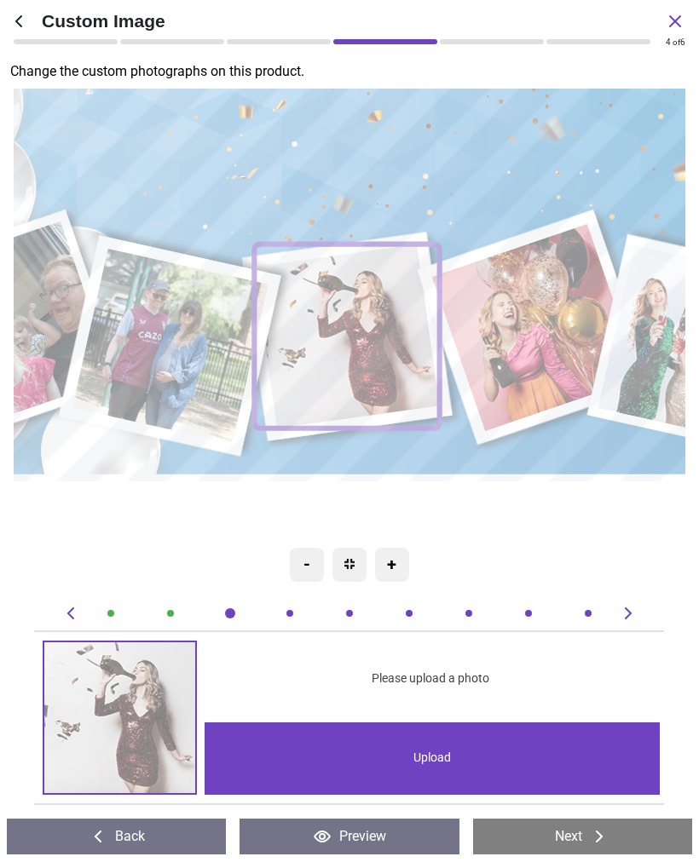
click at [402, 377] on image at bounding box center [349, 336] width 186 height 185
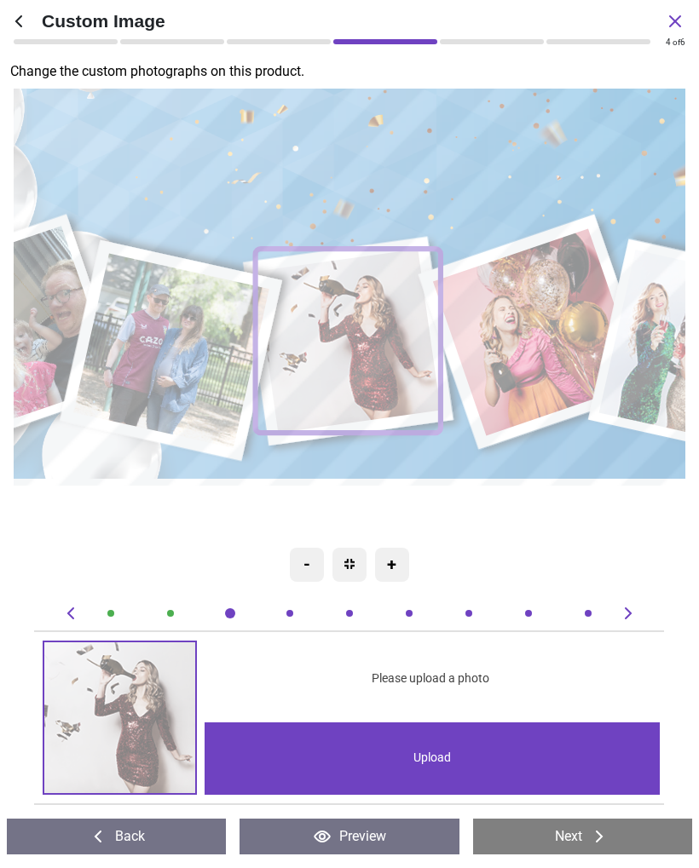
click at [504, 757] on div "Upload" at bounding box center [431, 758] width 455 height 72
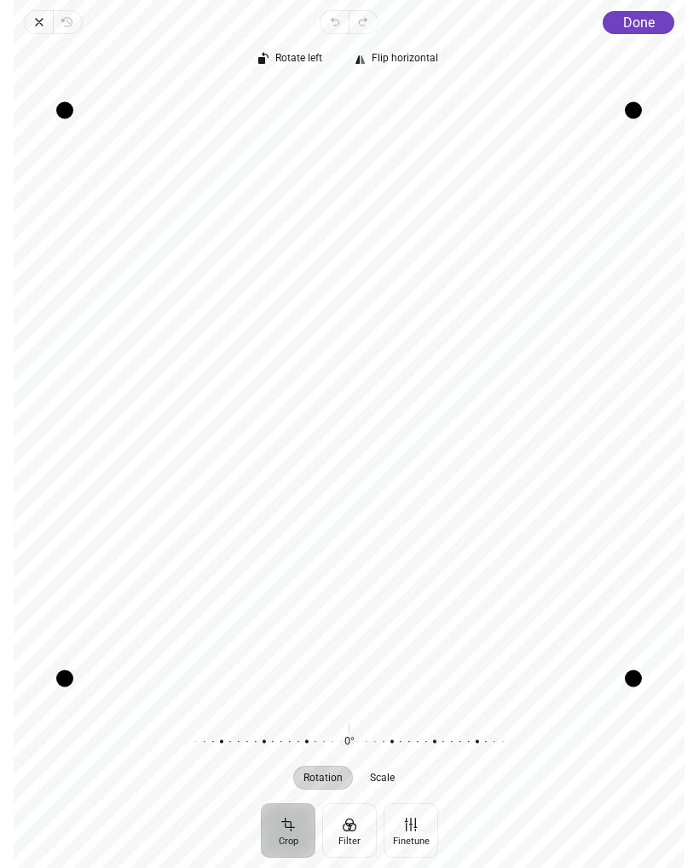
click at [644, 24] on span "Done" at bounding box center [639, 22] width 32 height 16
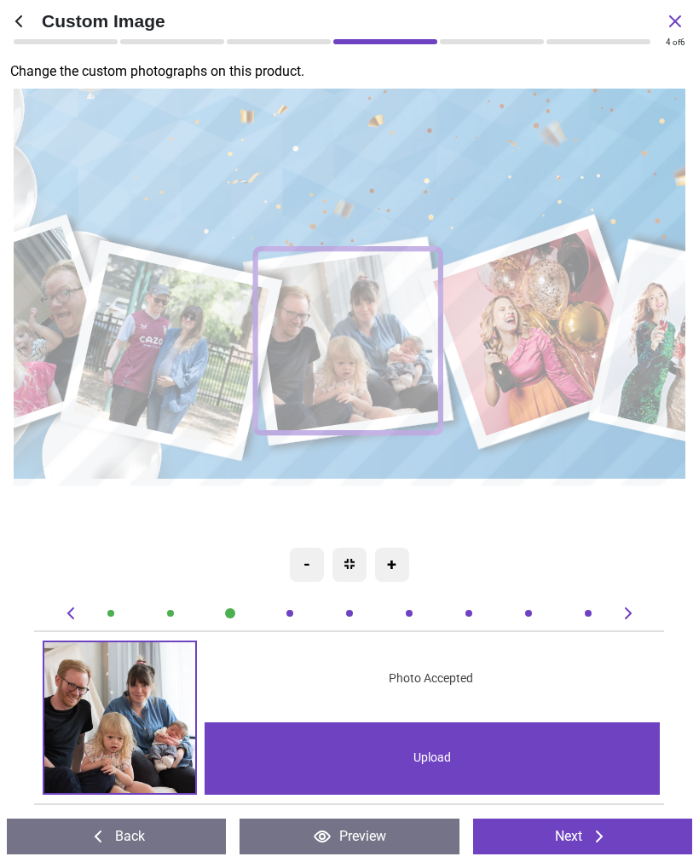
click at [554, 356] on image at bounding box center [539, 332] width 209 height 208
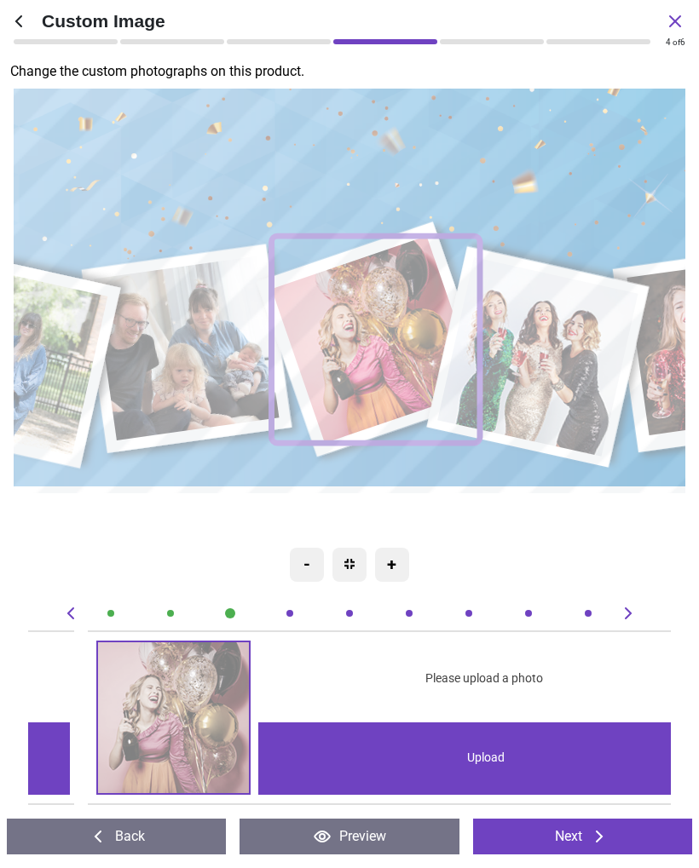
scroll to position [0, 1928]
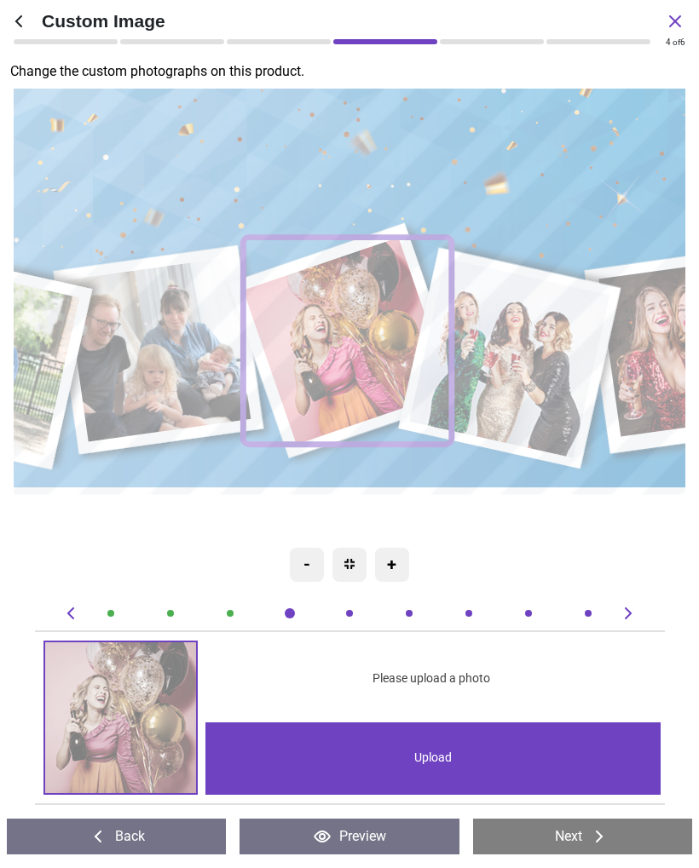
click at [520, 768] on div "Upload" at bounding box center [432, 758] width 455 height 72
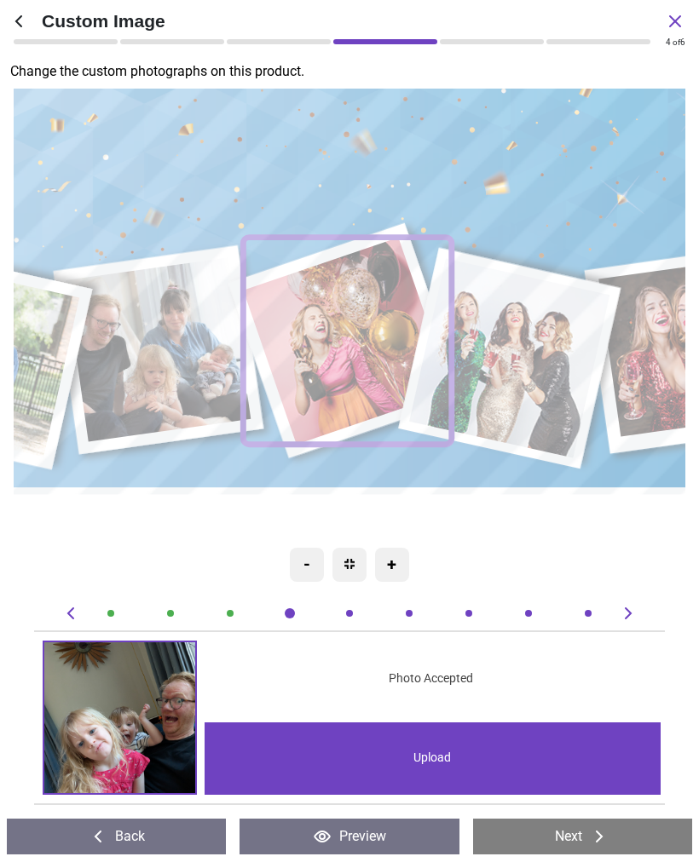
scroll to position [0, 1928]
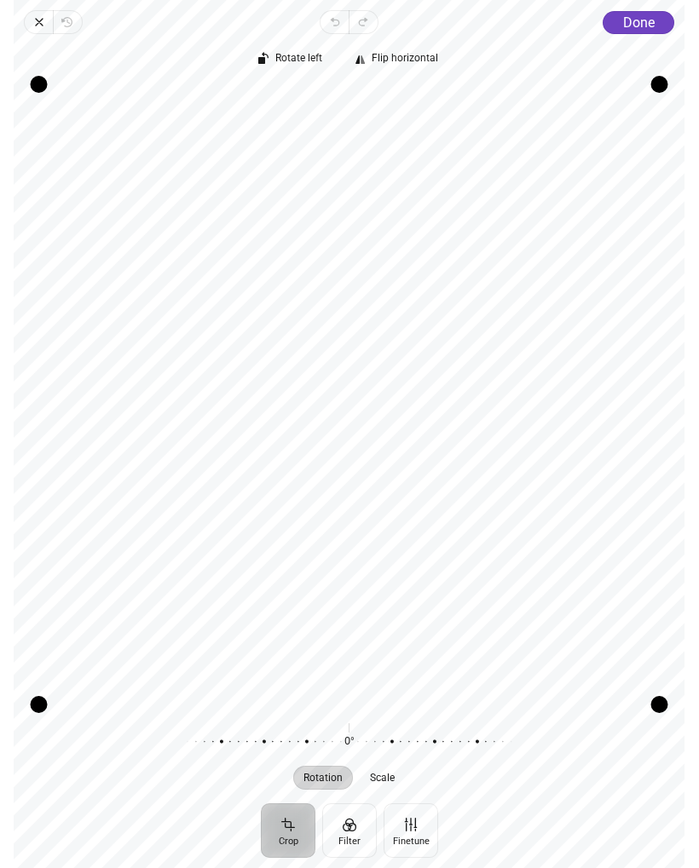
click at [648, 14] on span "Done" at bounding box center [639, 22] width 32 height 16
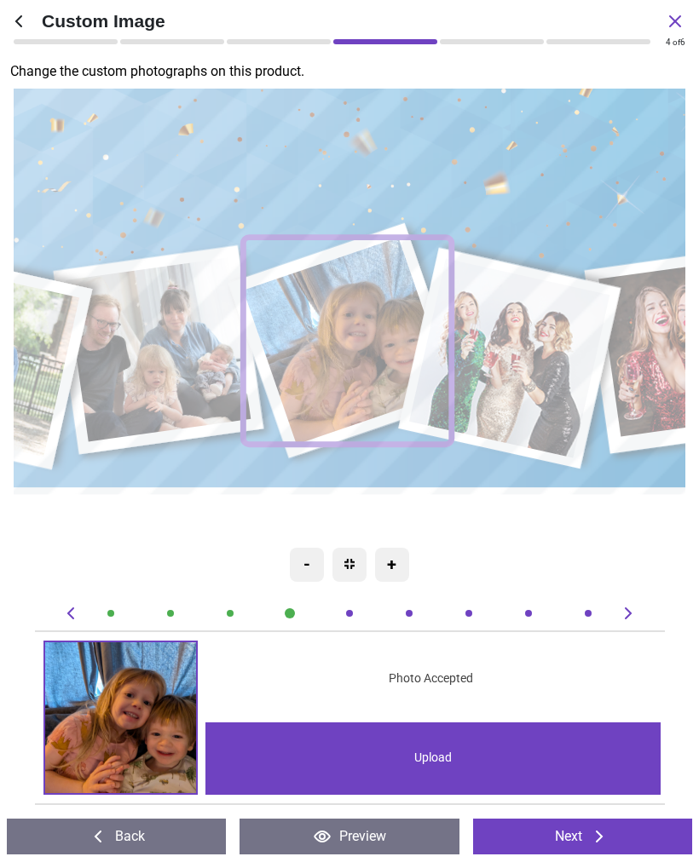
click at [563, 392] on image at bounding box center [512, 358] width 201 height 200
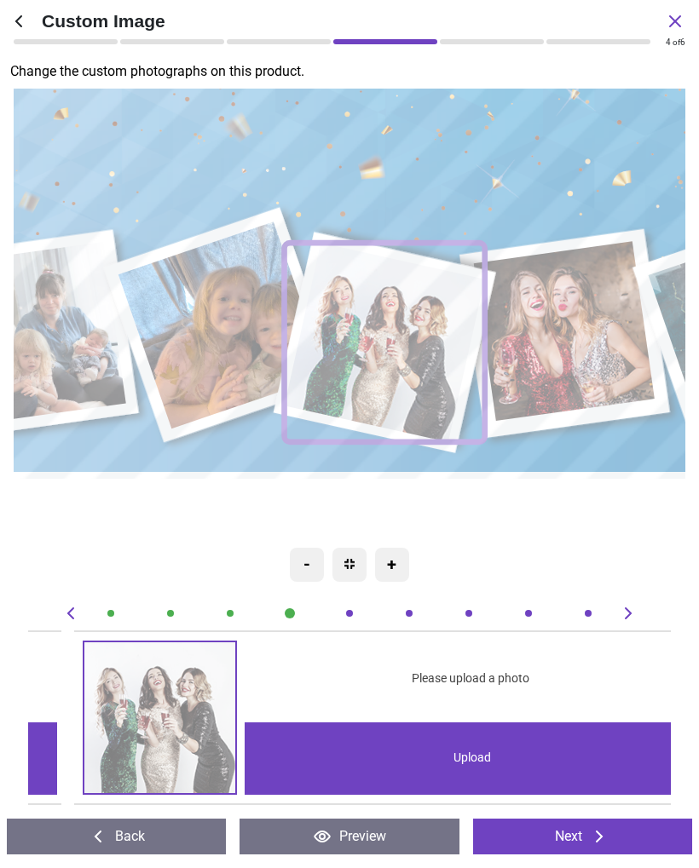
scroll to position [0, 2571]
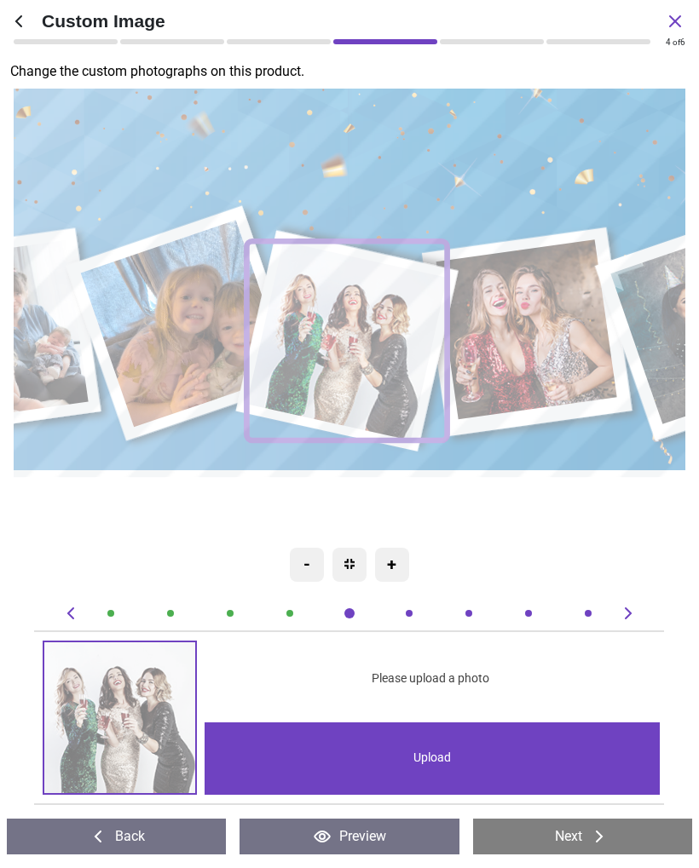
click at [200, 337] on image at bounding box center [187, 324] width 209 height 208
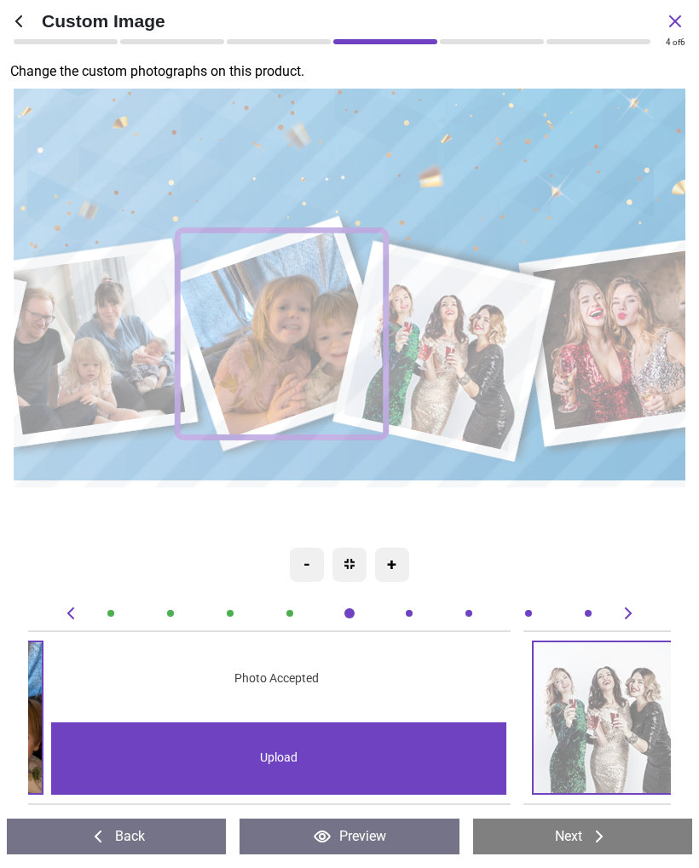
scroll to position [0, 1928]
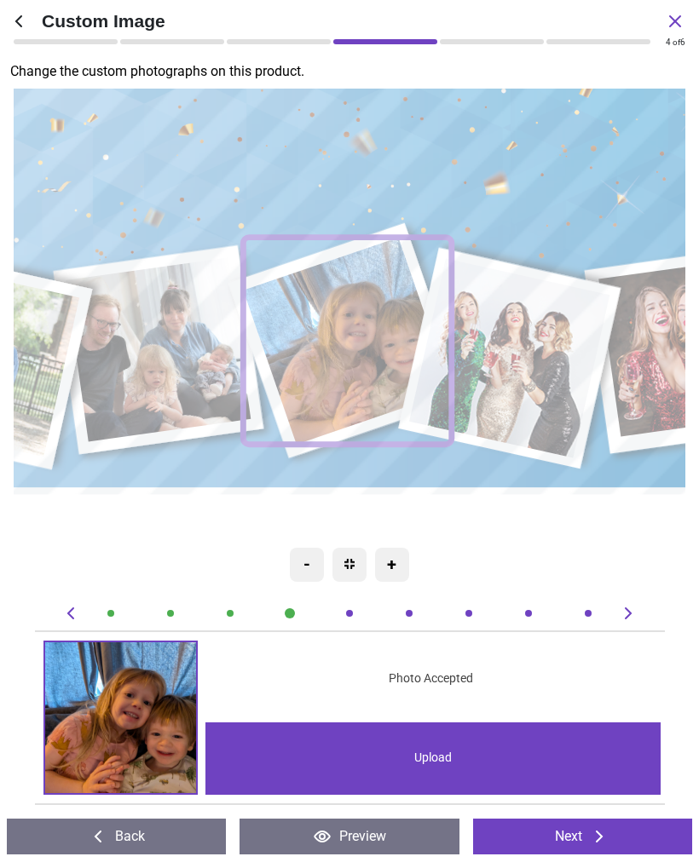
click at [552, 769] on div "Upload" at bounding box center [432, 758] width 455 height 72
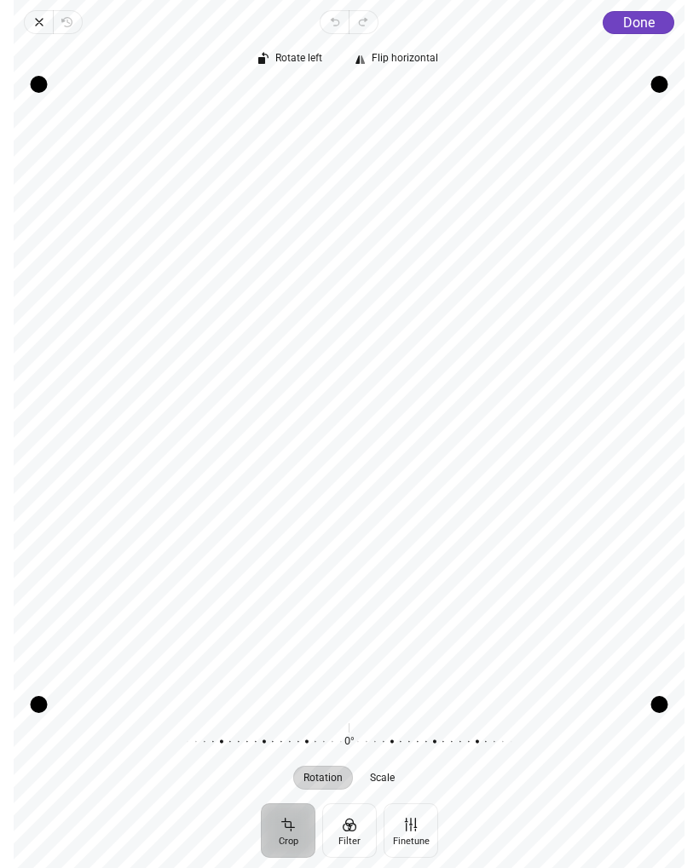
click at [643, 25] on span "Done" at bounding box center [639, 22] width 32 height 16
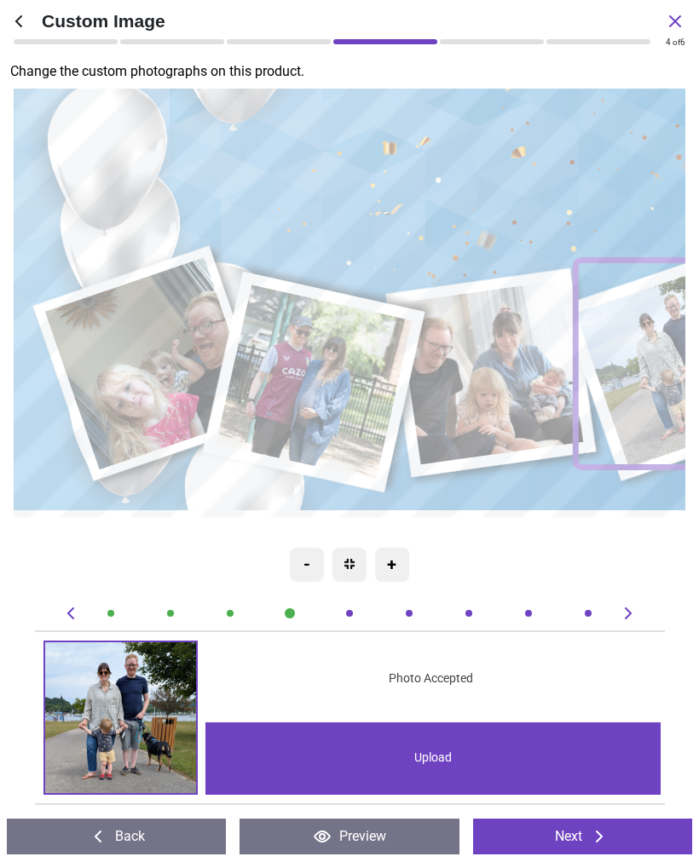
click at [168, 390] on image at bounding box center [152, 363] width 214 height 213
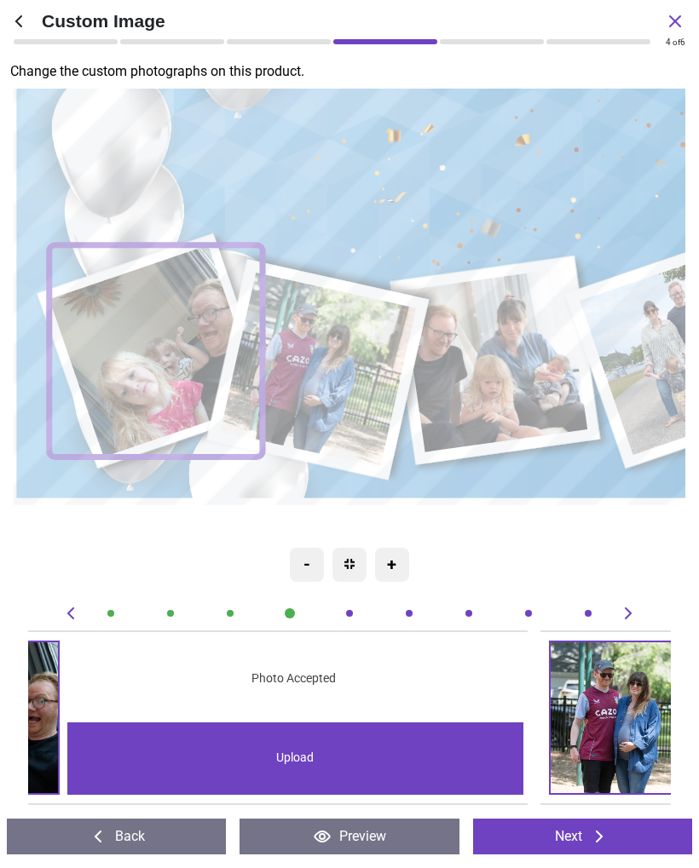
scroll to position [0, 0]
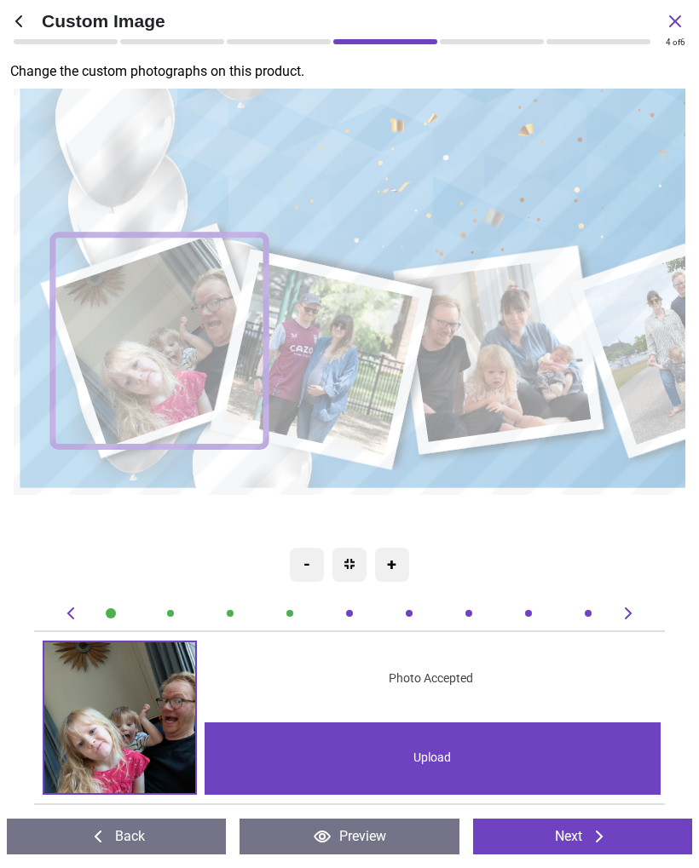
click at [379, 378] on image at bounding box center [322, 359] width 196 height 195
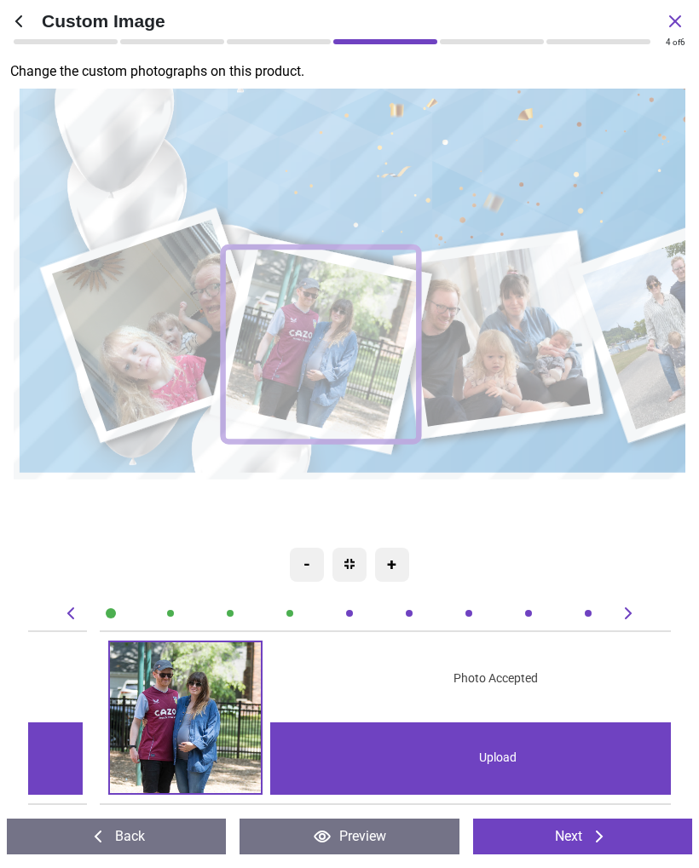
scroll to position [0, 642]
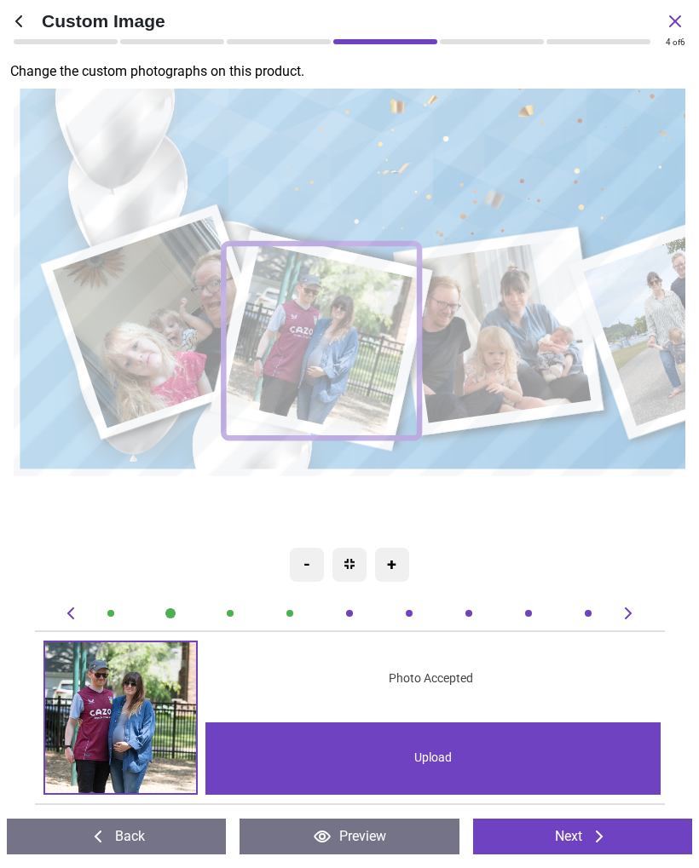
click at [532, 361] on image at bounding box center [499, 331] width 186 height 185
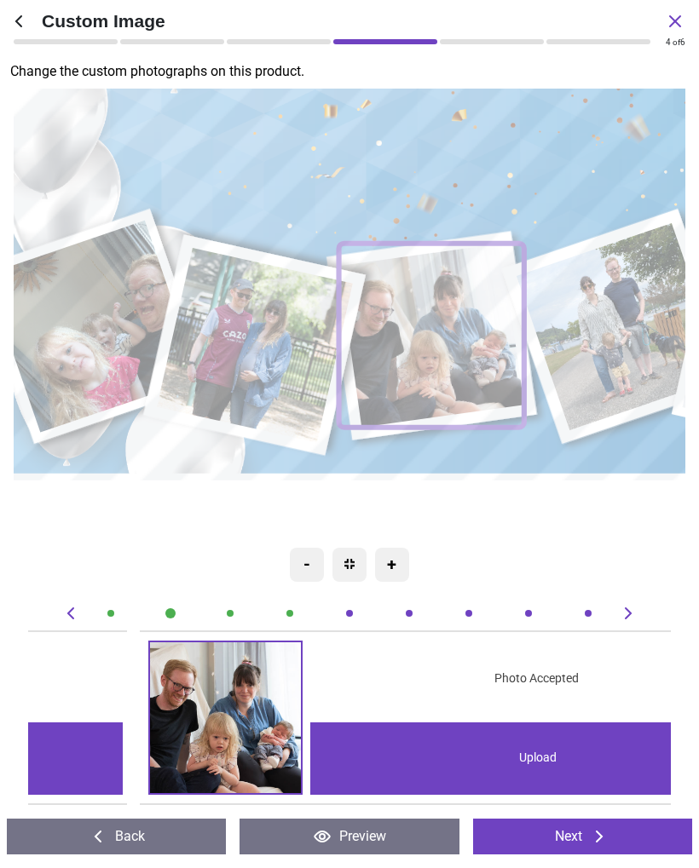
scroll to position [0, 1286]
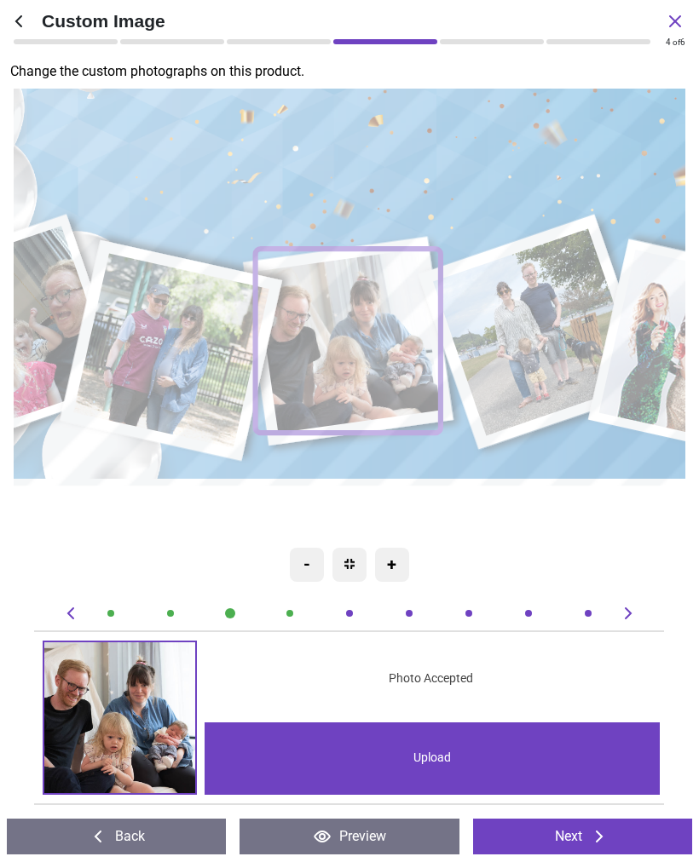
click at [558, 350] on image at bounding box center [539, 332] width 209 height 208
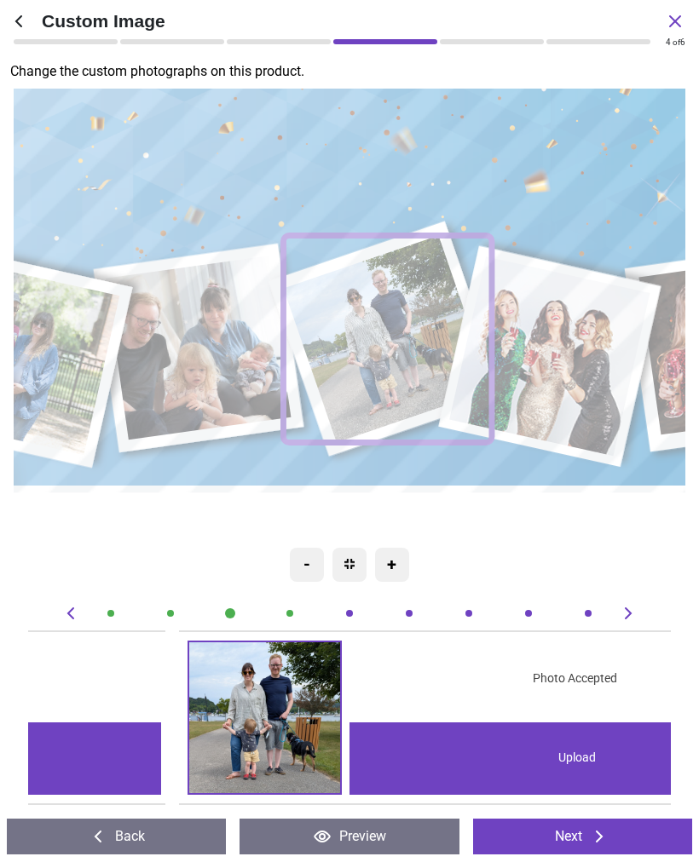
scroll to position [0, 1928]
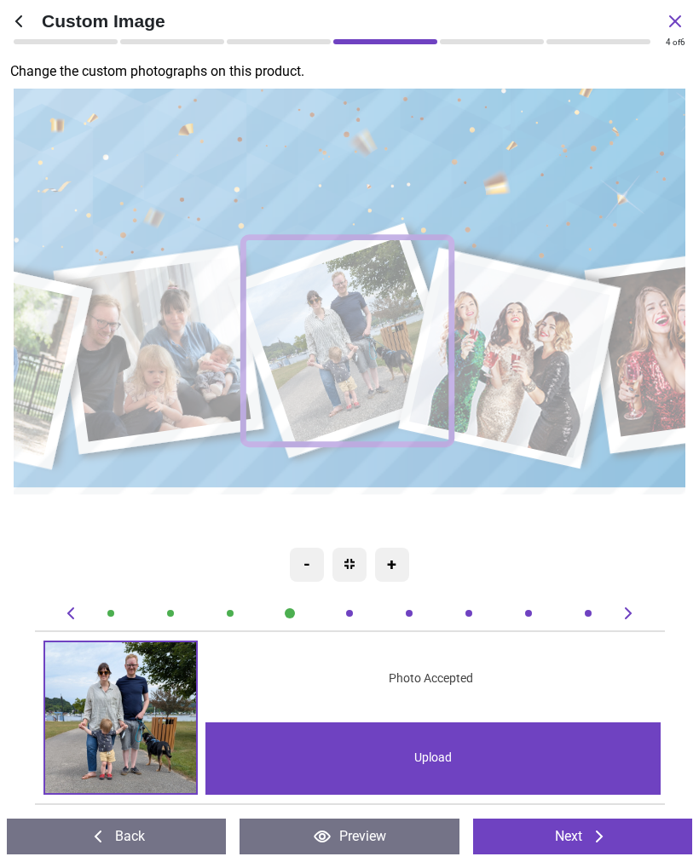
click at [560, 392] on image at bounding box center [512, 358] width 201 height 200
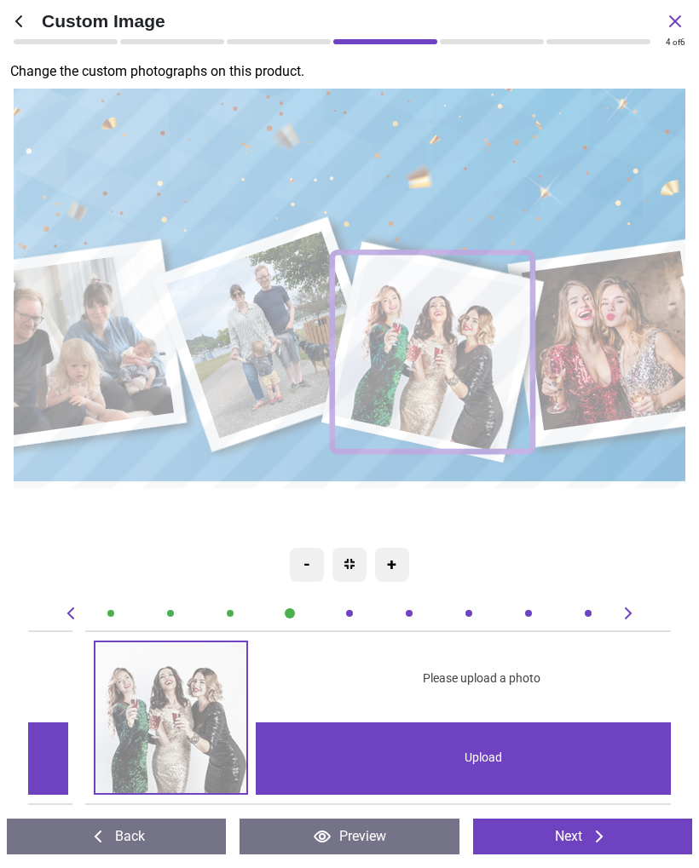
scroll to position [0, 2571]
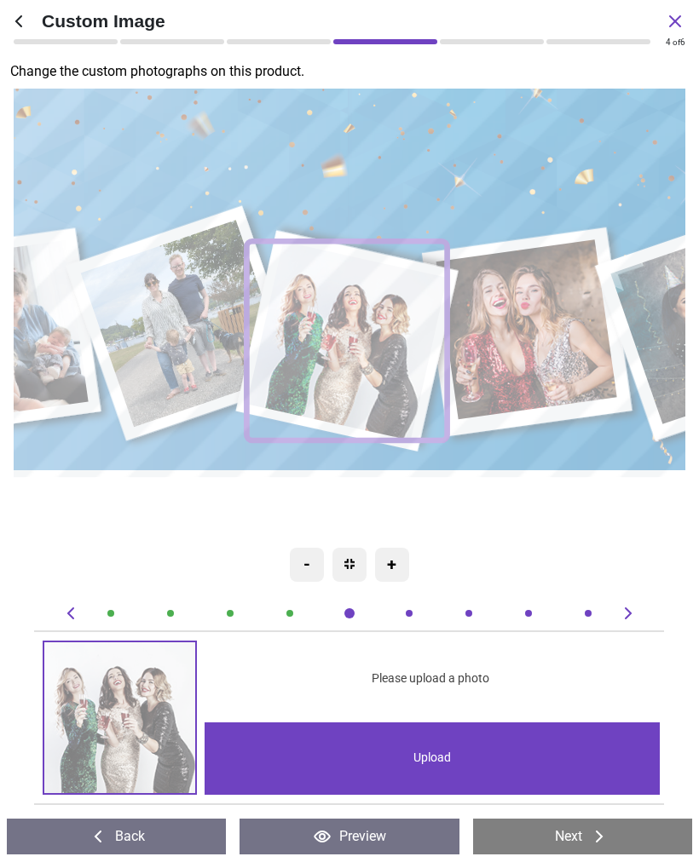
click at [514, 761] on div "Upload" at bounding box center [431, 758] width 455 height 72
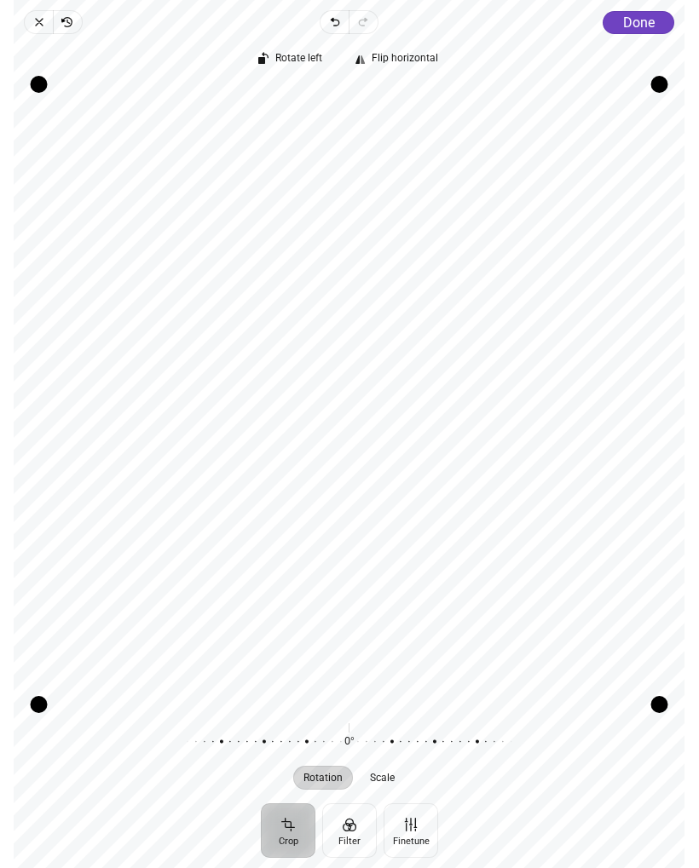
click at [44, 12] on span "Close" at bounding box center [38, 22] width 29 height 24
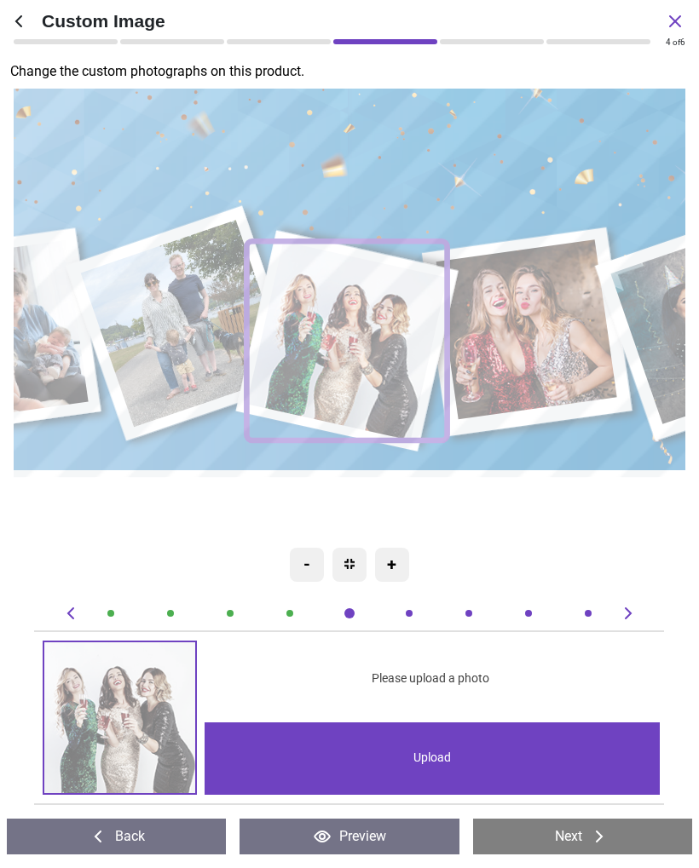
click at [519, 755] on div "Upload" at bounding box center [431, 758] width 455 height 72
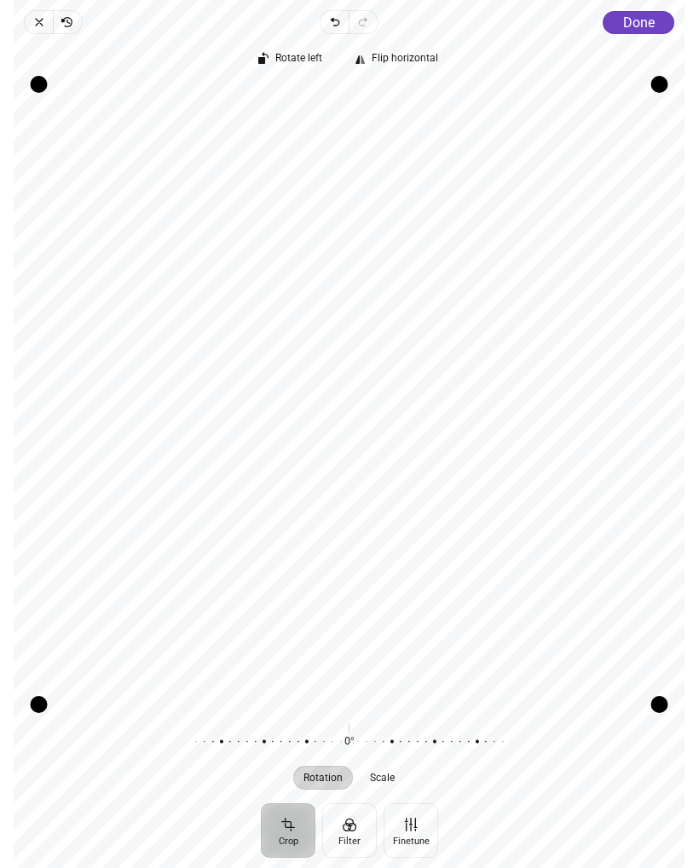
click at [636, 20] on span "Done" at bounding box center [639, 22] width 32 height 16
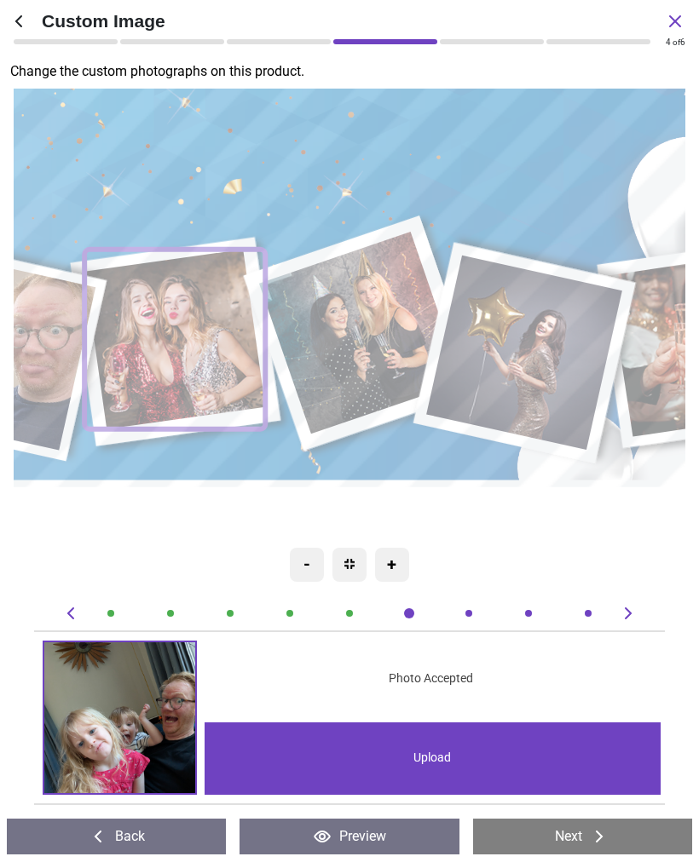
scroll to position [0, 3214]
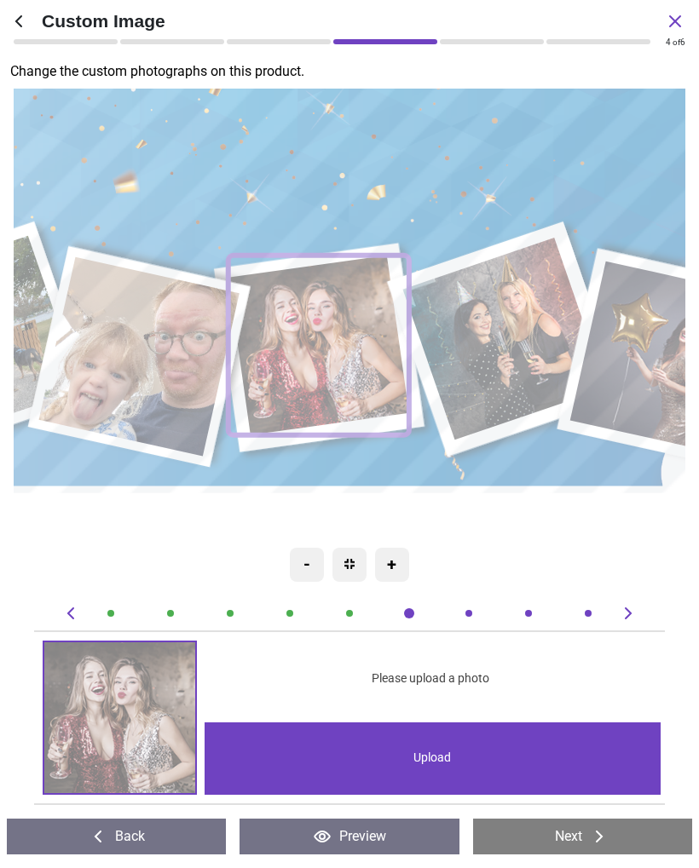
click at [534, 763] on div "Upload" at bounding box center [431, 758] width 455 height 72
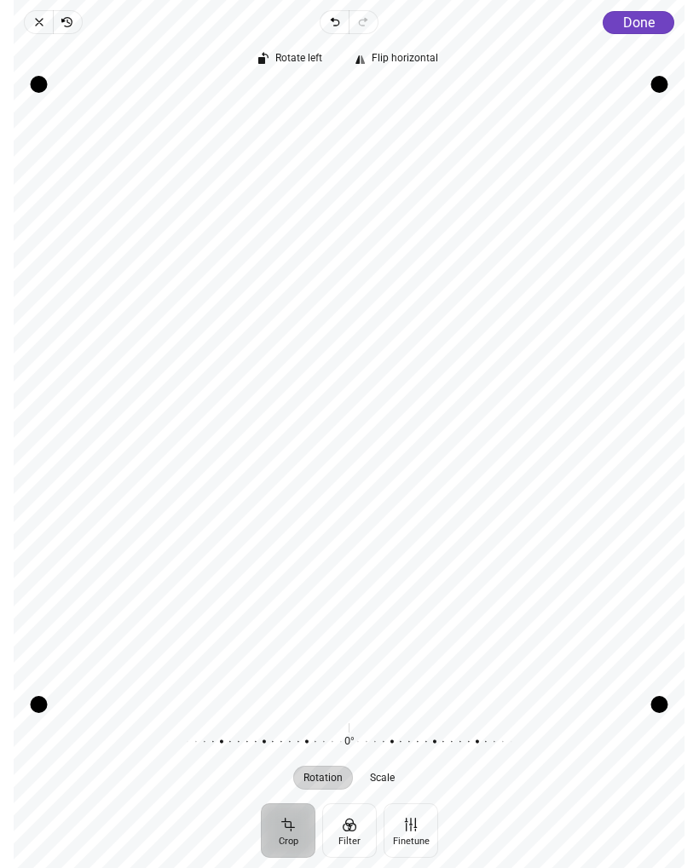
click at [648, 20] on span "Done" at bounding box center [639, 22] width 32 height 16
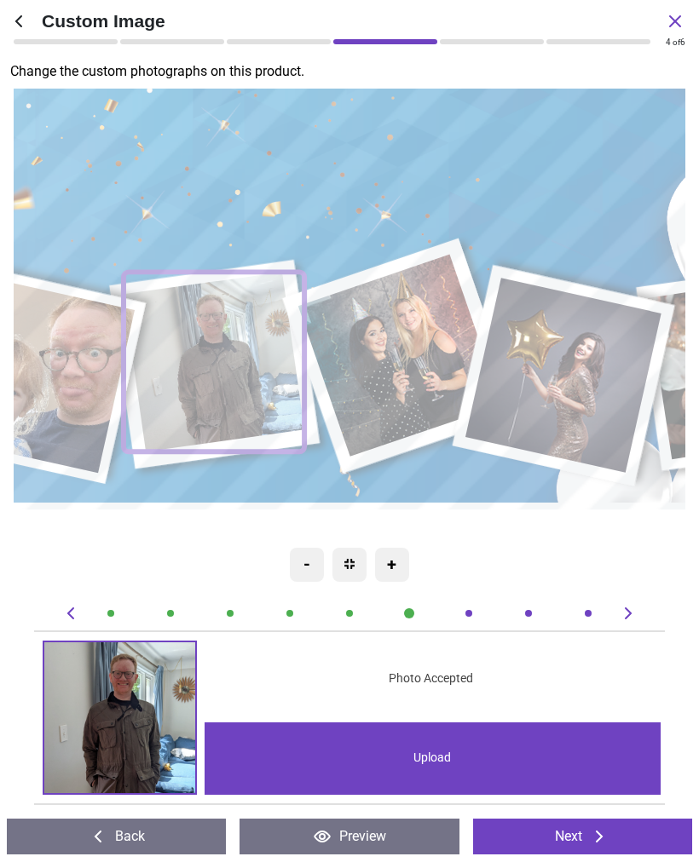
click at [436, 385] on image at bounding box center [404, 355] width 204 height 203
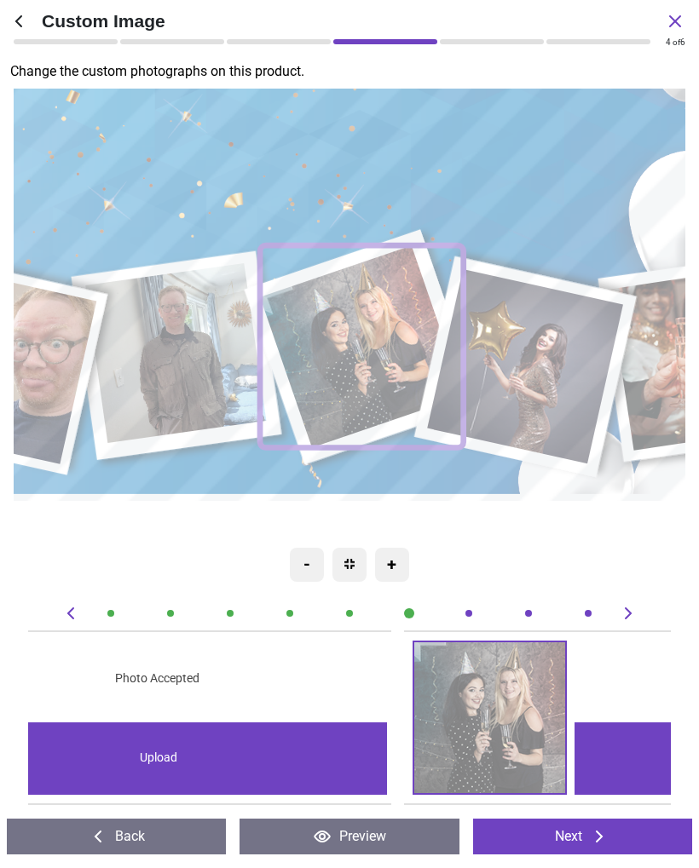
scroll to position [0, 3856]
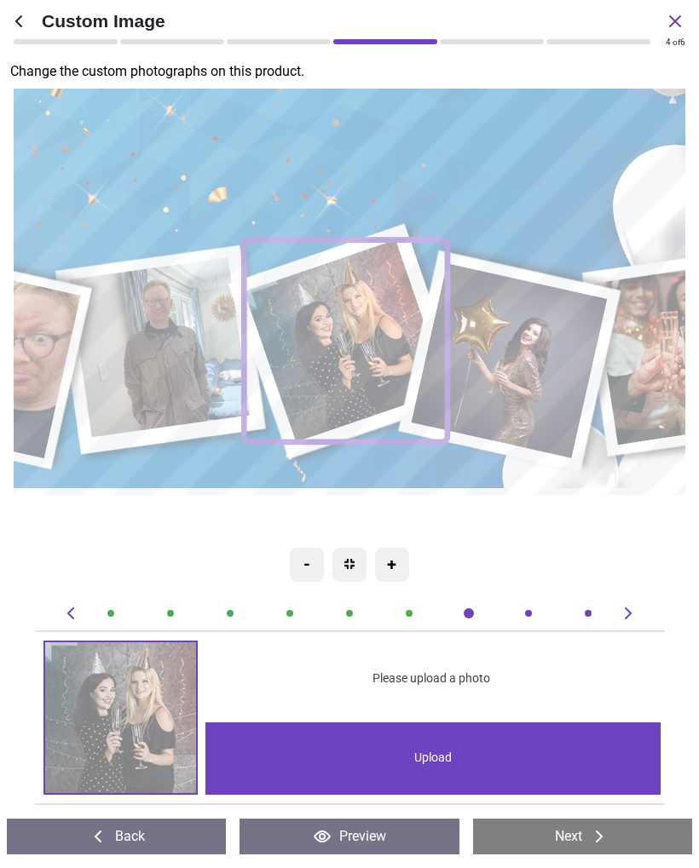
click at [534, 762] on div "Upload" at bounding box center [432, 758] width 455 height 72
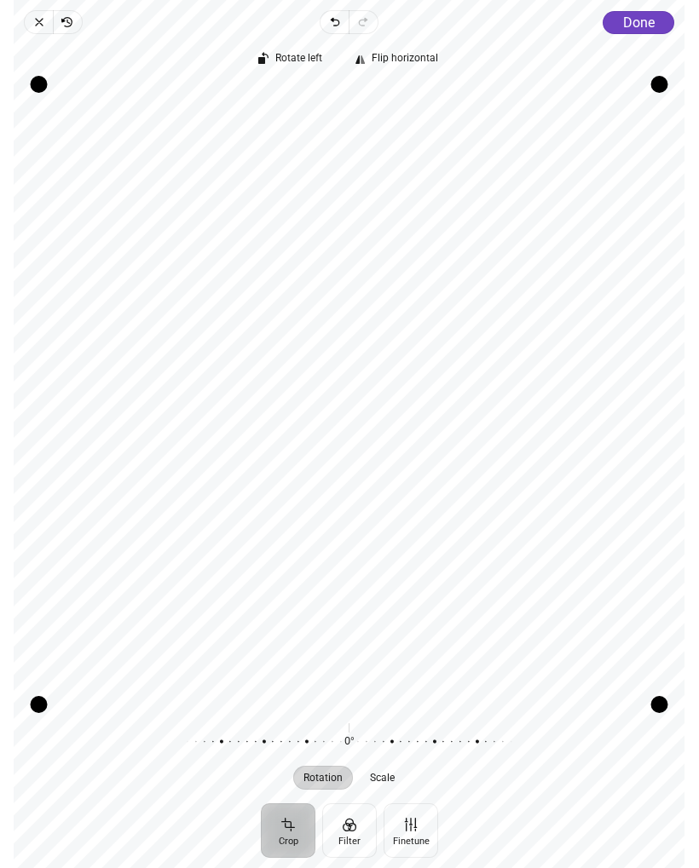
click at [642, 21] on span "Done" at bounding box center [639, 22] width 32 height 16
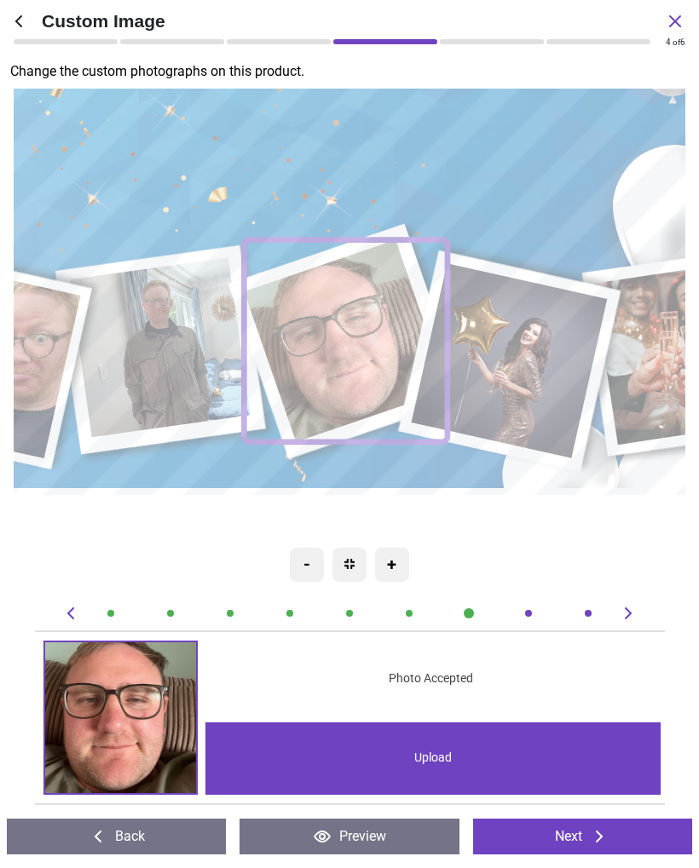
click at [557, 381] on image at bounding box center [513, 360] width 196 height 195
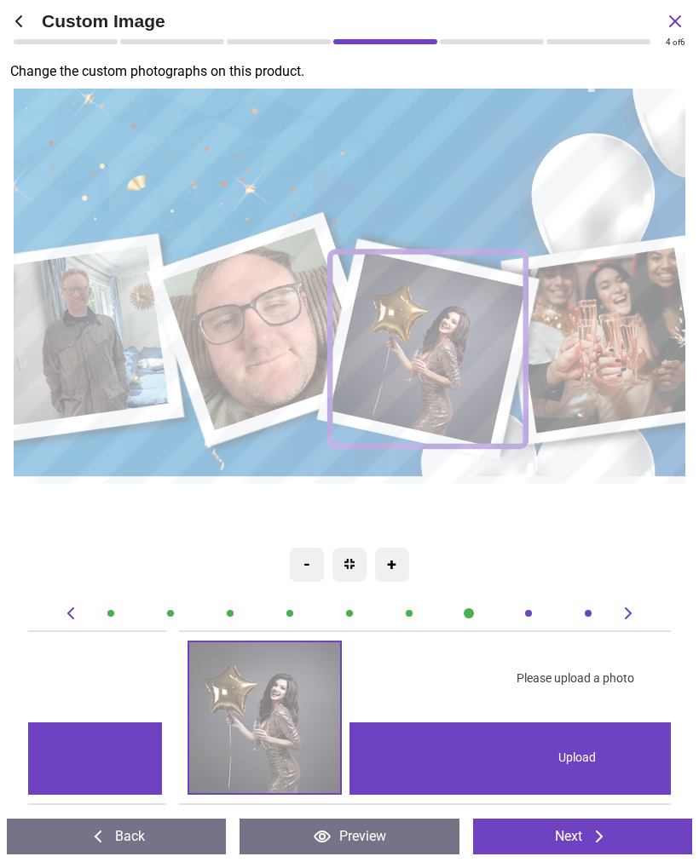
scroll to position [0, 4499]
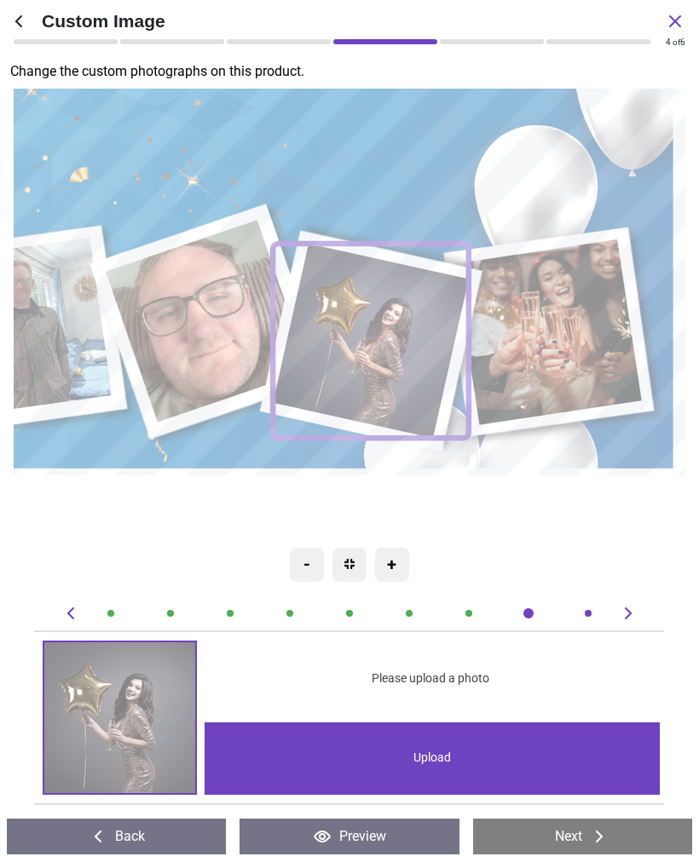
click at [540, 760] on div "Upload" at bounding box center [431, 758] width 455 height 72
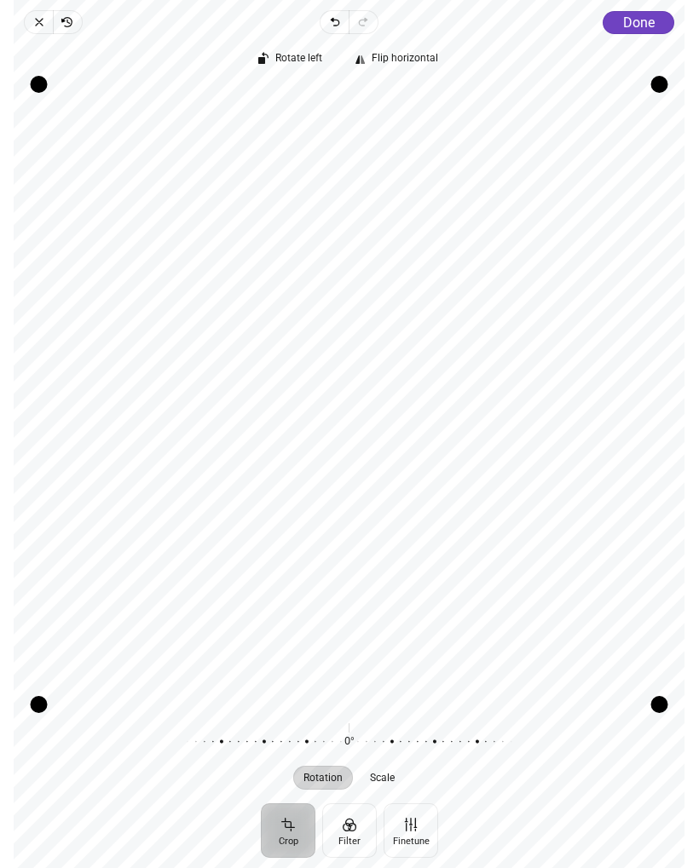
click at [632, 29] on span "Done" at bounding box center [639, 22] width 32 height 16
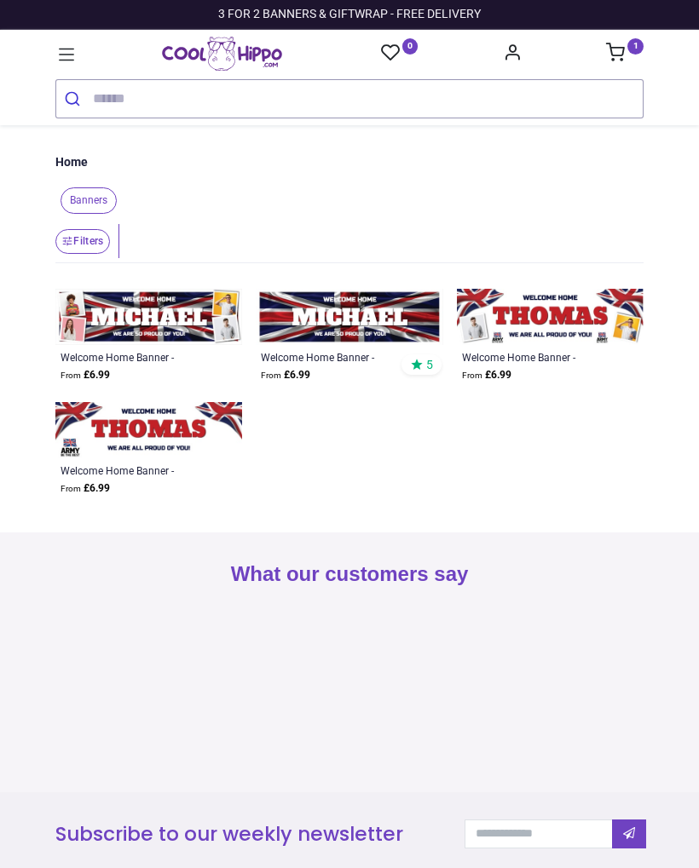
click at [76, 47] on icon at bounding box center [66, 54] width 22 height 22
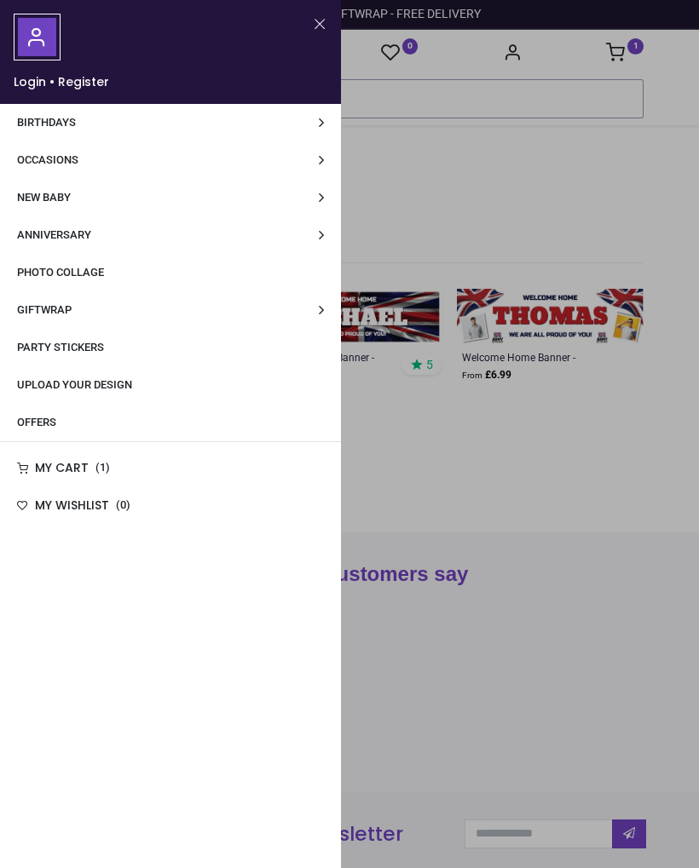
click at [323, 163] on link "Occasions" at bounding box center [170, 159] width 341 height 37
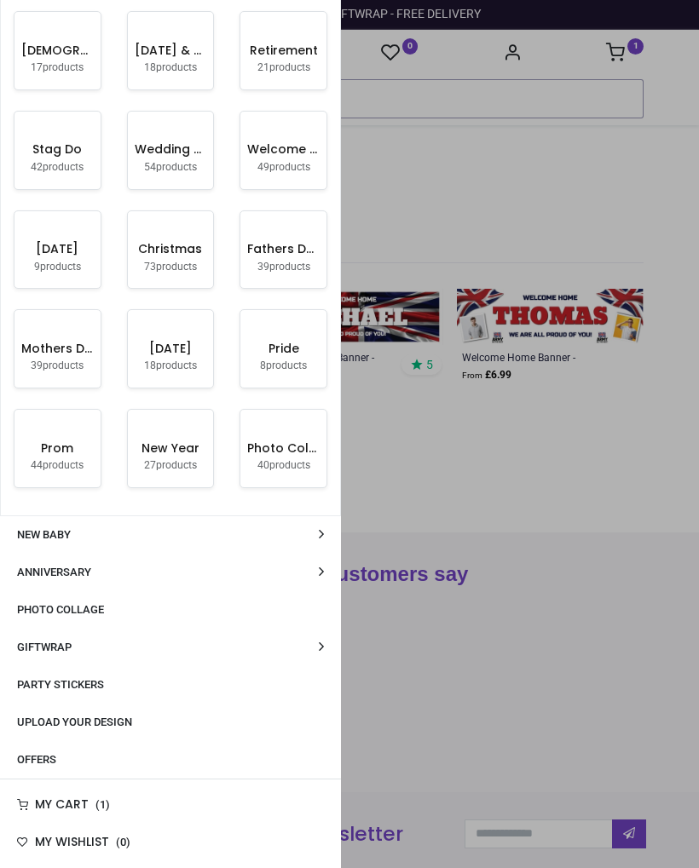
scroll to position [448, 0]
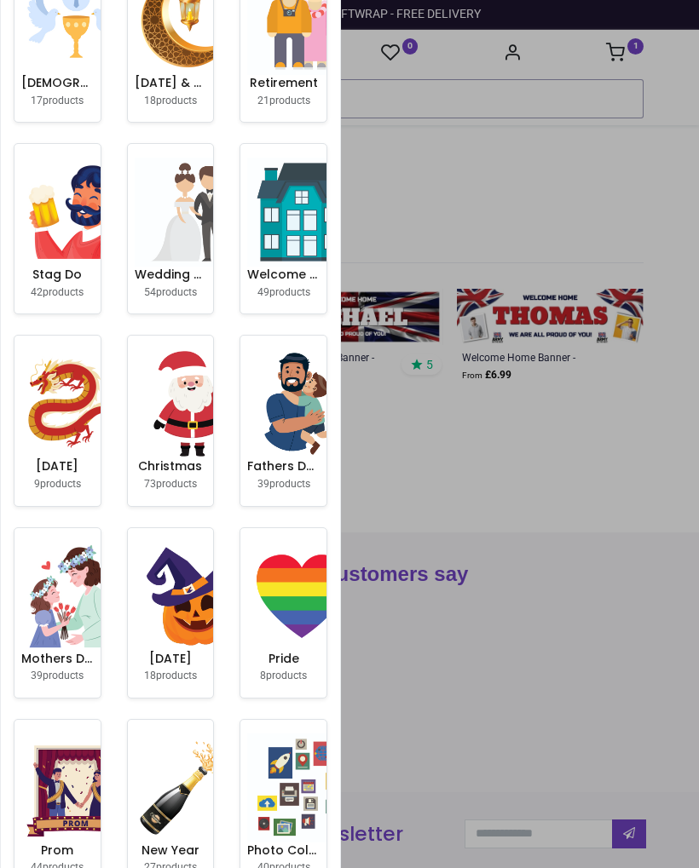
click at [298, 267] on img at bounding box center [301, 212] width 109 height 109
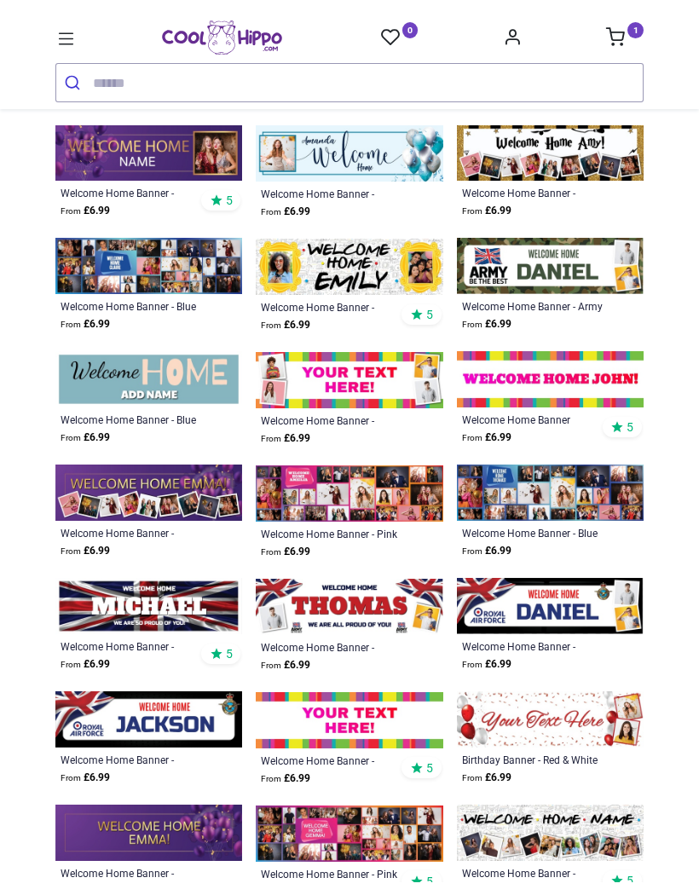
scroll to position [995, 0]
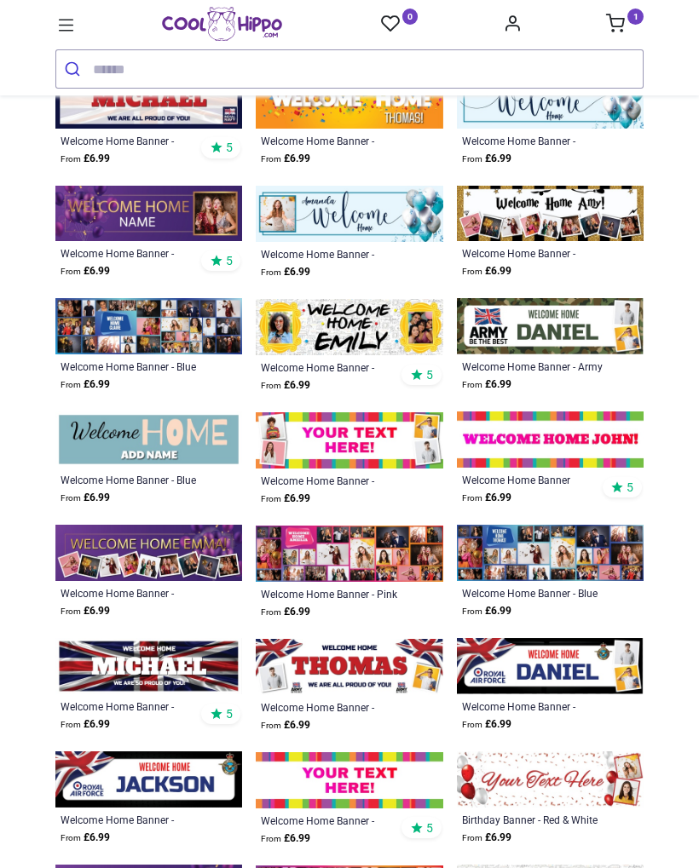
click at [370, 66] on input "search" at bounding box center [368, 68] width 550 height 37
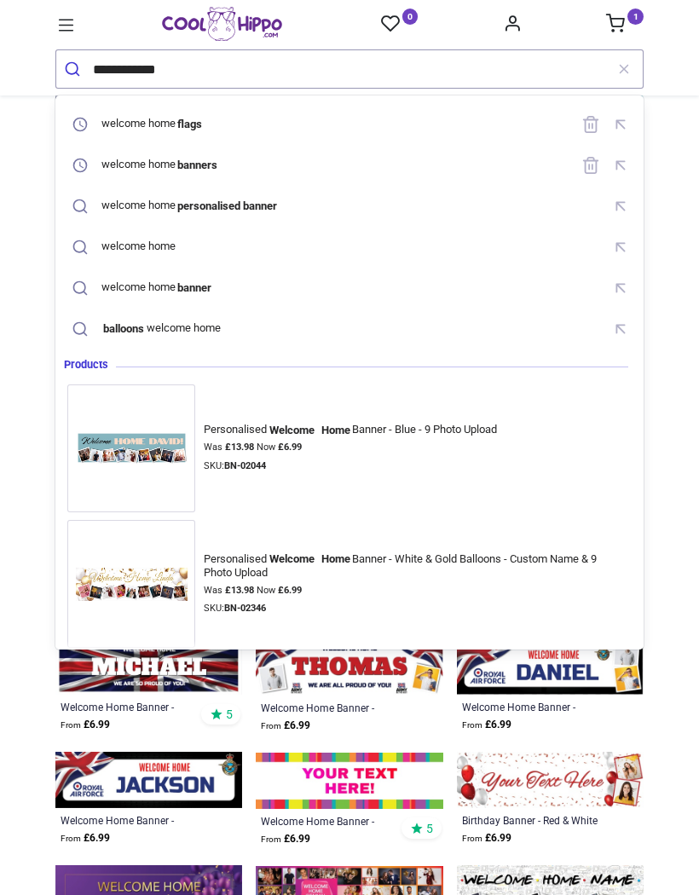
type input "**********"
click at [74, 69] on button "submit" at bounding box center [74, 68] width 37 height 37
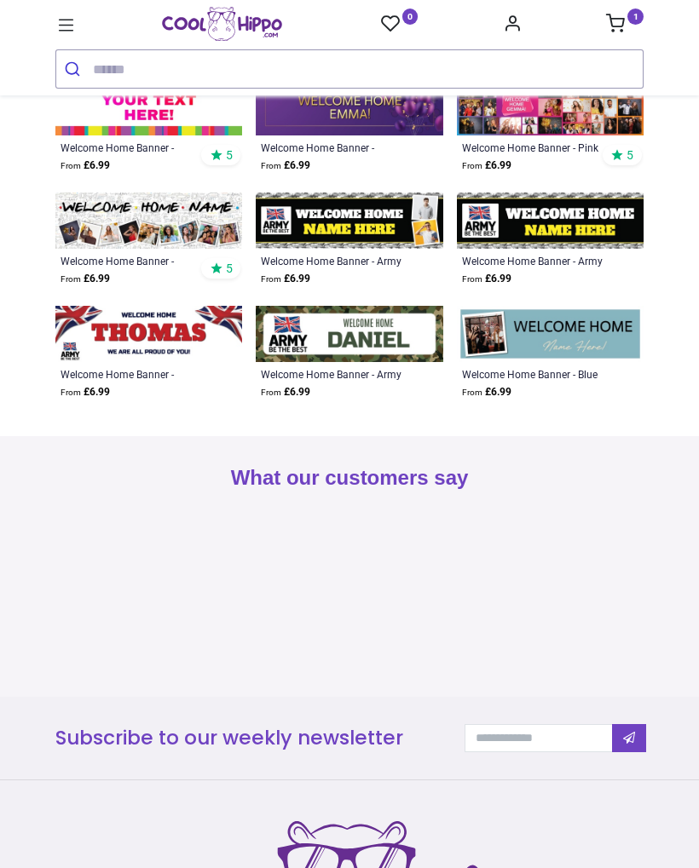
scroll to position [1541, 0]
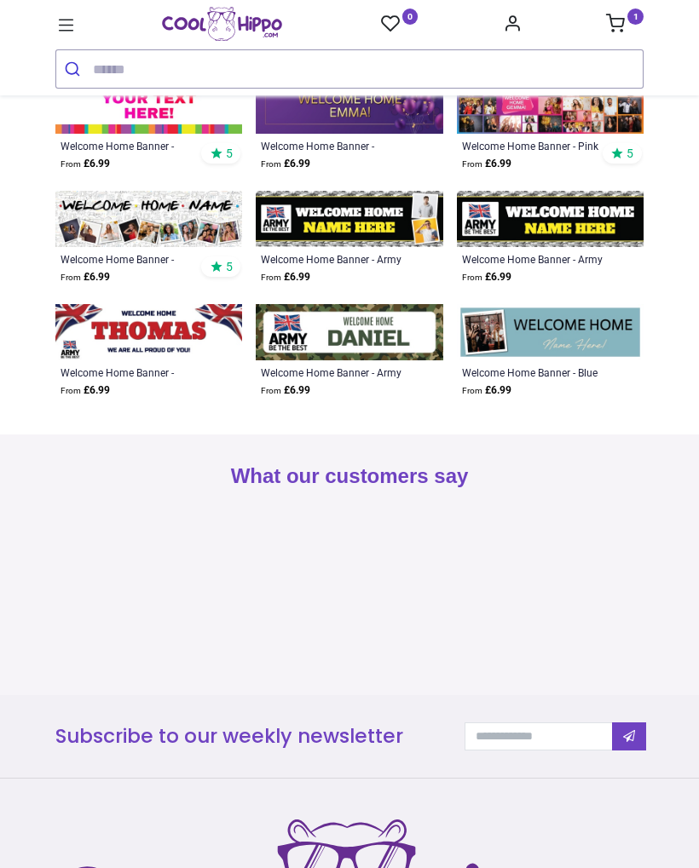
click at [628, 24] on link "1" at bounding box center [624, 26] width 37 height 14
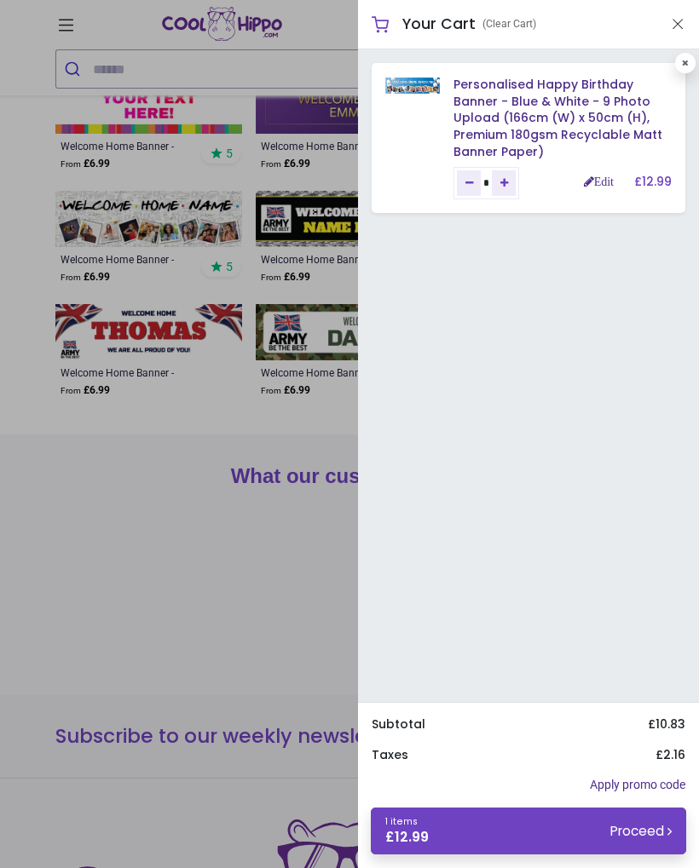
click at [625, 839] on small "Proceed" at bounding box center [640, 831] width 61 height 18
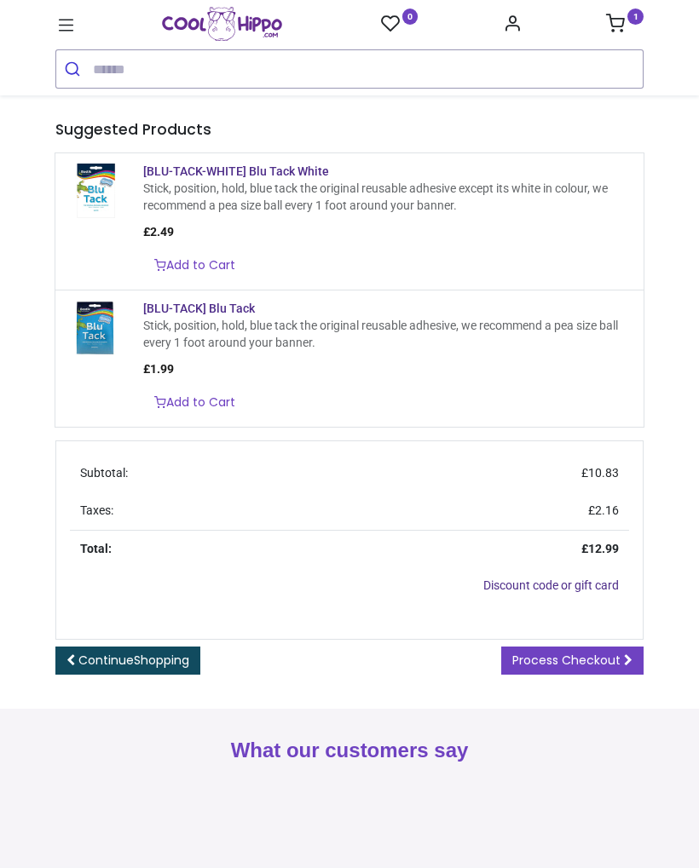
scroll to position [283, 0]
click at [588, 651] on span "Process Checkout" at bounding box center [566, 659] width 108 height 17
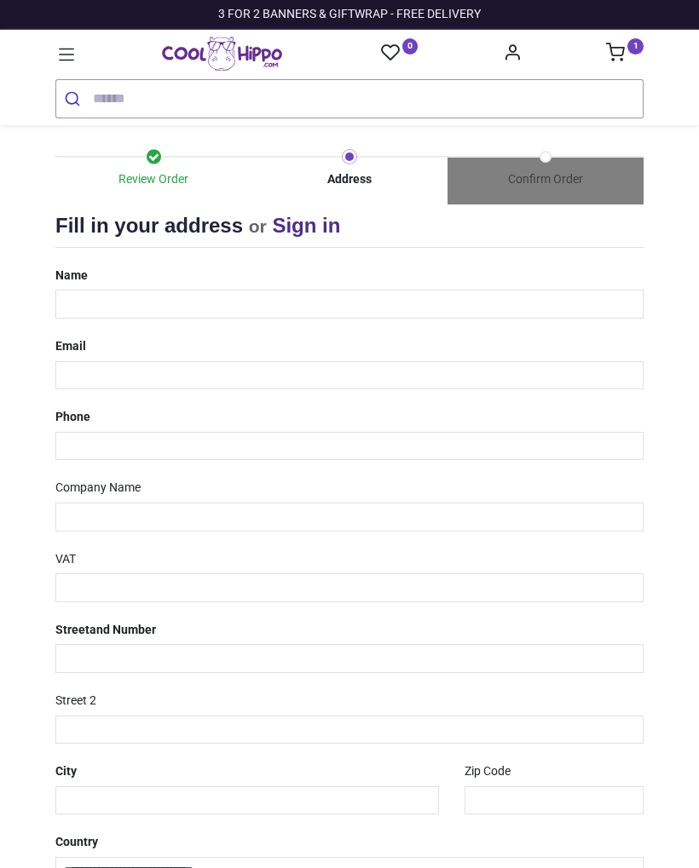
select select "***"
click at [541, 268] on div "Name" at bounding box center [349, 290] width 613 height 57
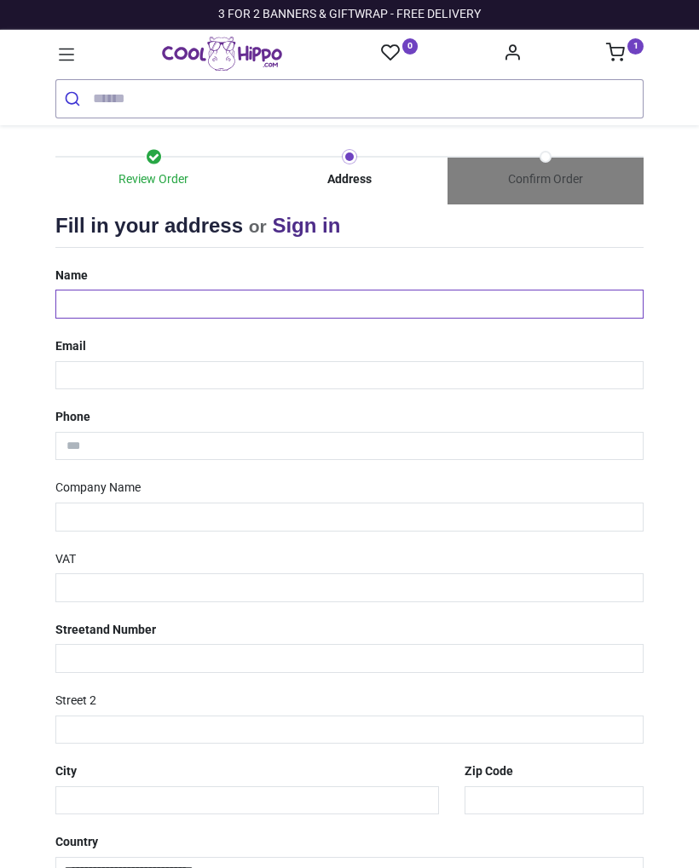
click at [571, 308] on input "text" at bounding box center [349, 304] width 588 height 29
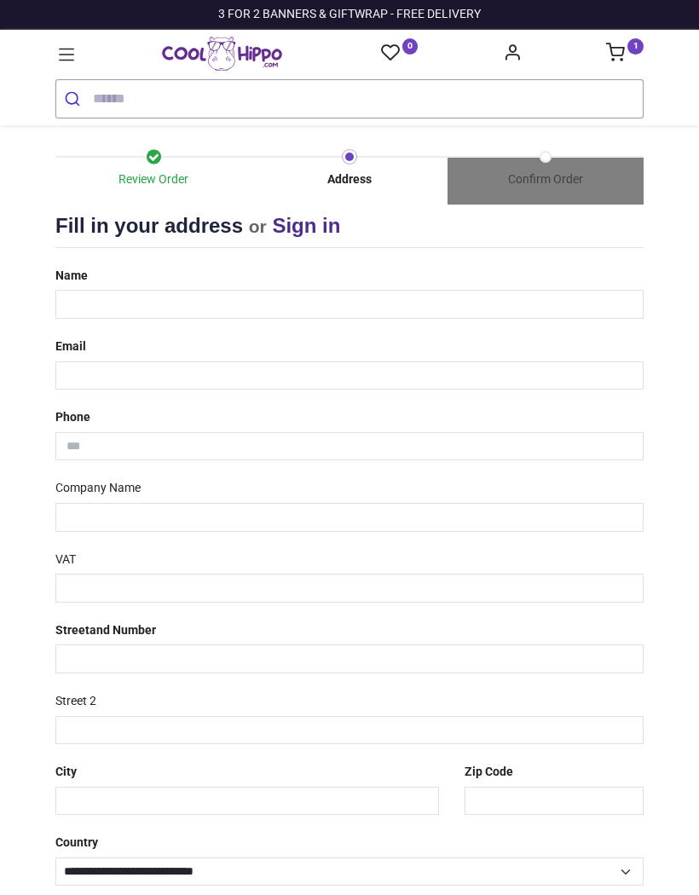
type input "**********"
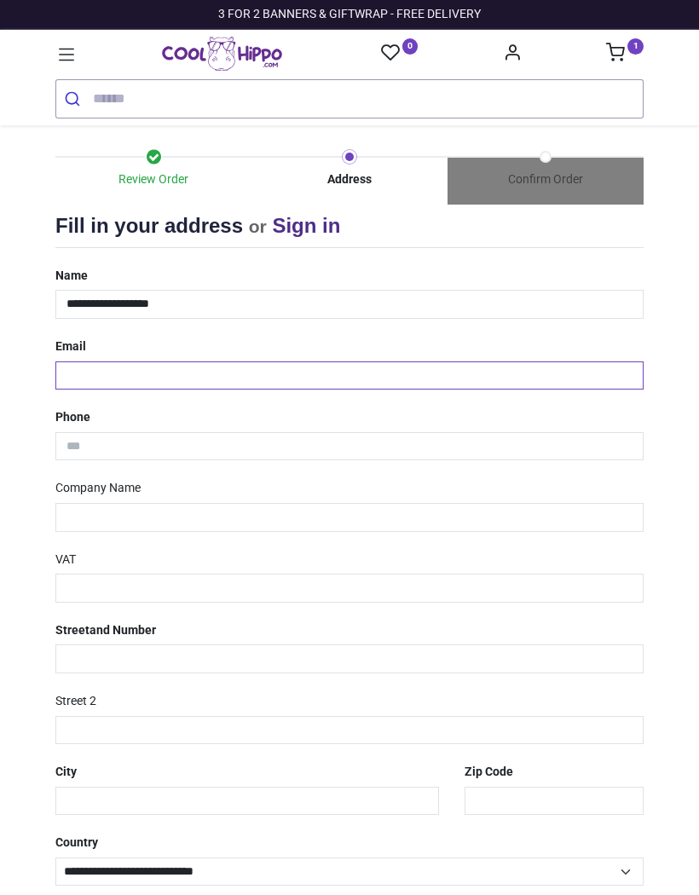
type input "**********"
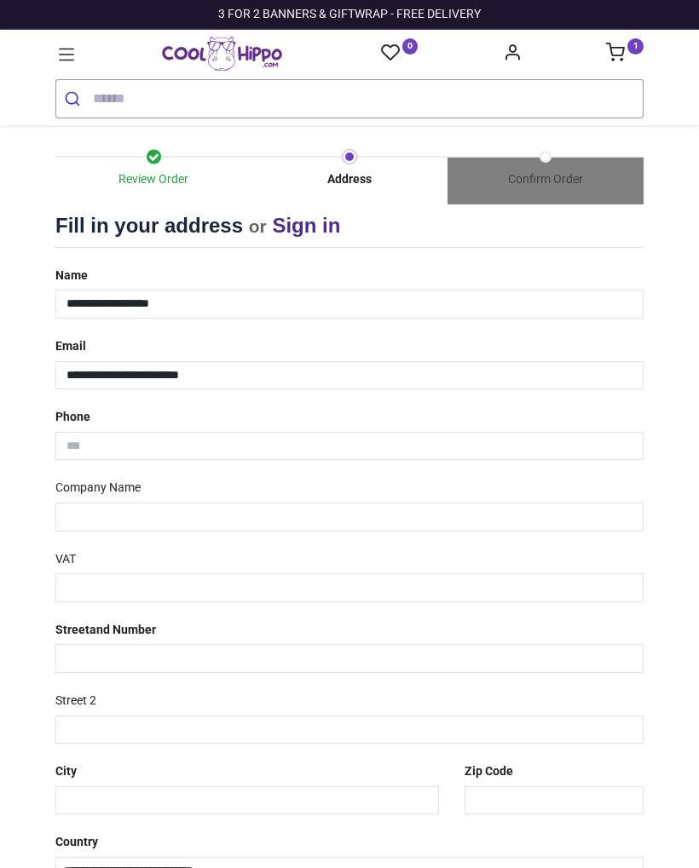
type input "**********"
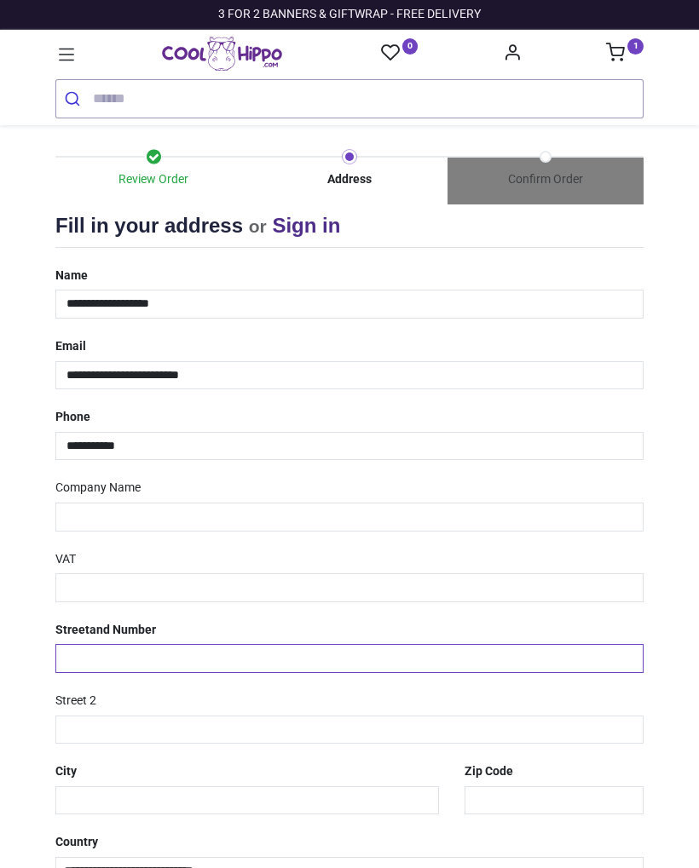
type input "**********"
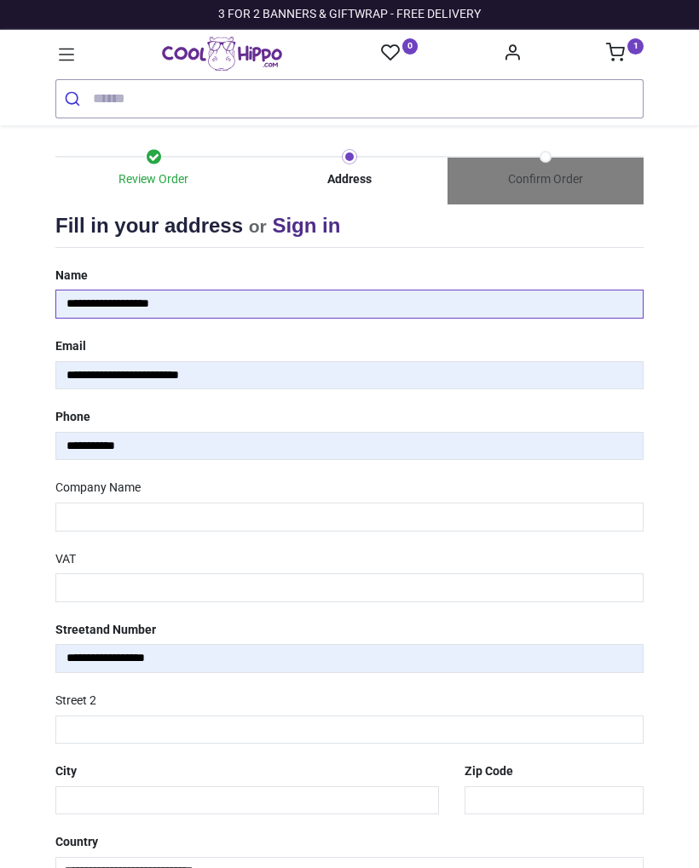
type input "**********"
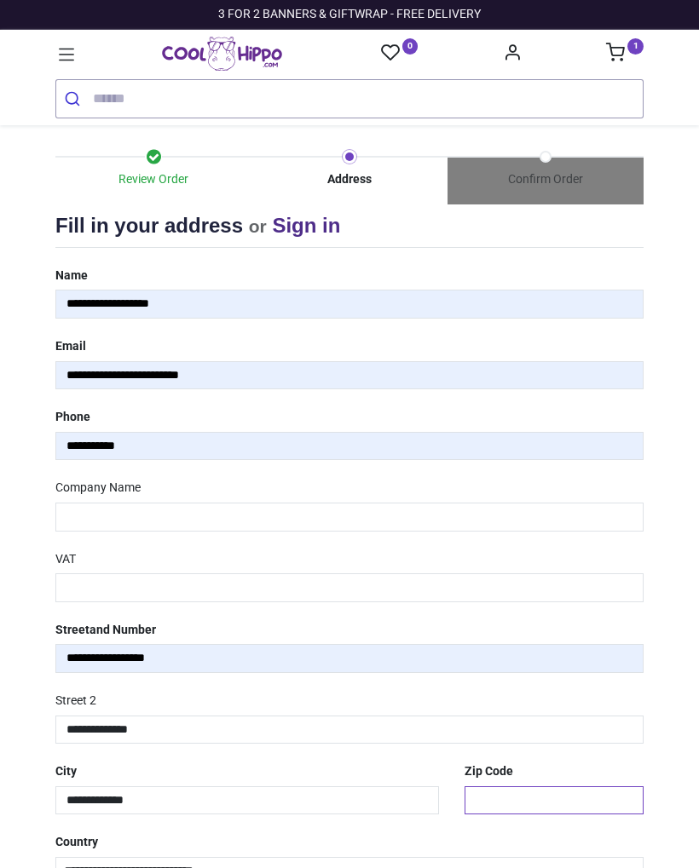
type input "*******"
select select "****"
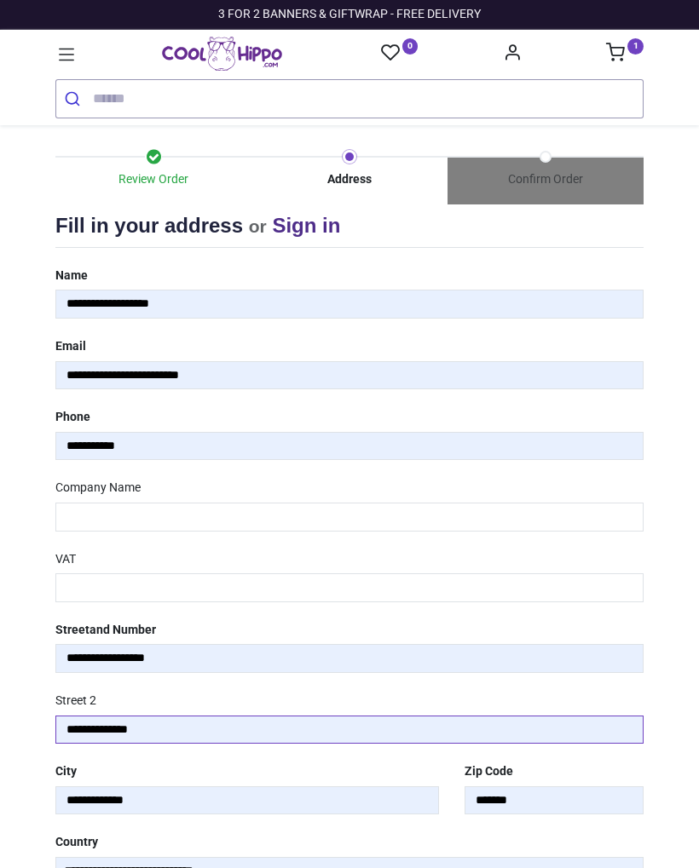
click at [326, 729] on input "**********" at bounding box center [349, 730] width 588 height 29
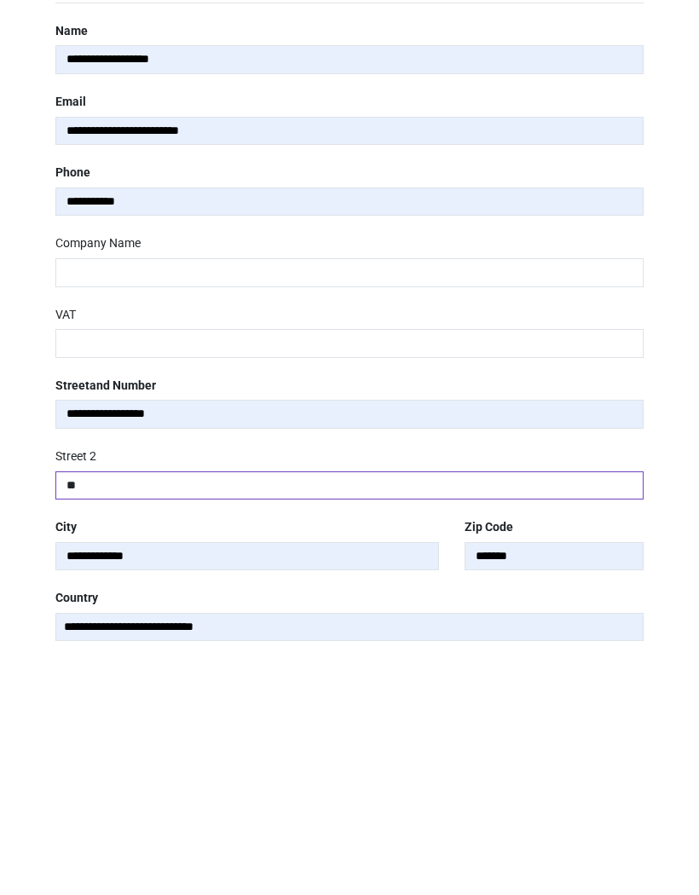
type input "*"
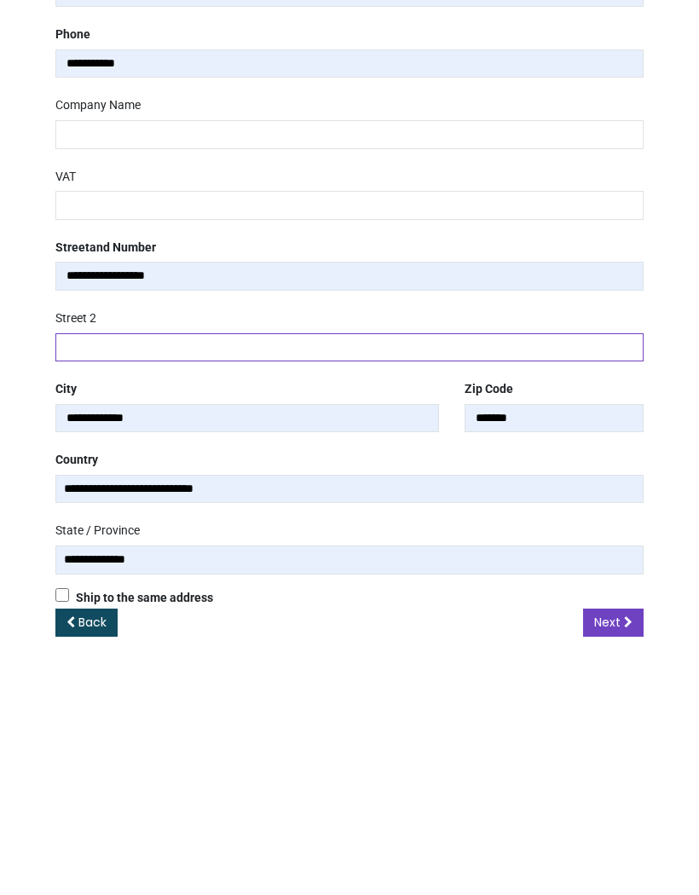
scroll to position [152, 0]
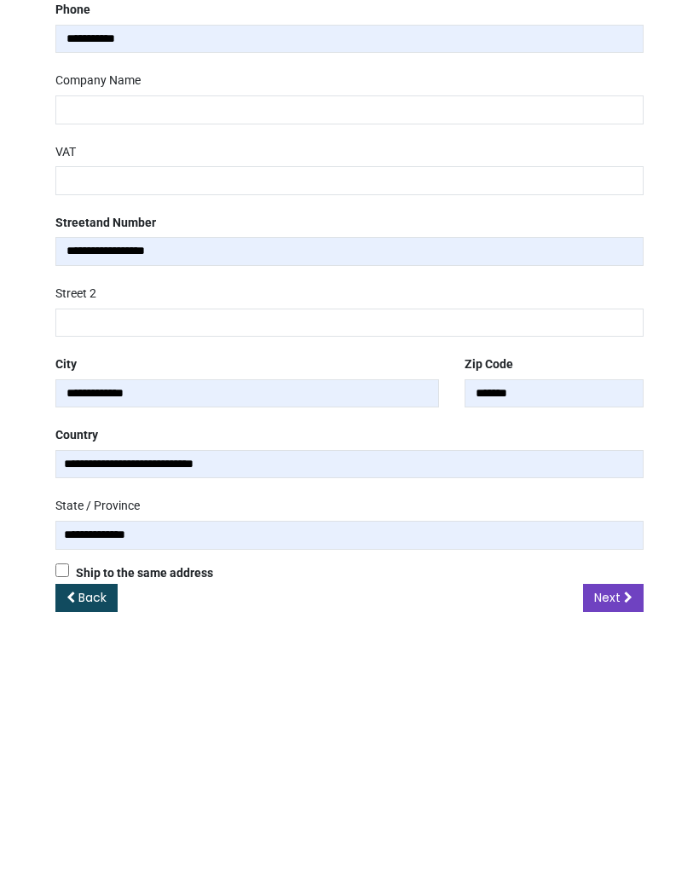
click at [619, 844] on span "Next" at bounding box center [607, 852] width 26 height 17
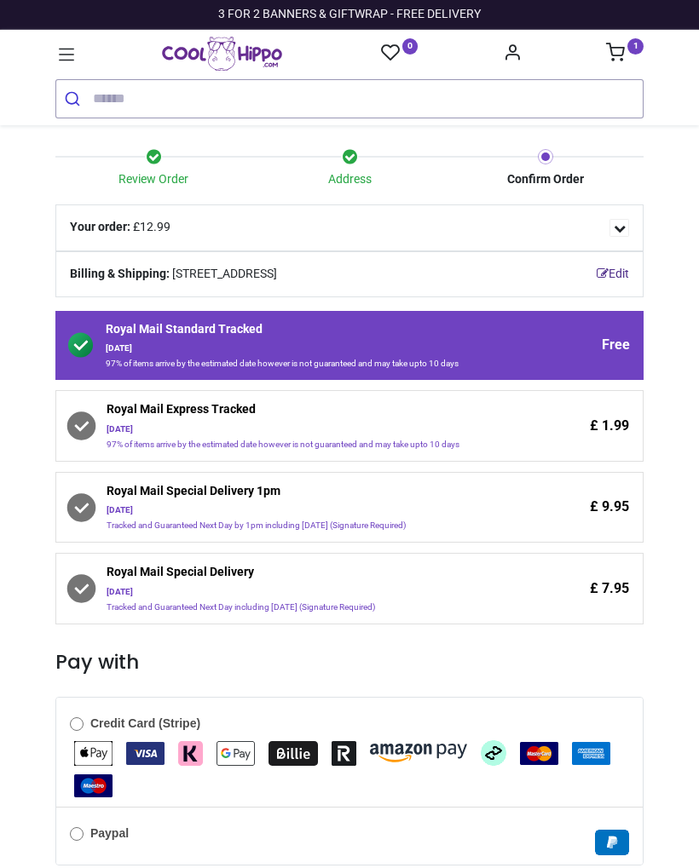
click at [100, 758] on img "Apple Pay" at bounding box center [93, 753] width 38 height 25
click at [100, 745] on img "Apple Pay" at bounding box center [93, 753] width 38 height 25
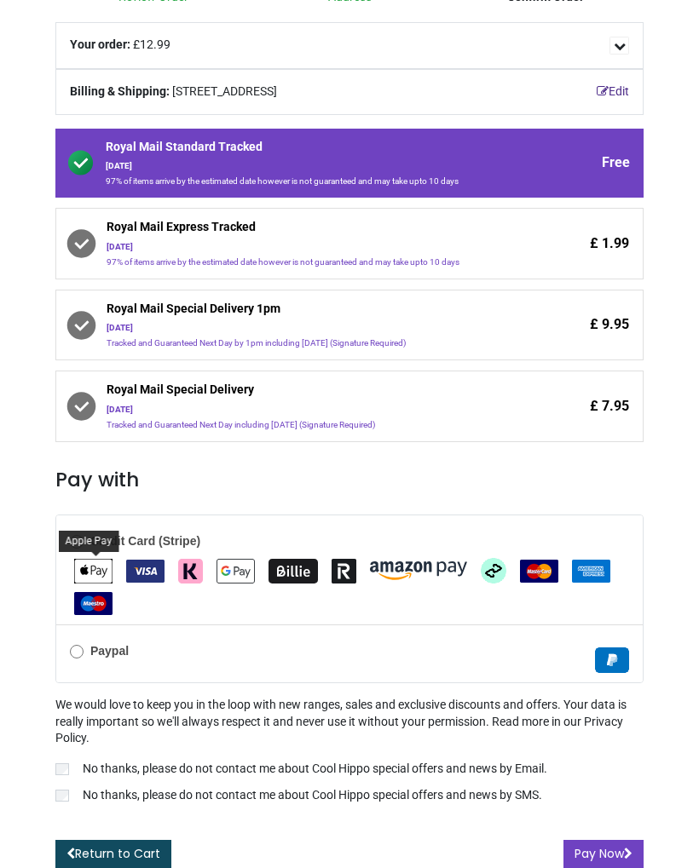
scroll to position [181, 0]
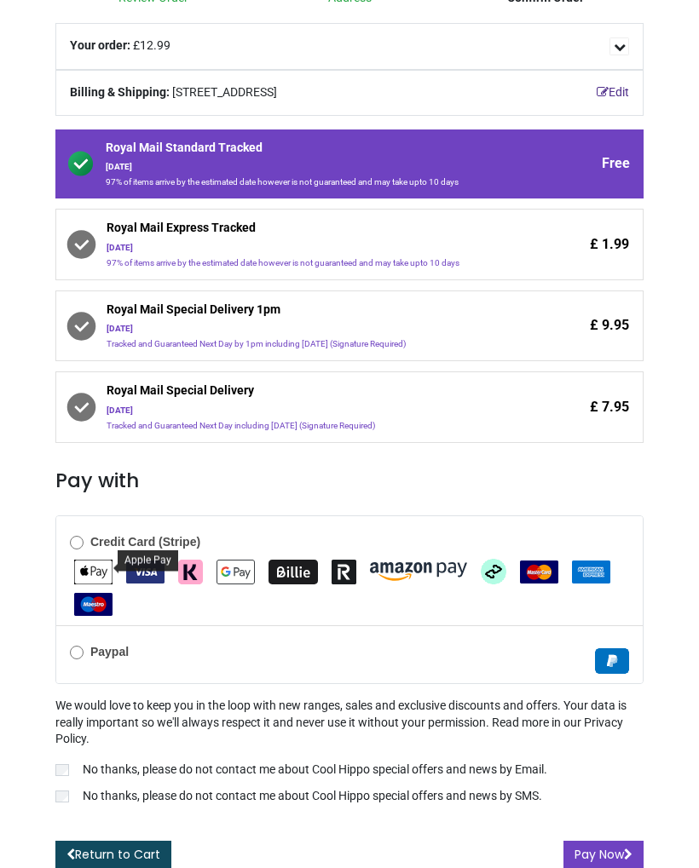
click at [619, 844] on button "Pay Now" at bounding box center [603, 855] width 80 height 29
